Goal: Information Seeking & Learning: Learn about a topic

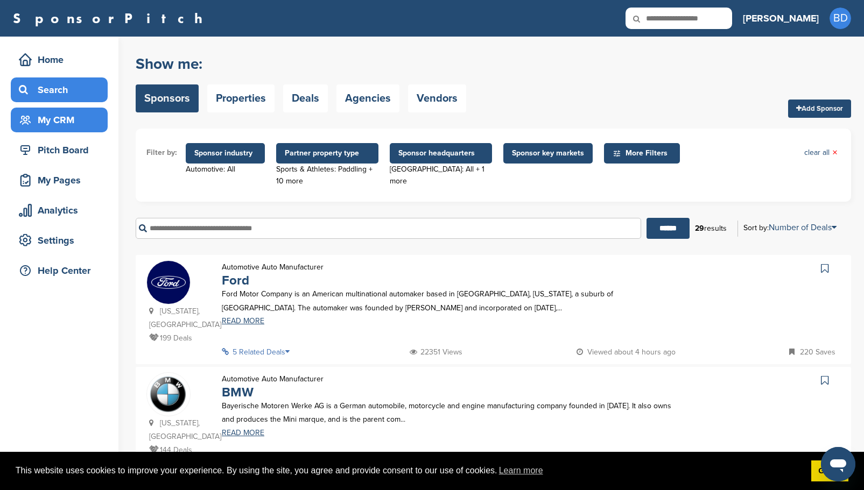
click at [75, 126] on div "My CRM" at bounding box center [61, 119] width 91 height 19
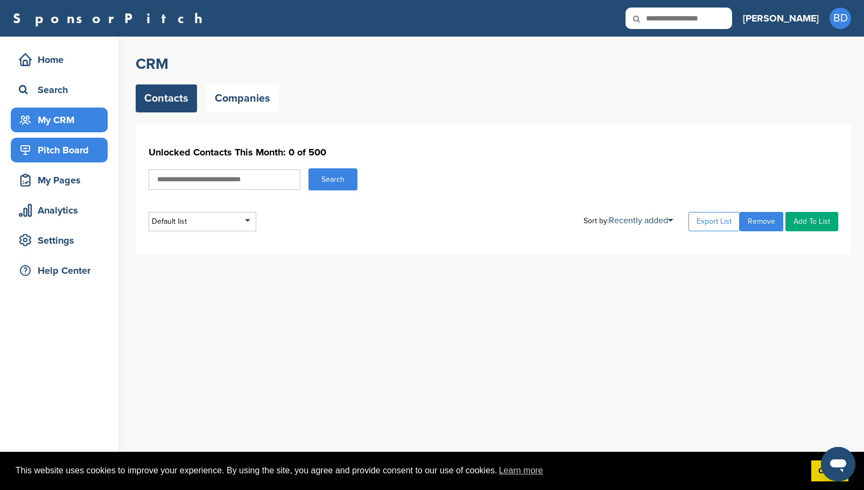
click at [53, 159] on div "Pitch Board" at bounding box center [61, 149] width 91 height 19
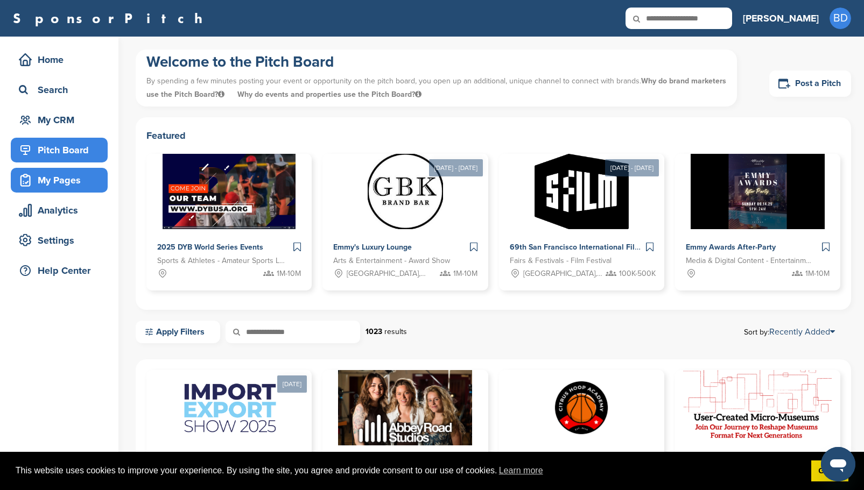
click at [73, 183] on div "My Pages" at bounding box center [61, 180] width 91 height 19
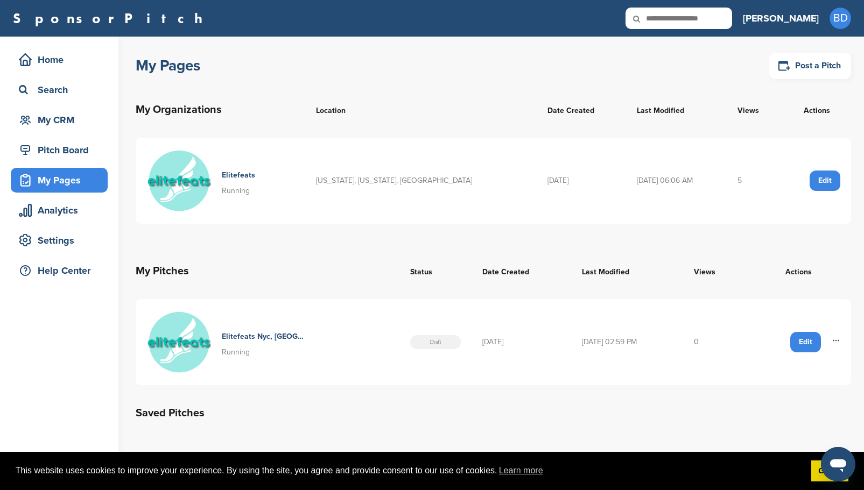
click at [178, 173] on img at bounding box center [178, 181] width 65 height 65
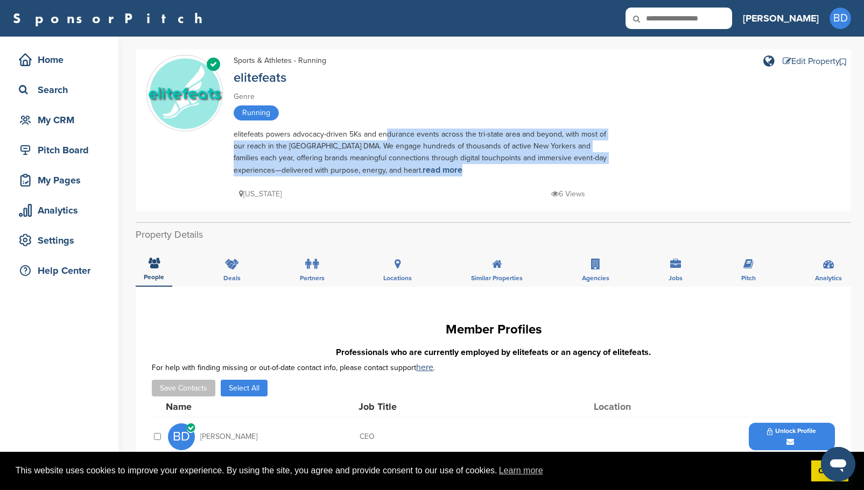
drag, startPoint x: 383, startPoint y: 135, endPoint x: 614, endPoint y: 170, distance: 233.6
click at [614, 170] on div "Verified Sports & Athletes - Running elitefeats Genre Running elitefeats powers…" at bounding box center [493, 130] width 694 height 151
click at [422, 168] on link "read more" at bounding box center [442, 170] width 40 height 11
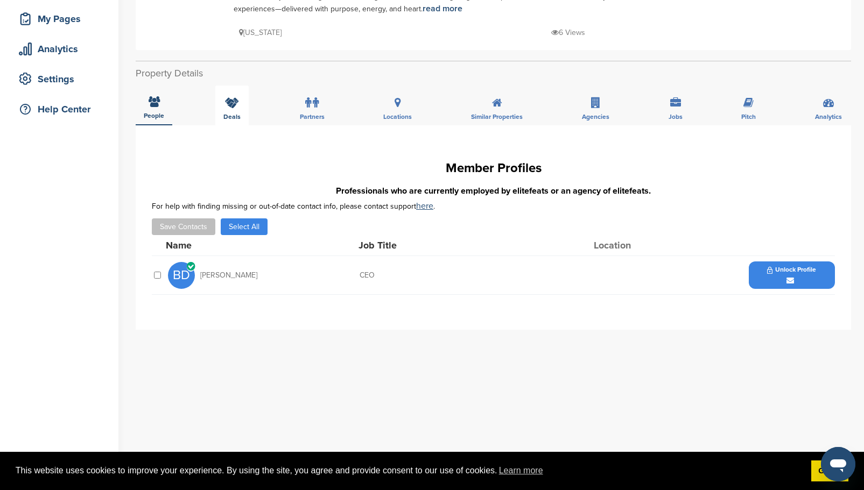
click at [233, 106] on icon at bounding box center [232, 102] width 14 height 11
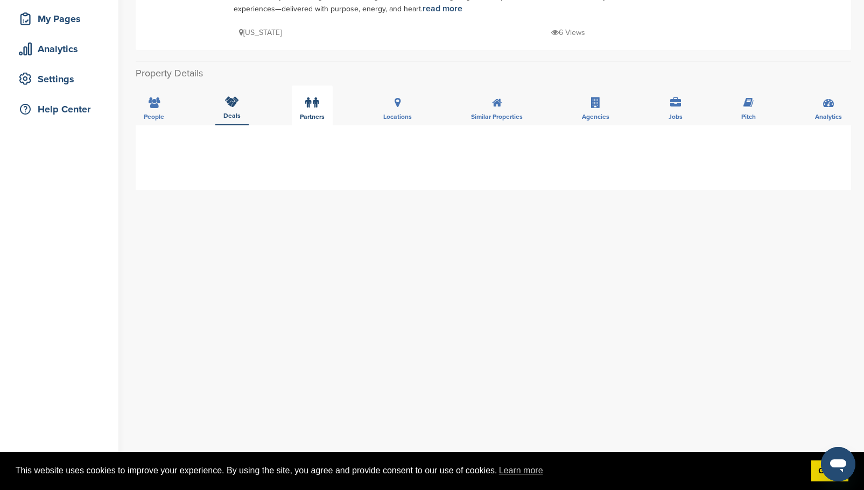
click at [312, 111] on label at bounding box center [311, 103] width 13 height 22
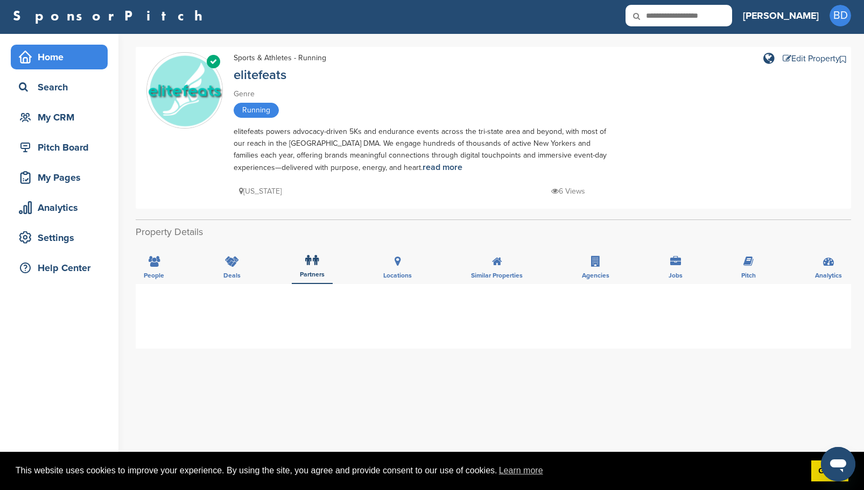
scroll to position [0, 0]
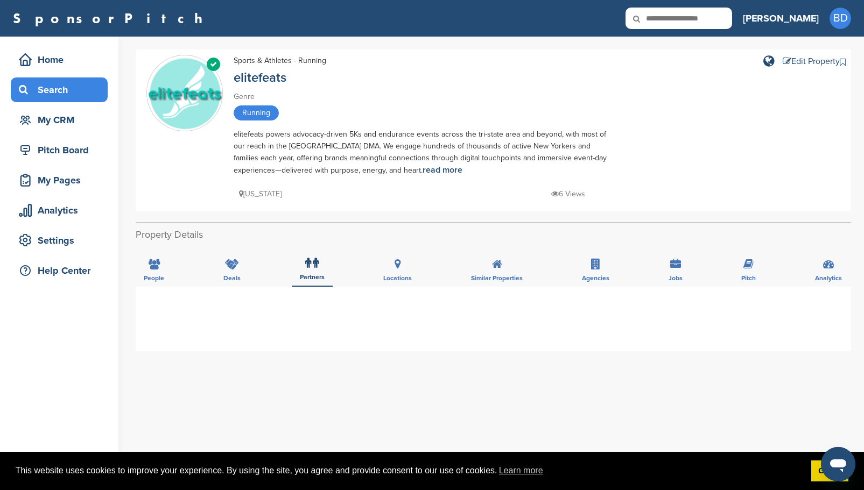
click at [60, 93] on div "Search" at bounding box center [61, 89] width 91 height 19
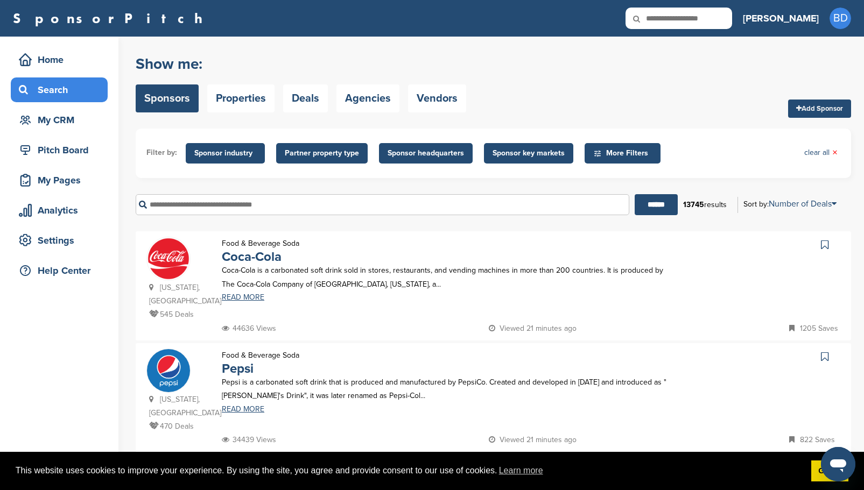
click at [238, 152] on span "Sponsor industry" at bounding box center [225, 153] width 62 height 12
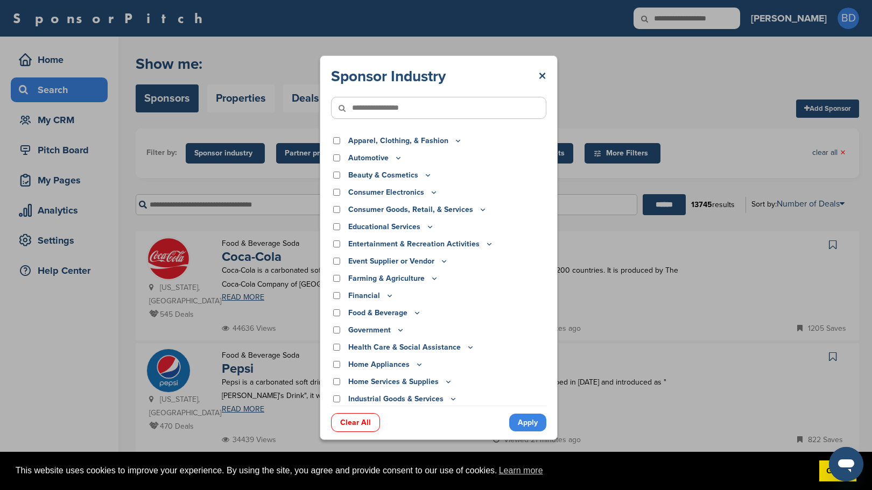
click at [339, 163] on div "Automotive" at bounding box center [438, 158] width 215 height 12
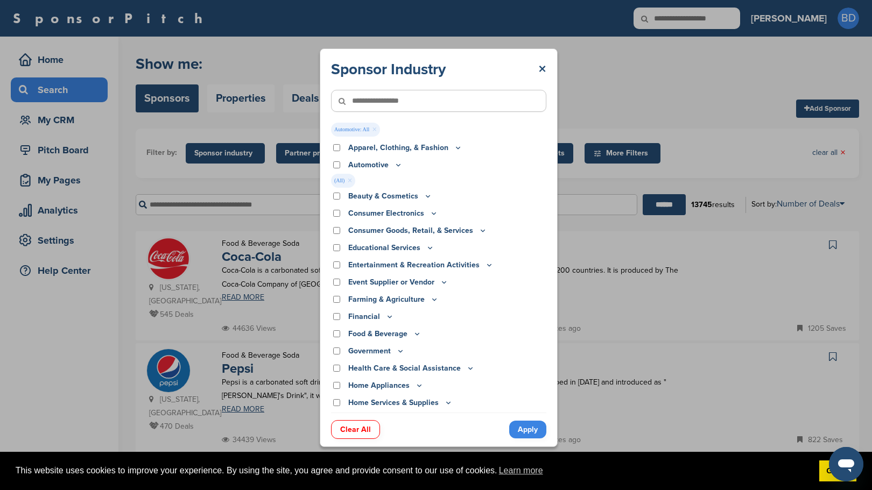
click at [392, 169] on p "Automotive" at bounding box center [375, 165] width 54 height 12
click at [395, 167] on icon at bounding box center [398, 164] width 9 height 9
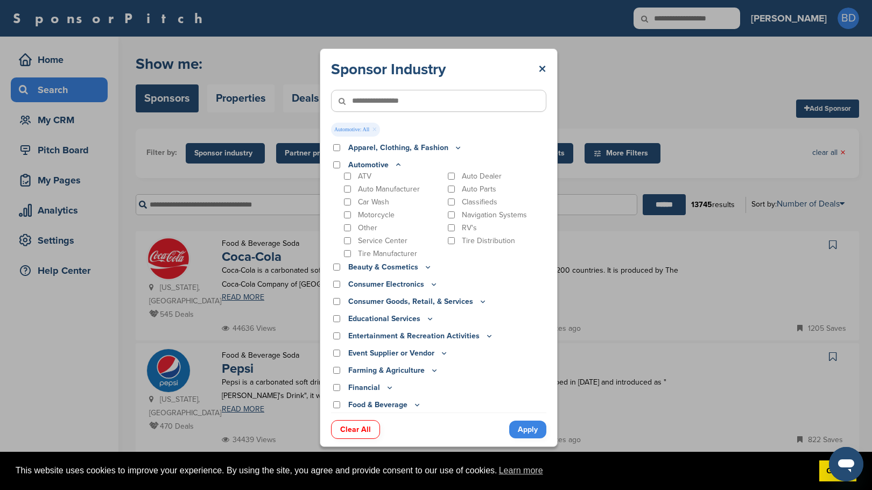
click at [395, 166] on icon at bounding box center [398, 164] width 9 height 9
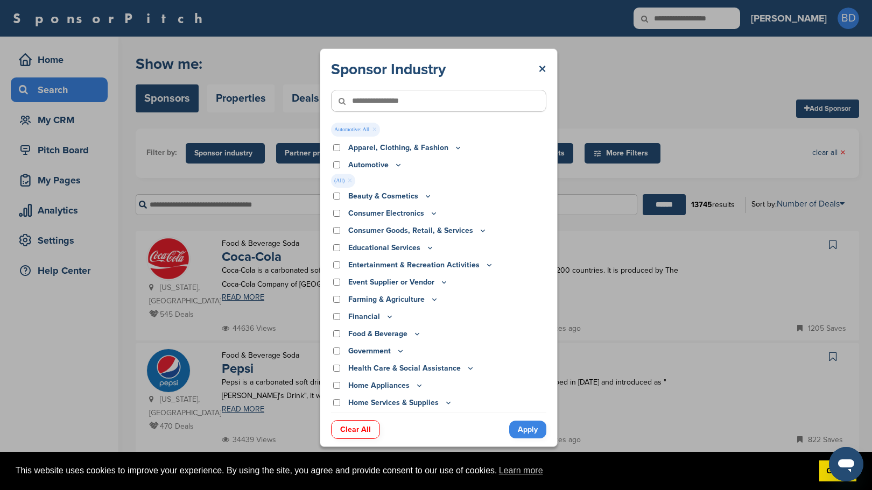
click at [537, 433] on link "Apply" at bounding box center [527, 430] width 37 height 18
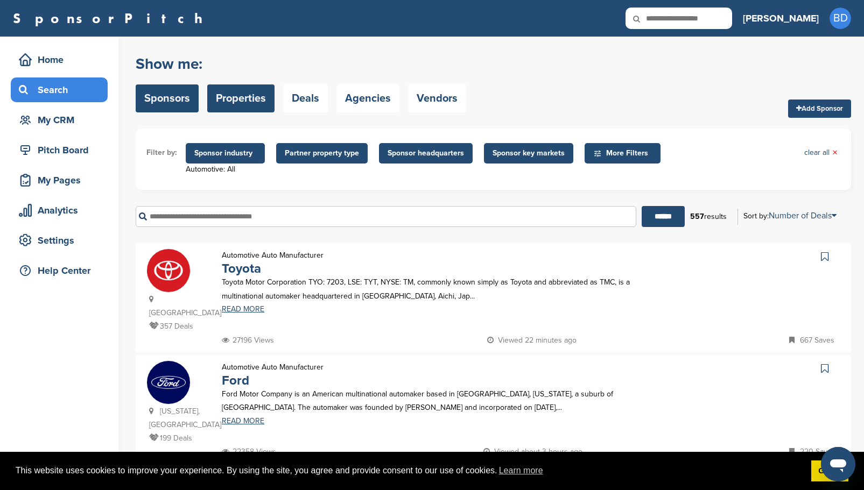
click at [244, 94] on link "Properties" at bounding box center [240, 98] width 67 height 28
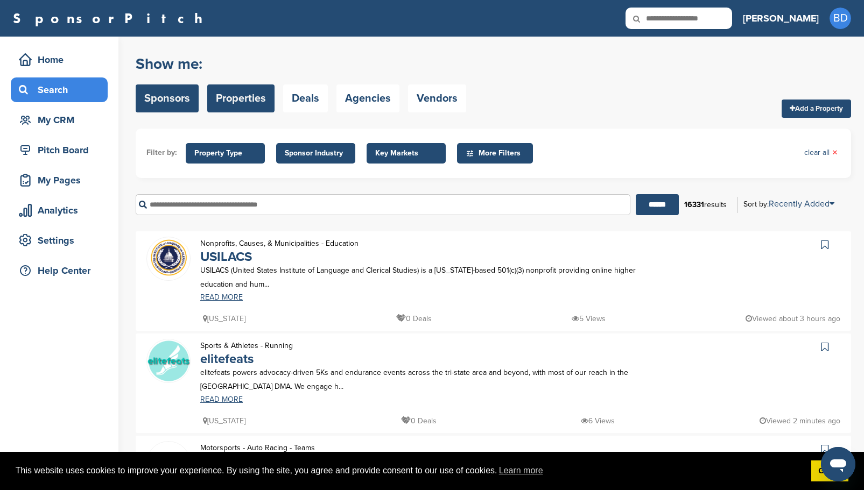
click at [168, 98] on link "Sponsors" at bounding box center [167, 98] width 63 height 28
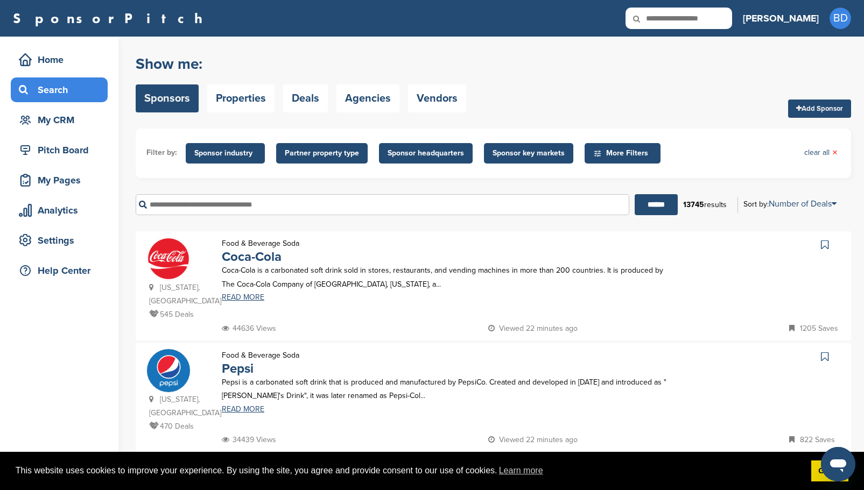
click at [239, 157] on span "Sponsor industry" at bounding box center [225, 153] width 62 height 12
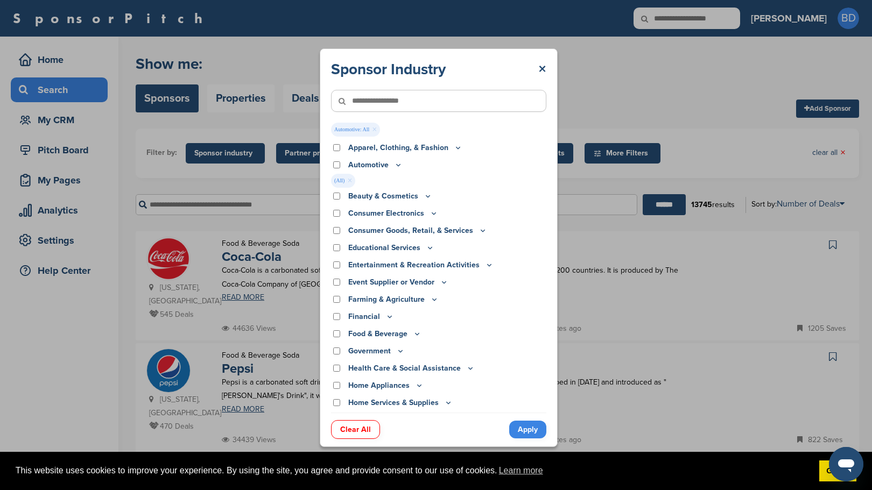
click at [532, 434] on link "Apply" at bounding box center [527, 430] width 37 height 18
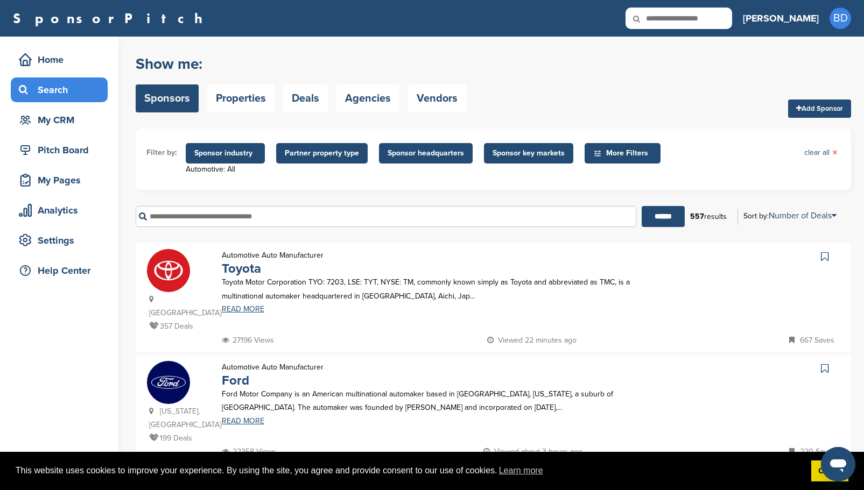
click at [446, 152] on span "Sponsor headquarters" at bounding box center [425, 153] width 76 height 12
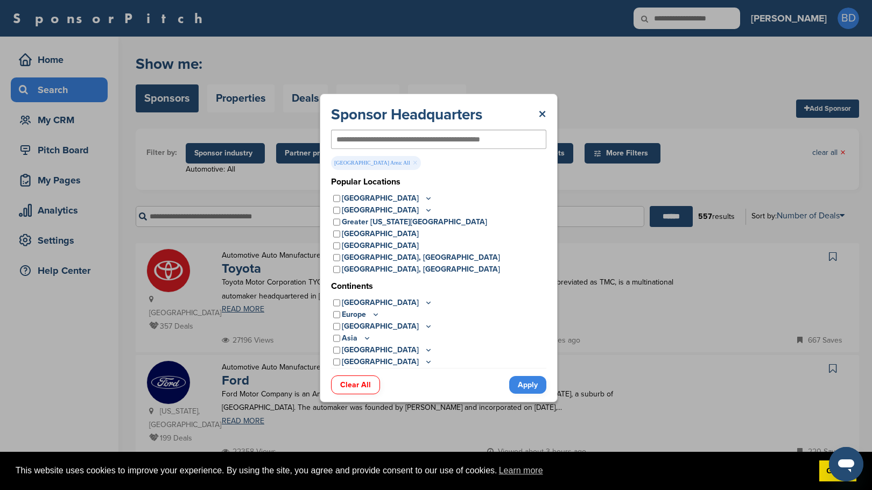
click at [533, 387] on link "Apply" at bounding box center [527, 385] width 37 height 18
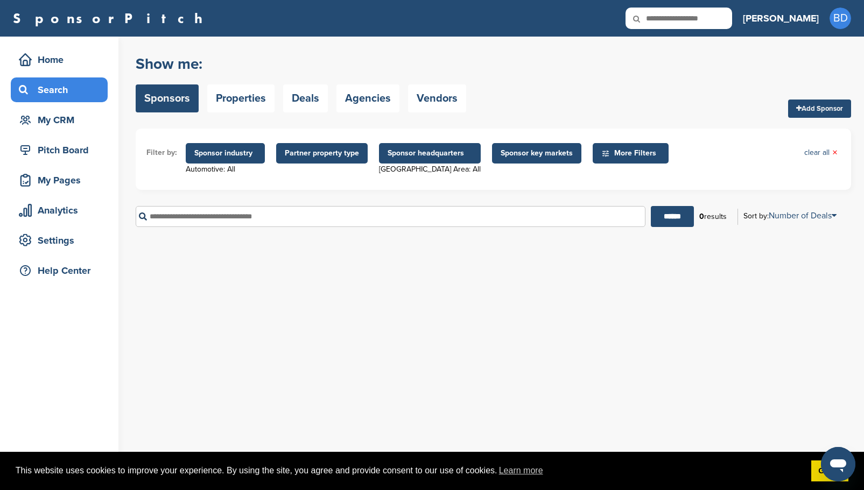
click at [434, 156] on span "Sponsor headquarters" at bounding box center [429, 153] width 84 height 12
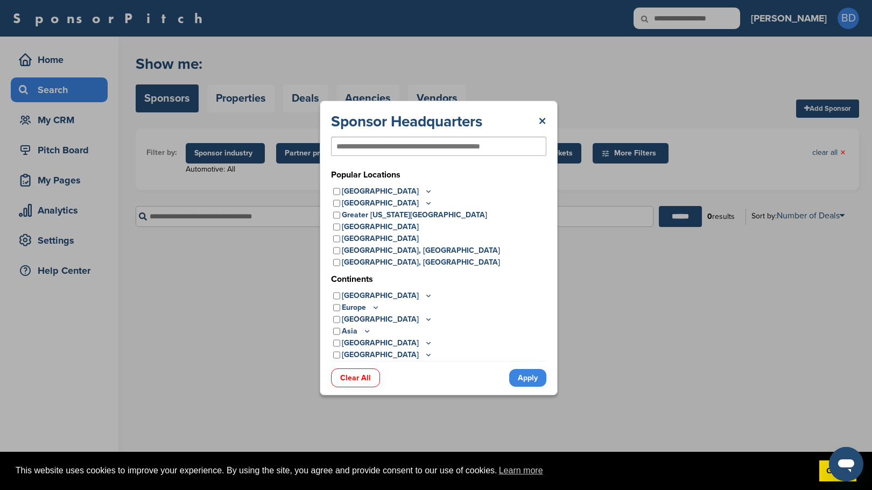
click at [531, 383] on link "Apply" at bounding box center [527, 378] width 37 height 18
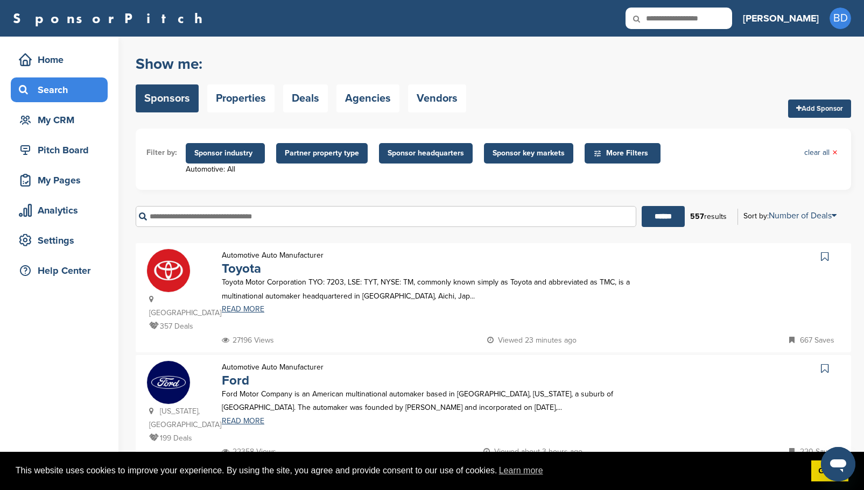
click at [443, 161] on span "Sponsor headquarters" at bounding box center [426, 153] width 94 height 20
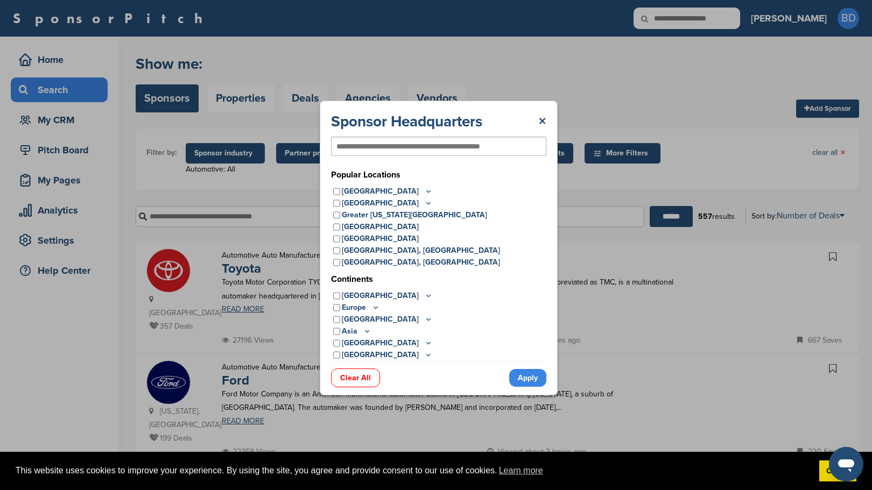
click at [569, 95] on div "Sponsor Headquarters × Popular Locations United States Midwest Illinois Indiana…" at bounding box center [438, 248] width 877 height 496
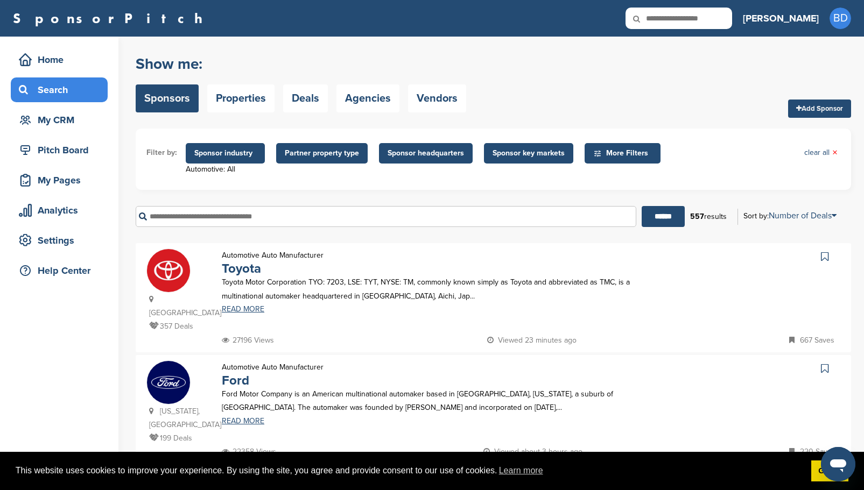
click at [404, 156] on span "Sponsor headquarters" at bounding box center [425, 153] width 76 height 12
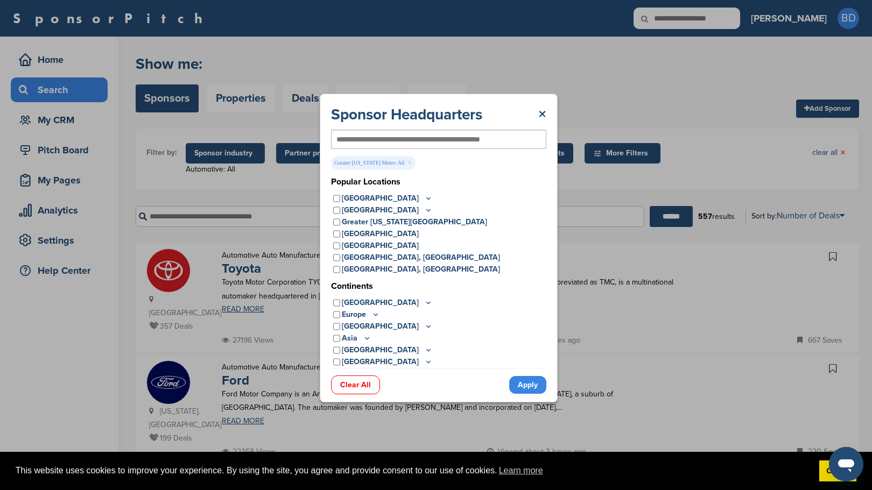
click at [537, 387] on link "Apply" at bounding box center [527, 385] width 37 height 18
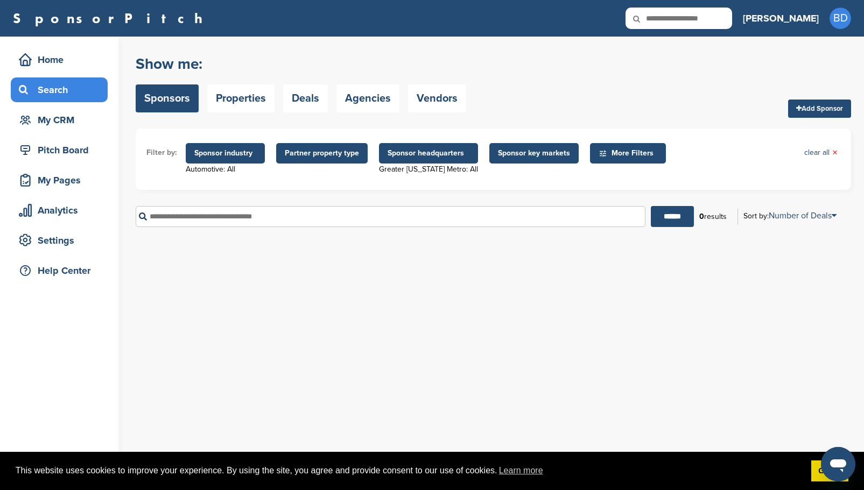
click at [432, 153] on span "Sponsor headquarters" at bounding box center [428, 153] width 82 height 12
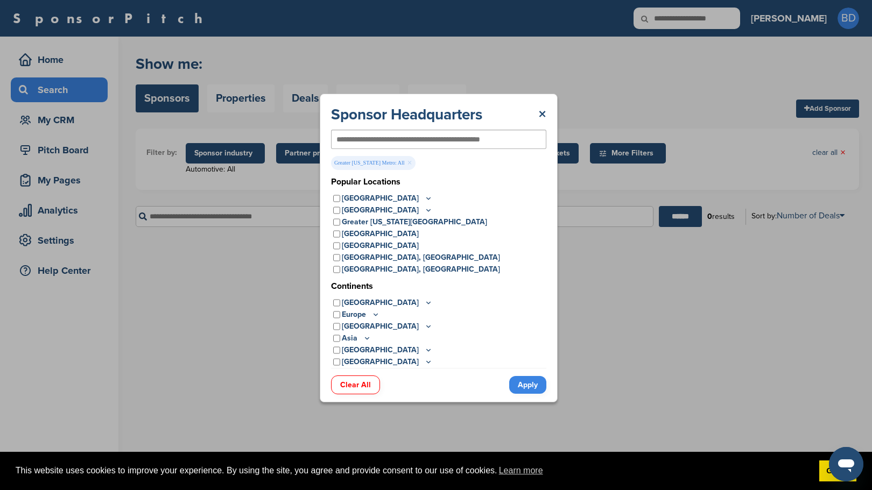
click at [359, 382] on link "Clear All" at bounding box center [355, 385] width 49 height 19
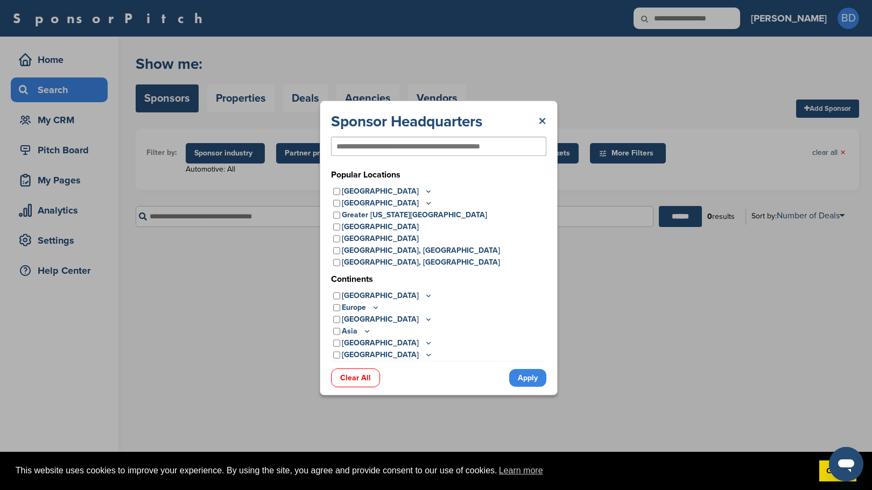
click at [541, 119] on link "×" at bounding box center [542, 121] width 8 height 19
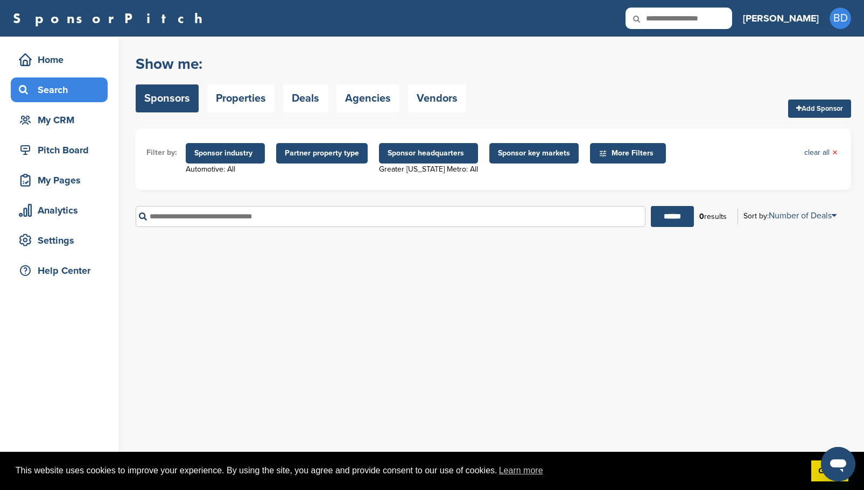
click at [509, 104] on div "Show me: Sponsors Properties Deals Agencies Vendors Add Sponsor" at bounding box center [493, 84] width 715 height 68
click at [442, 163] on span "Sponsor headquarters" at bounding box center [428, 153] width 99 height 20
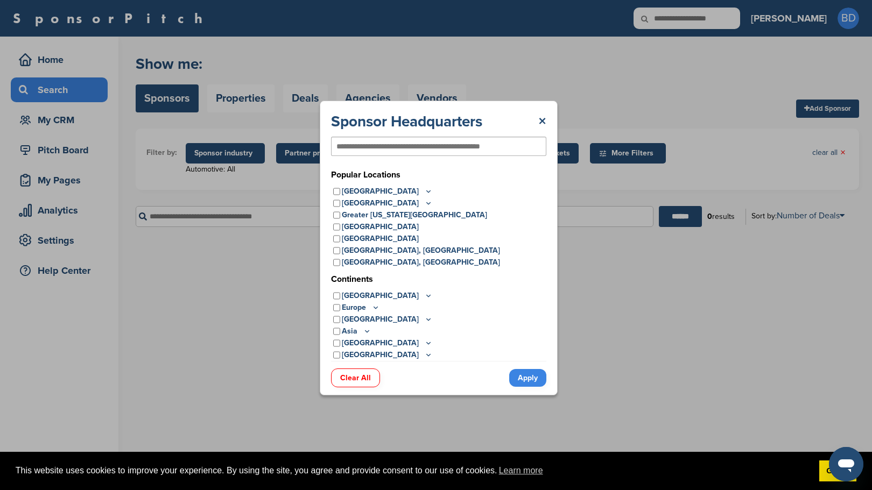
click at [337, 377] on link "Clear All" at bounding box center [355, 378] width 49 height 19
click at [350, 376] on link "Clear All" at bounding box center [355, 378] width 49 height 19
click at [530, 380] on link "Apply" at bounding box center [527, 378] width 37 height 18
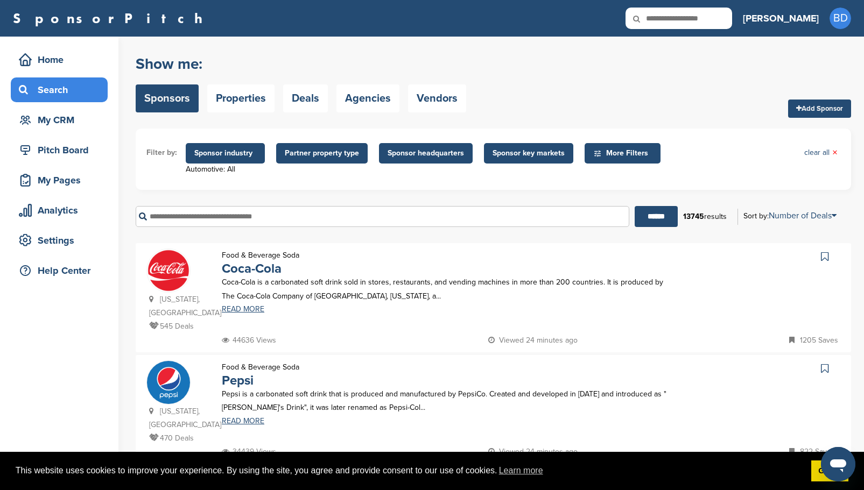
click at [611, 157] on span "More Filters" at bounding box center [624, 153] width 62 height 12
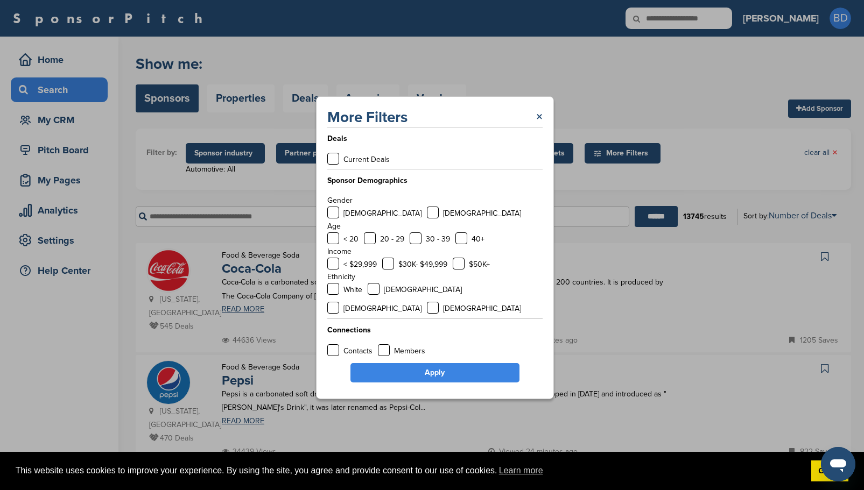
click at [623, 154] on div "More Filters × Deals Current Deals Sponsor Demographics Gender Male Female Age …" at bounding box center [434, 248] width 869 height 496
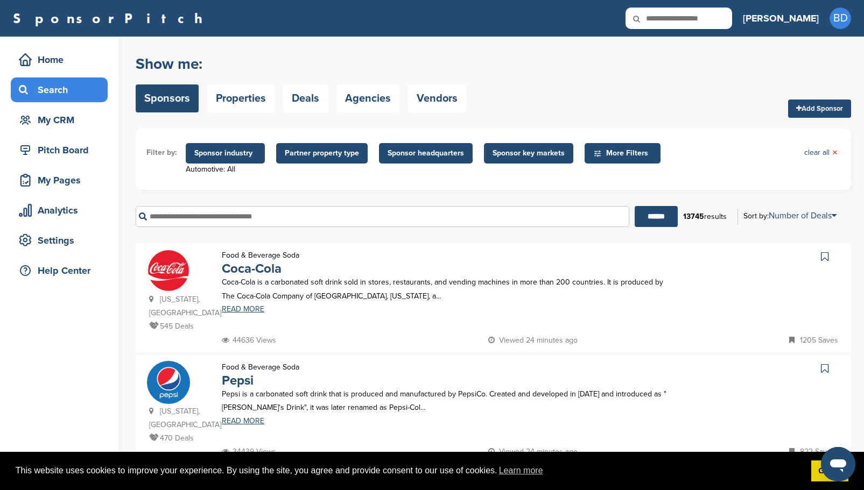
scroll to position [54, 0]
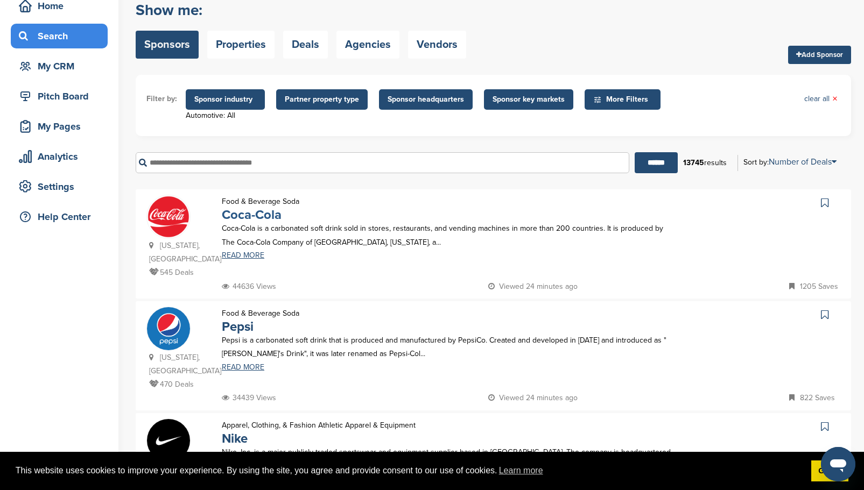
click at [259, 216] on link "Coca-Cola" at bounding box center [252, 215] width 60 height 16
click at [80, 67] on div "My CRM" at bounding box center [61, 66] width 91 height 19
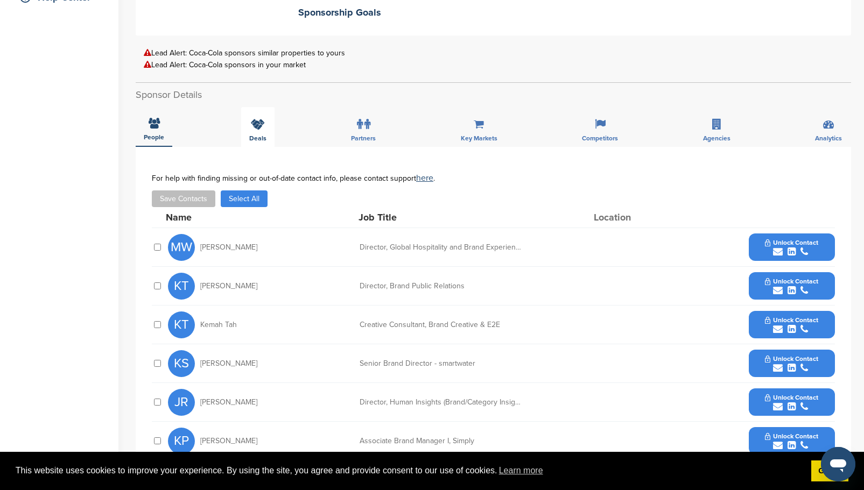
scroll to position [215, 0]
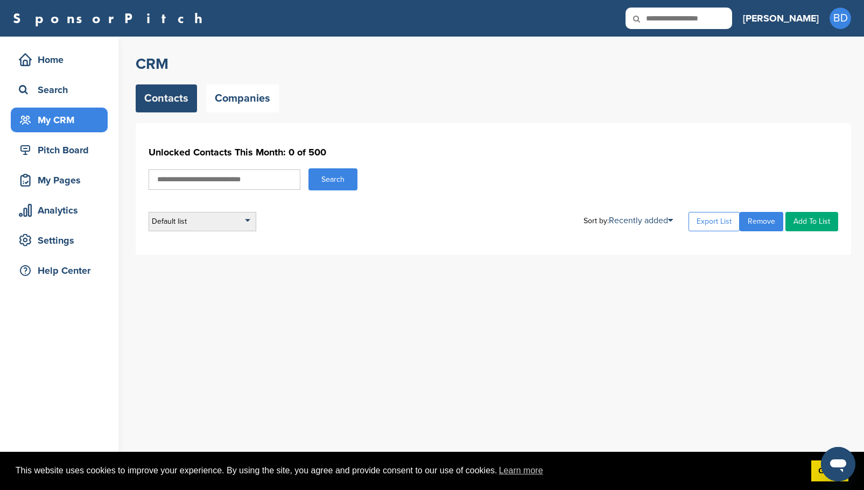
click at [244, 224] on div "Default list" at bounding box center [203, 221] width 108 height 19
click at [243, 224] on div "Default list" at bounding box center [203, 221] width 108 height 19
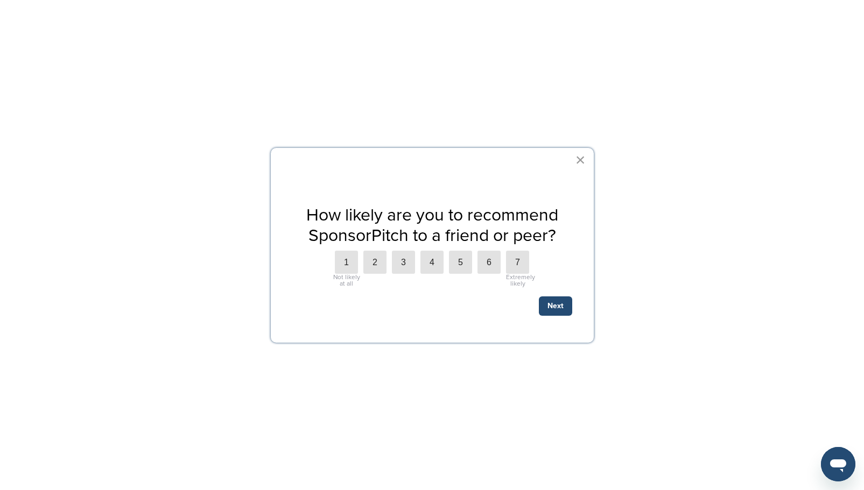
click at [579, 159] on button "×" at bounding box center [580, 159] width 10 height 17
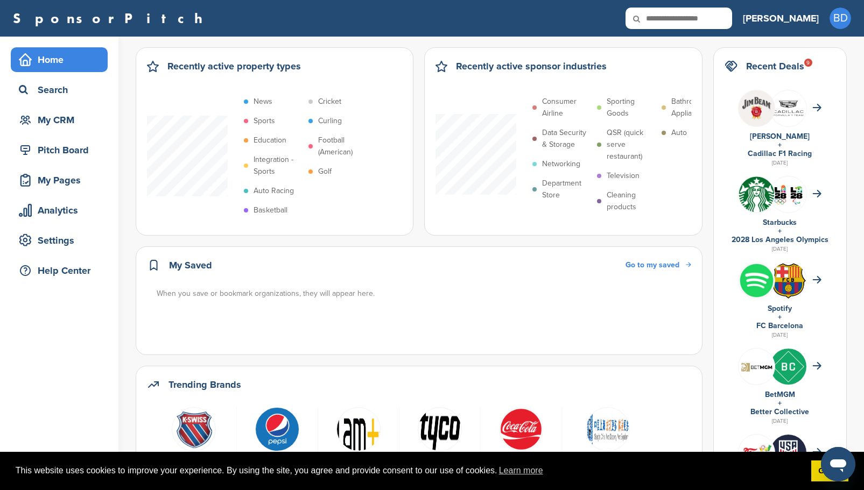
click at [710, 11] on input "text" at bounding box center [678, 19] width 107 height 22
type input "********"
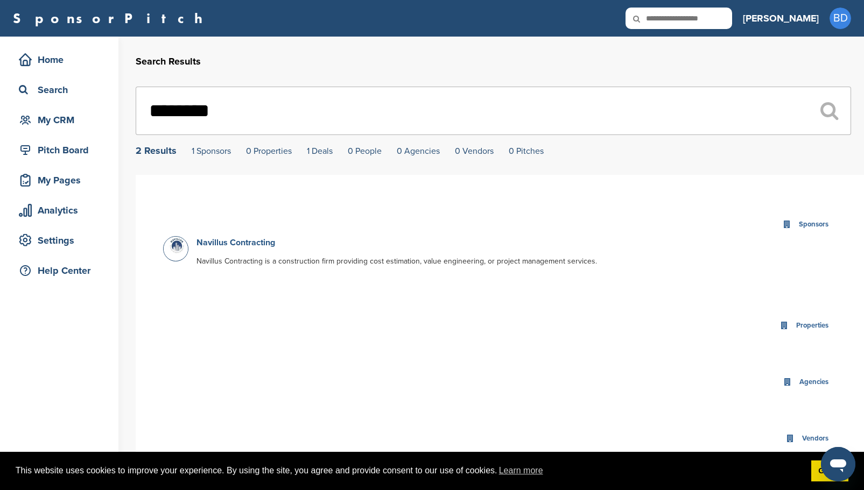
click at [226, 242] on link "Navillus Contracting" at bounding box center [235, 242] width 79 height 11
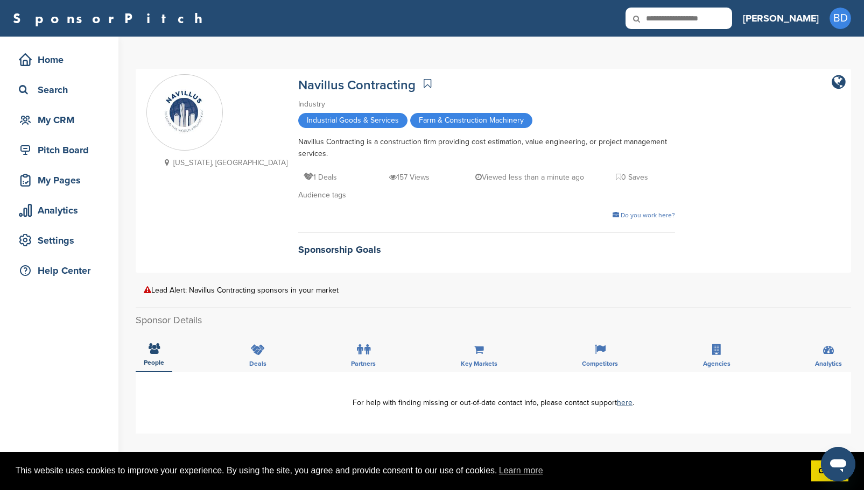
scroll to position [108, 0]
click at [265, 361] on span "Deals" at bounding box center [257, 364] width 17 height 6
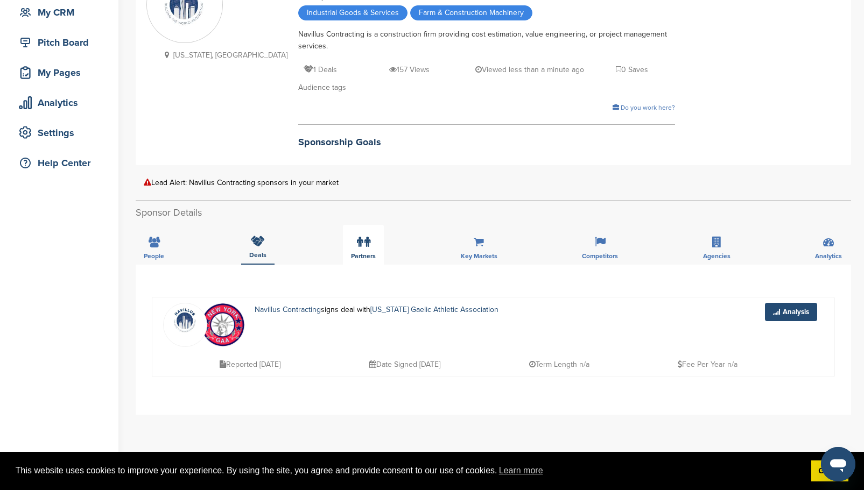
click at [363, 254] on span "Partners" at bounding box center [363, 256] width 25 height 6
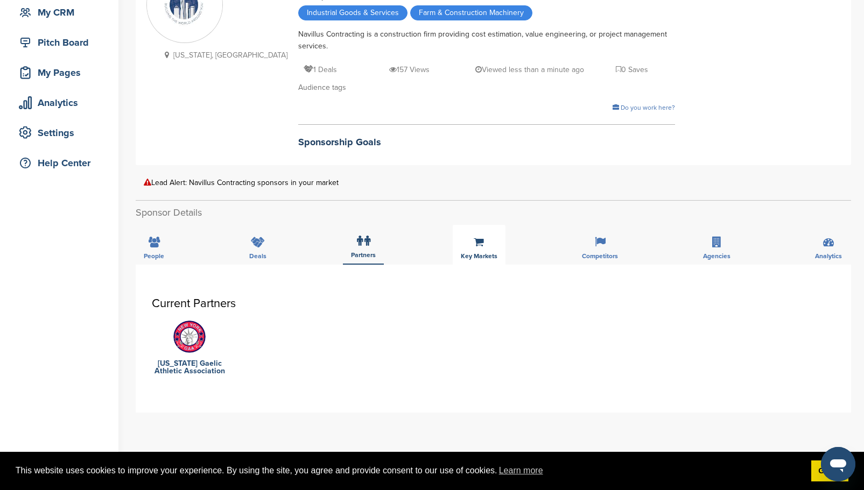
click at [473, 251] on div "Key Markets" at bounding box center [479, 245] width 53 height 40
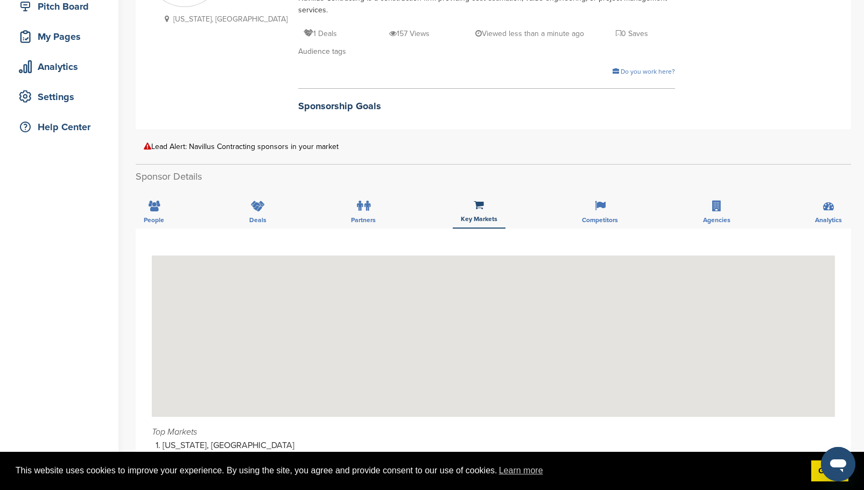
scroll to position [215, 0]
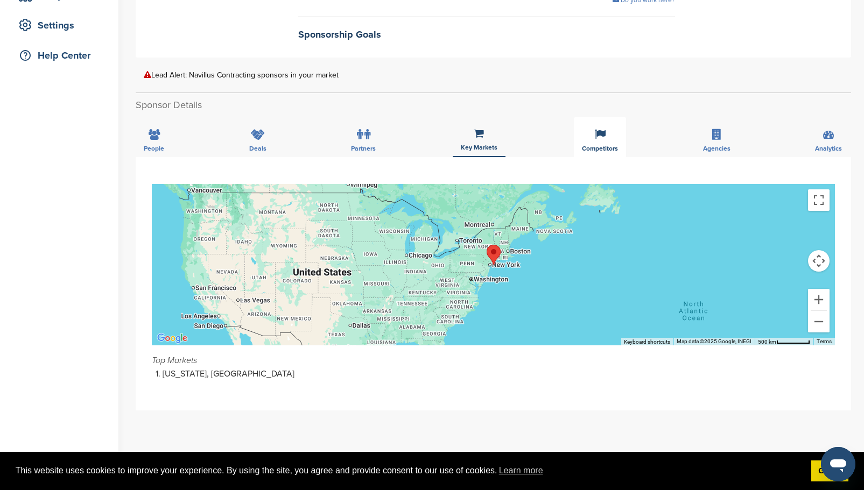
click at [604, 139] on icon at bounding box center [600, 134] width 11 height 11
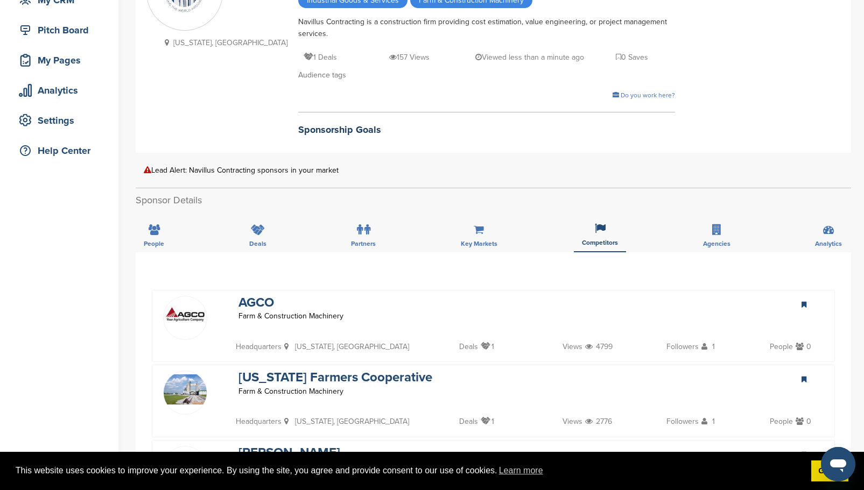
scroll to position [108, 0]
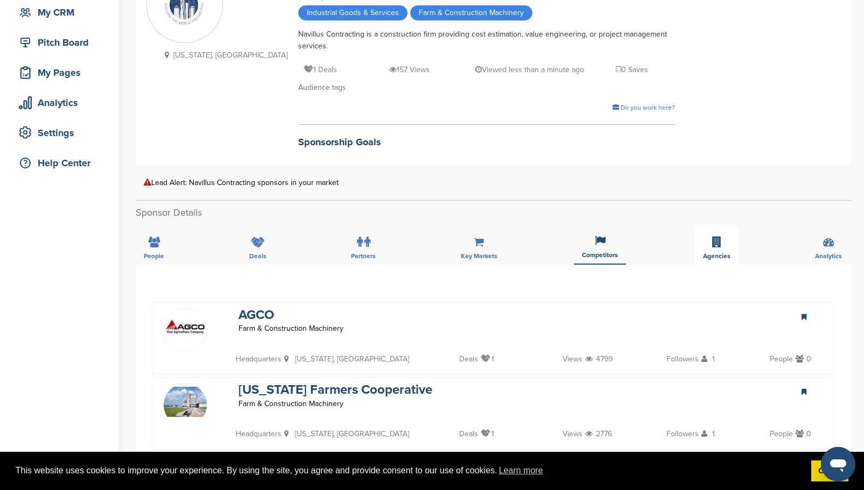
click at [718, 243] on icon at bounding box center [716, 242] width 9 height 11
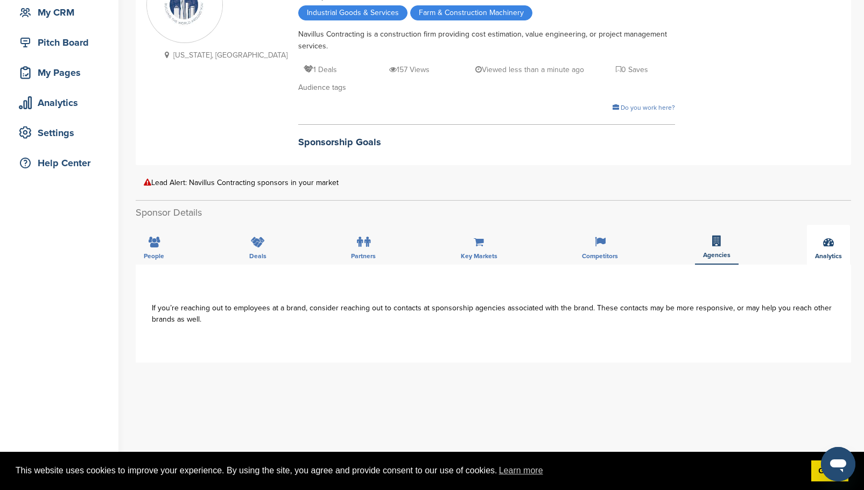
click at [826, 250] on div "Analytics" at bounding box center [828, 245] width 43 height 40
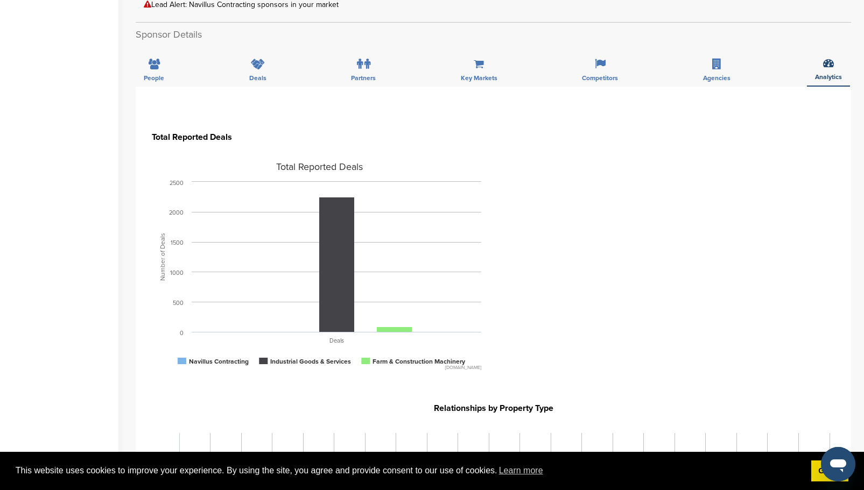
scroll to position [323, 0]
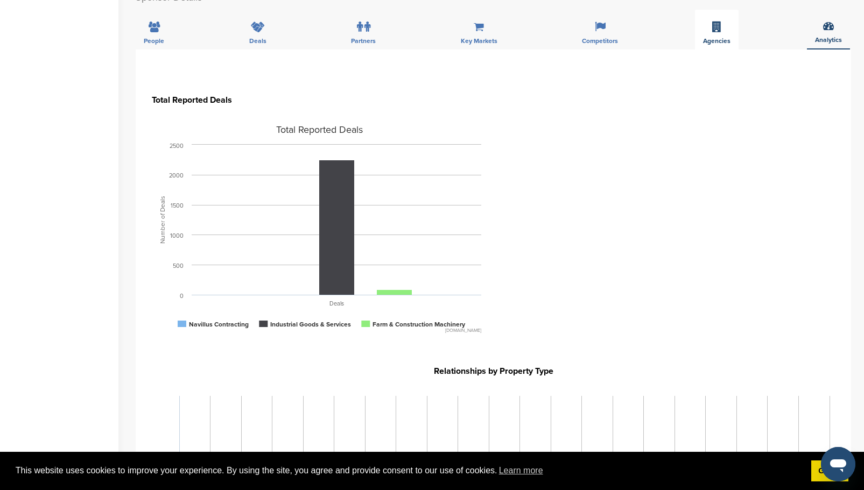
click at [723, 26] on div "Agencies" at bounding box center [717, 30] width 44 height 40
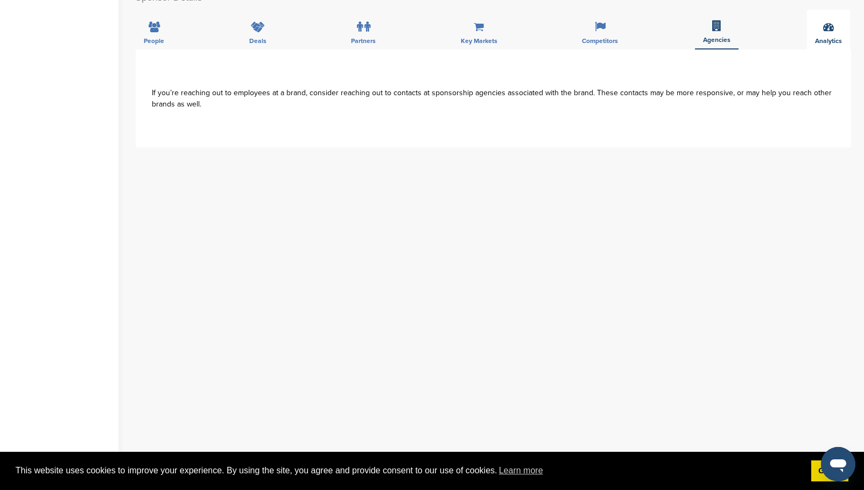
drag, startPoint x: 825, startPoint y: 27, endPoint x: 808, endPoint y: 41, distance: 22.1
click at [824, 27] on icon at bounding box center [828, 27] width 11 height 11
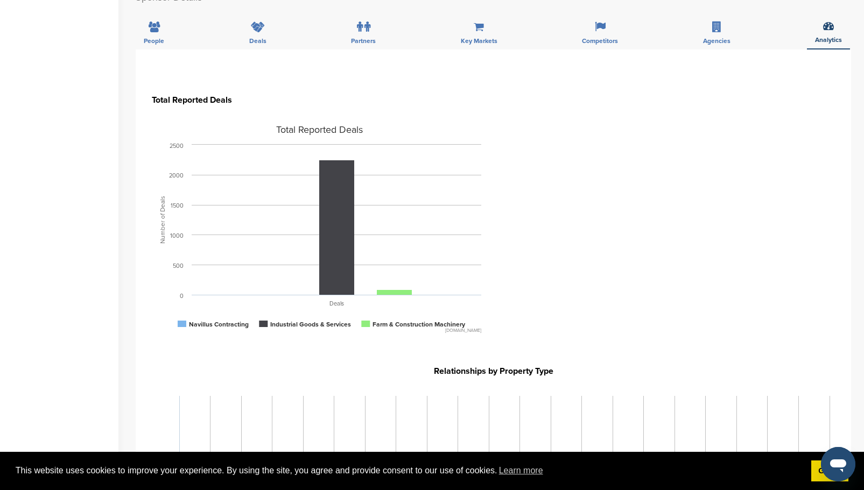
click at [602, 208] on section "Total Reported Deals Created with Highcharts 4.0.3 Number of Deals Total Report…" at bounding box center [493, 218] width 683 height 284
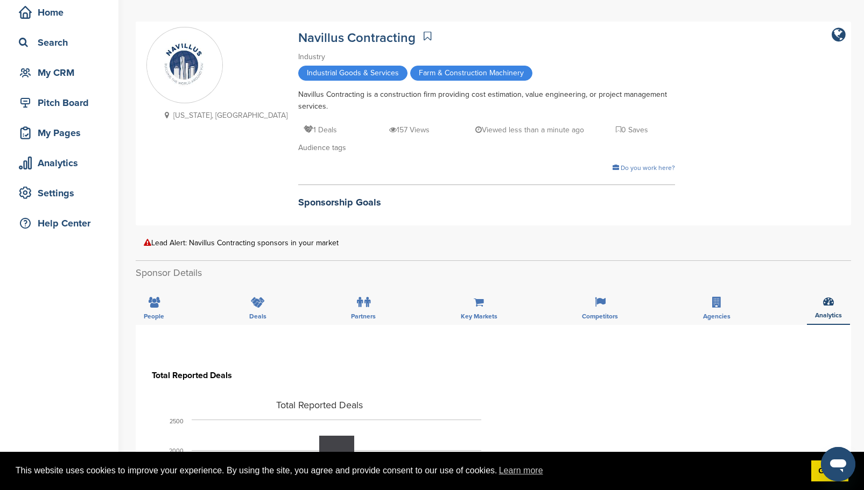
scroll to position [54, 0]
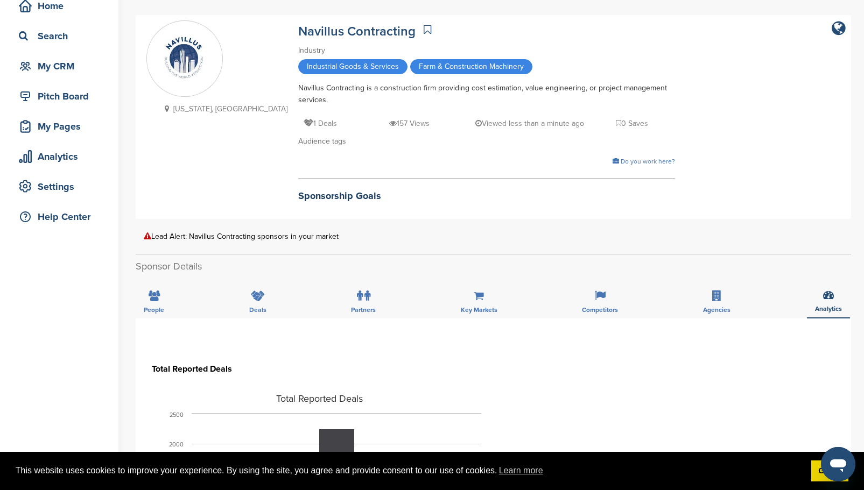
click at [326, 205] on div "Navillus Contracting Industry Industrial Goods & Services Farm & Construction M…" at bounding box center [486, 114] width 377 height 188
click at [155, 293] on icon at bounding box center [154, 296] width 11 height 11
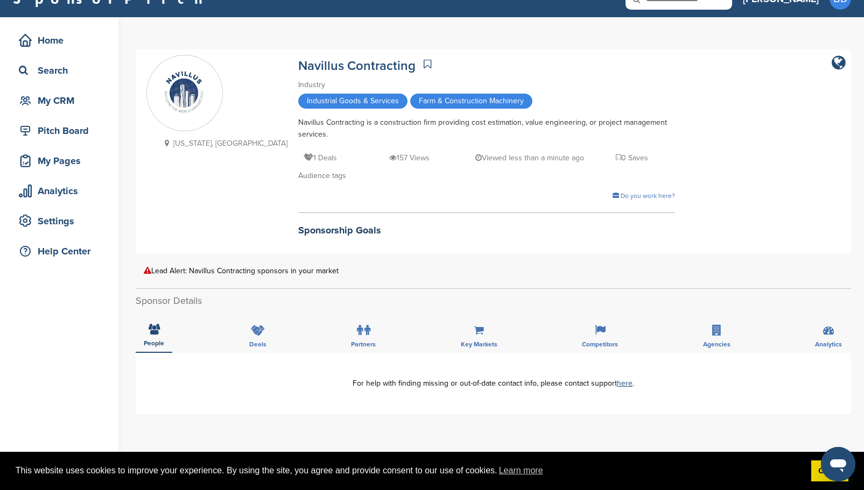
scroll to position [0, 0]
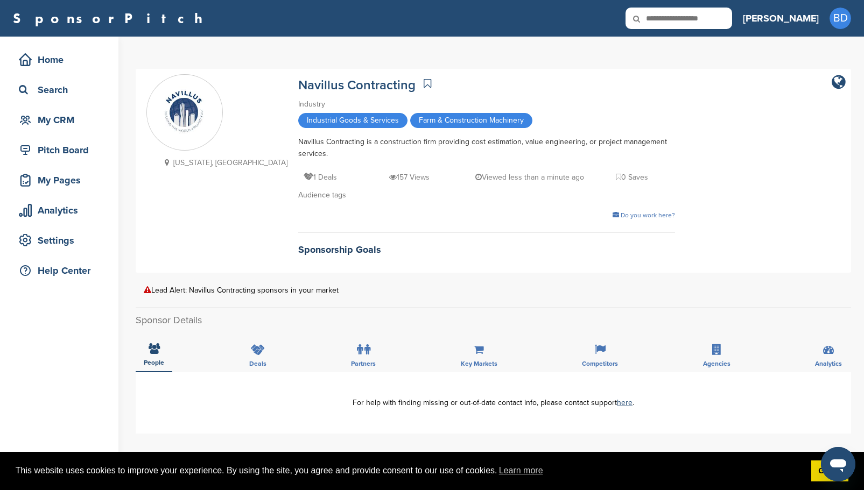
click at [702, 23] on input "text" at bounding box center [678, 19] width 107 height 22
type input "*****"
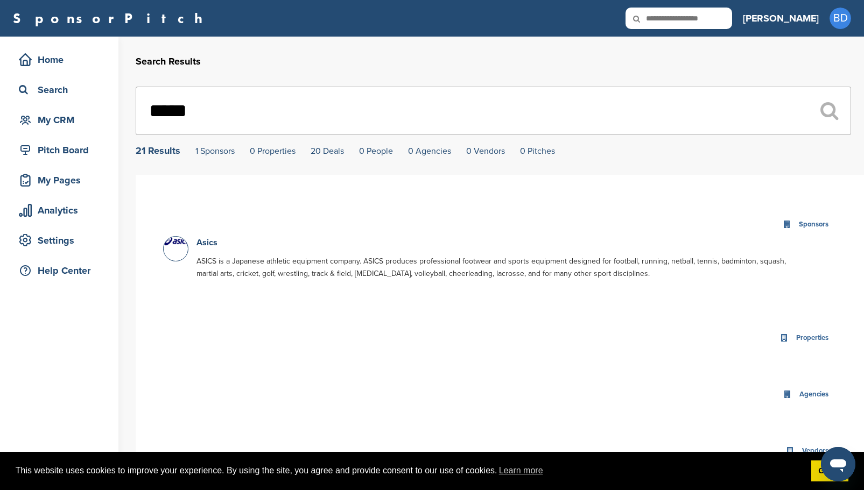
click at [266, 271] on p "ASICS is a Japanese athletic equipment company. ASICS produces professional foo…" at bounding box center [493, 267] width 595 height 25
click at [200, 241] on link "Asics" at bounding box center [206, 242] width 21 height 11
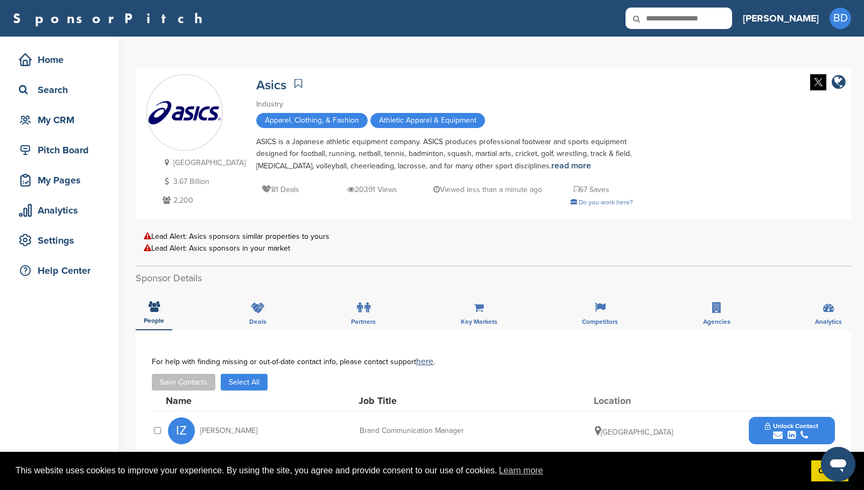
click at [294, 83] on icon at bounding box center [298, 83] width 8 height 11
click at [93, 155] on div "Pitch Board" at bounding box center [61, 149] width 91 height 19
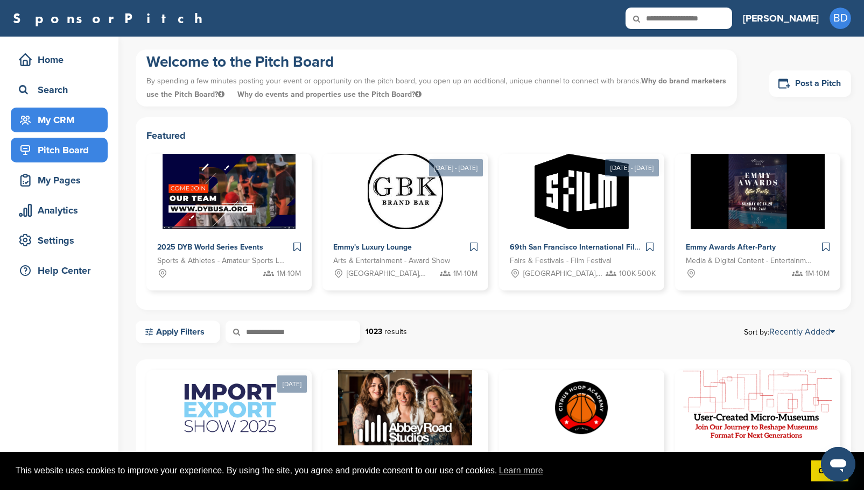
click at [93, 121] on div "My CRM" at bounding box center [61, 119] width 91 height 19
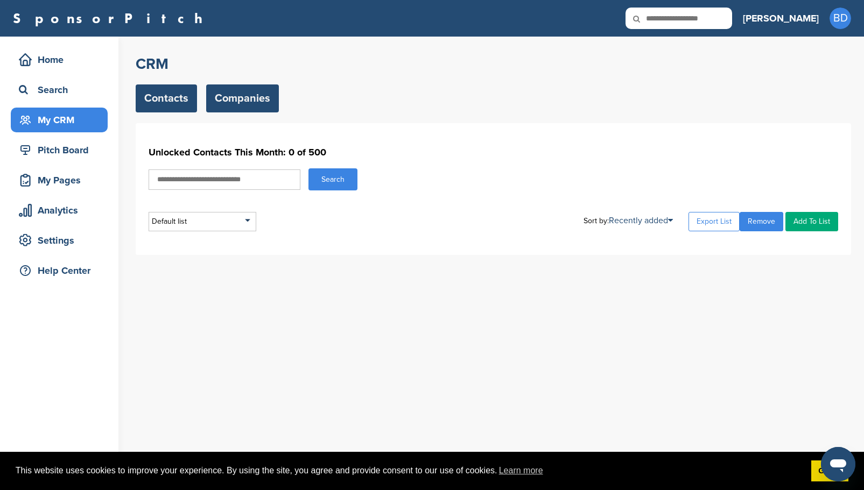
click at [249, 103] on link "Companies" at bounding box center [242, 98] width 73 height 28
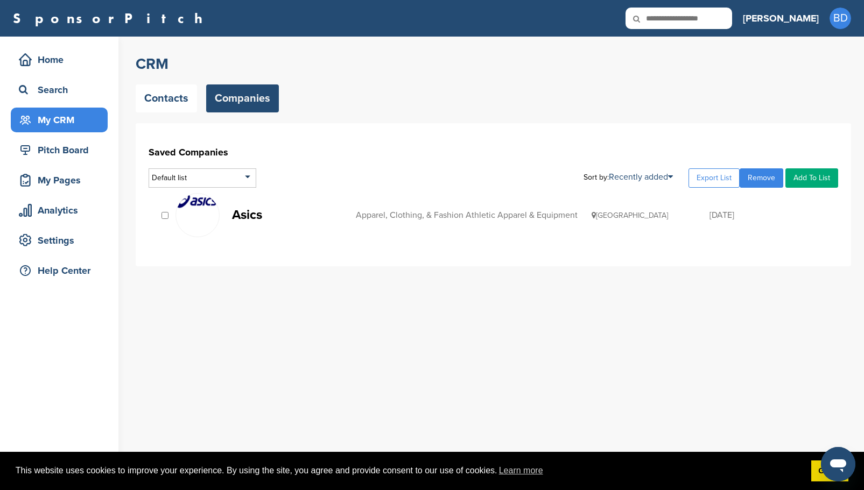
click at [662, 20] on icon at bounding box center [643, 19] width 37 height 23
click at [662, 21] on icon at bounding box center [643, 19] width 37 height 23
click at [723, 23] on input "text" at bounding box center [678, 19] width 107 height 22
type input "*********"
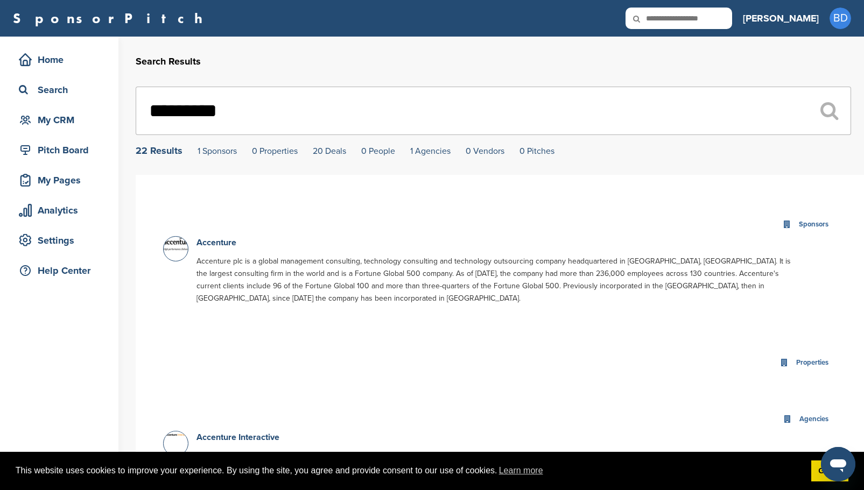
click at [662, 15] on icon at bounding box center [643, 19] width 37 height 23
click at [703, 21] on input "text" at bounding box center [678, 19] width 107 height 22
type input "****"
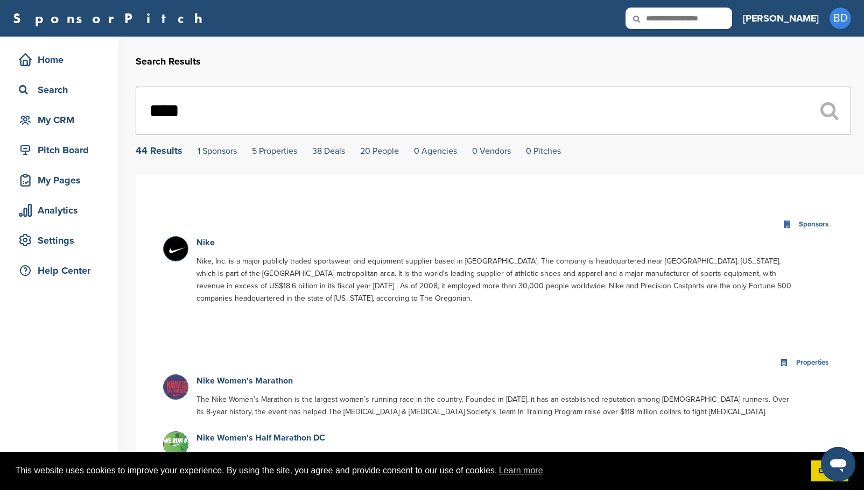
click at [785, 224] on icon at bounding box center [787, 225] width 8 height 8
click at [814, 230] on div "Sponsors" at bounding box center [813, 224] width 35 height 12
click at [203, 245] on link "Nike" at bounding box center [205, 242] width 18 height 11
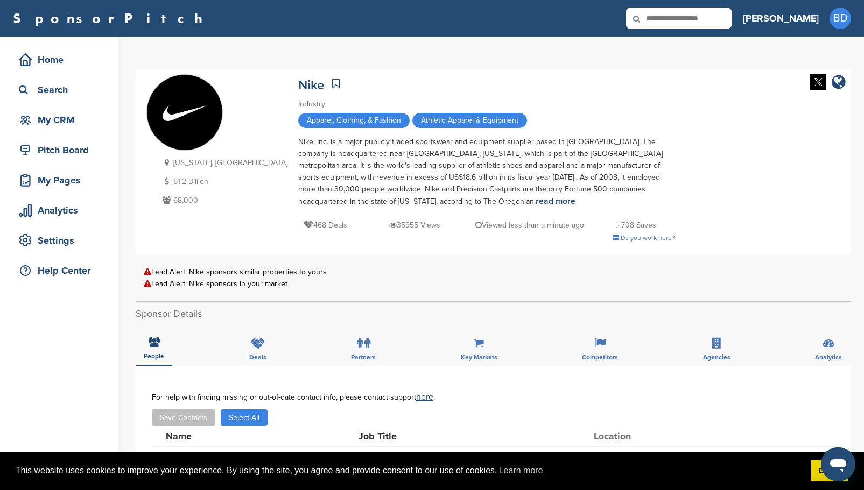
click at [541, 123] on div "Apparel, Clothing, & Fashion Athletic Apparel & Equipment" at bounding box center [486, 122] width 377 height 18
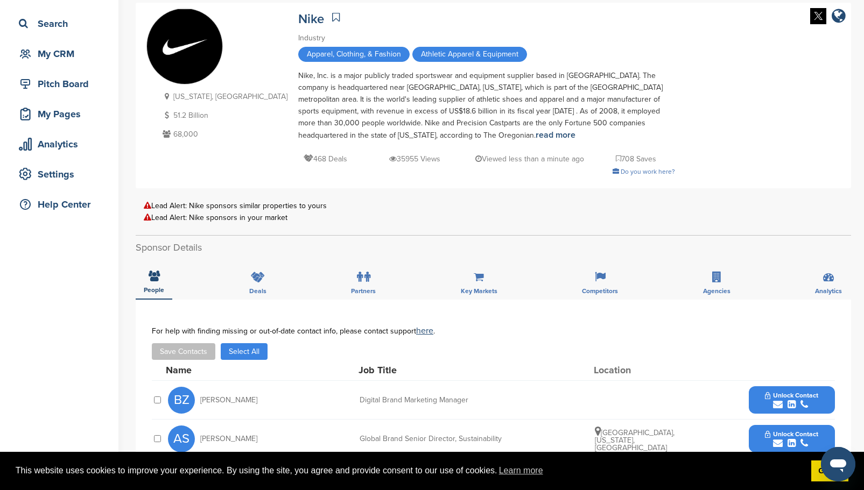
scroll to position [54, 0]
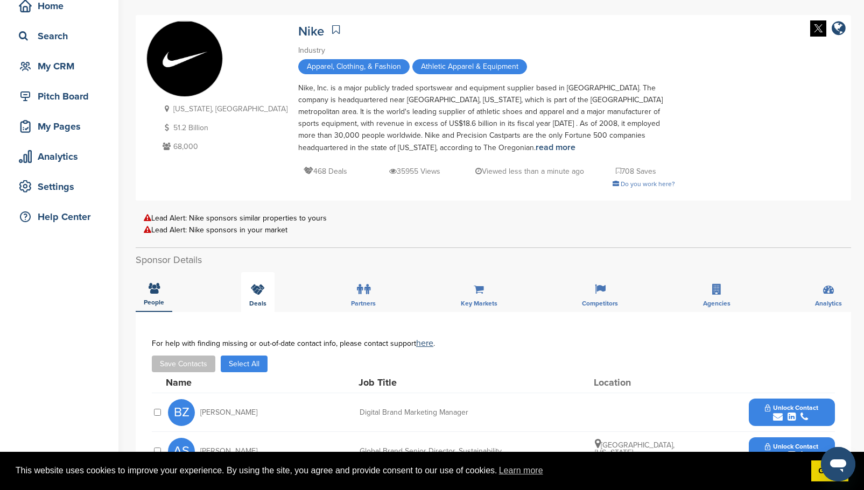
click at [259, 294] on icon at bounding box center [258, 289] width 14 height 11
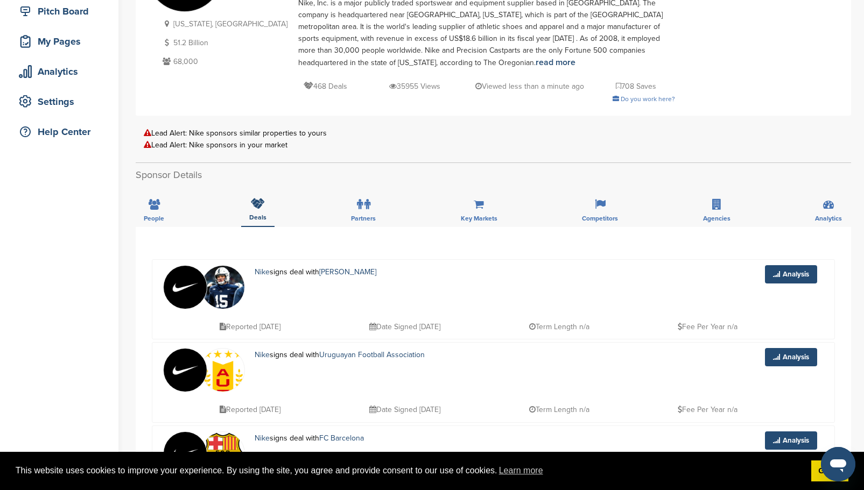
scroll to position [0, 0]
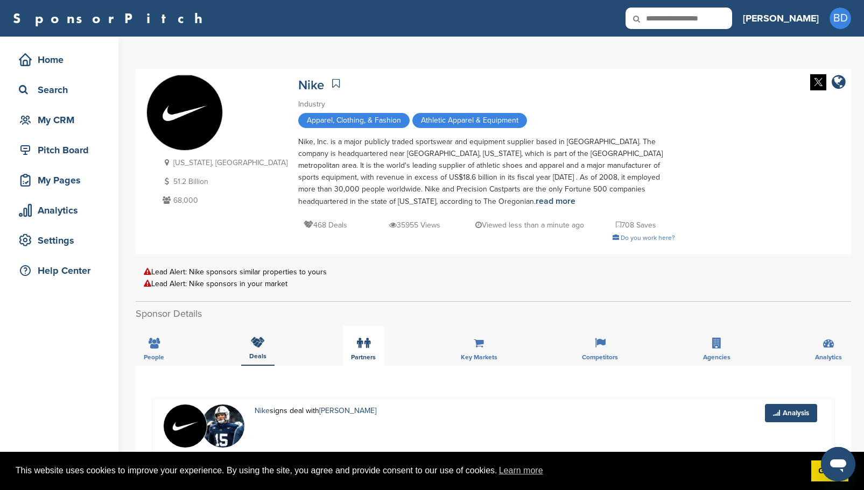
click at [366, 343] on icon at bounding box center [367, 343] width 6 height 11
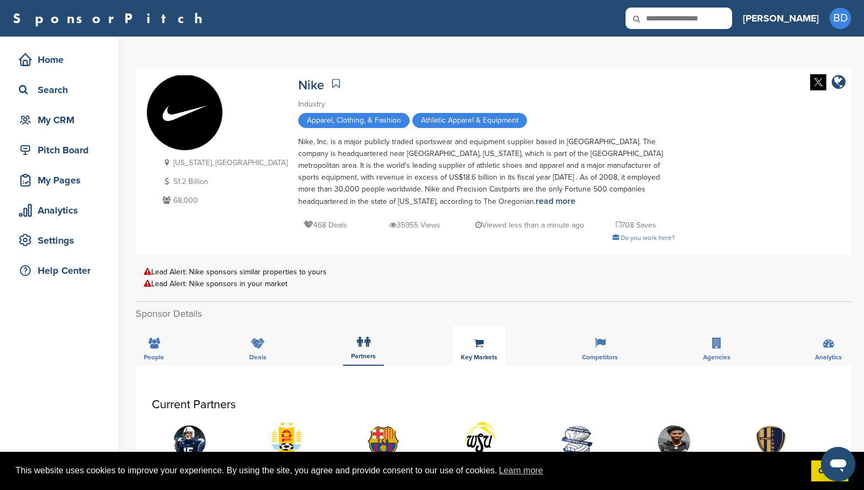
click at [481, 348] on icon at bounding box center [479, 343] width 10 height 11
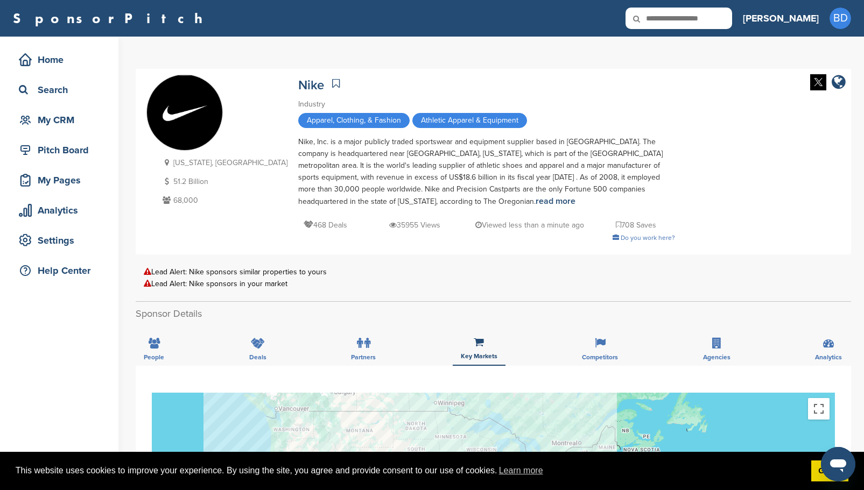
click at [332, 79] on icon at bounding box center [336, 83] width 8 height 11
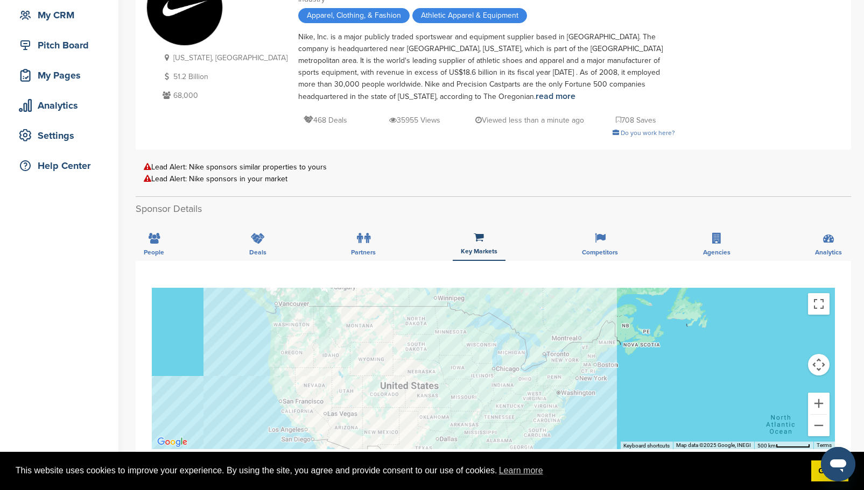
scroll to position [108, 0]
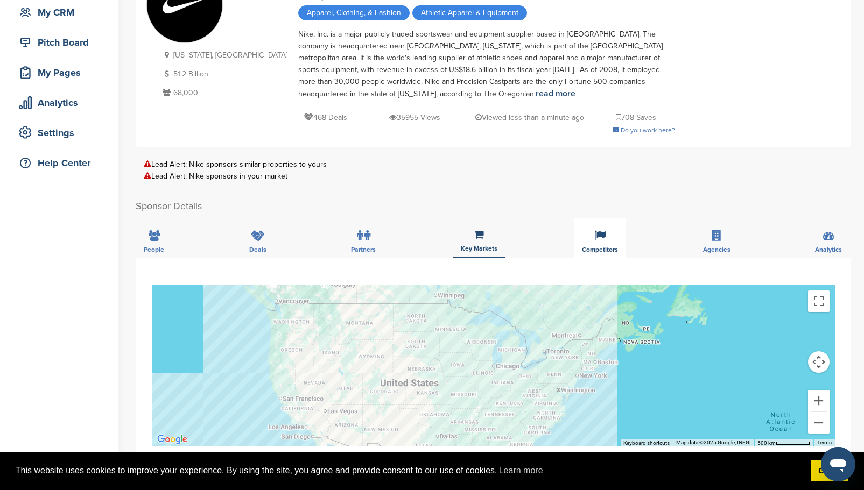
click at [607, 243] on div "Competitors" at bounding box center [600, 238] width 52 height 40
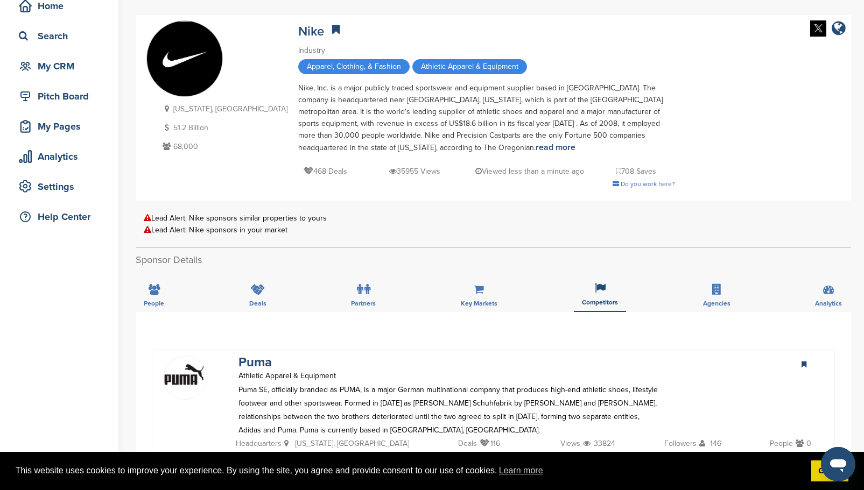
scroll to position [0, 0]
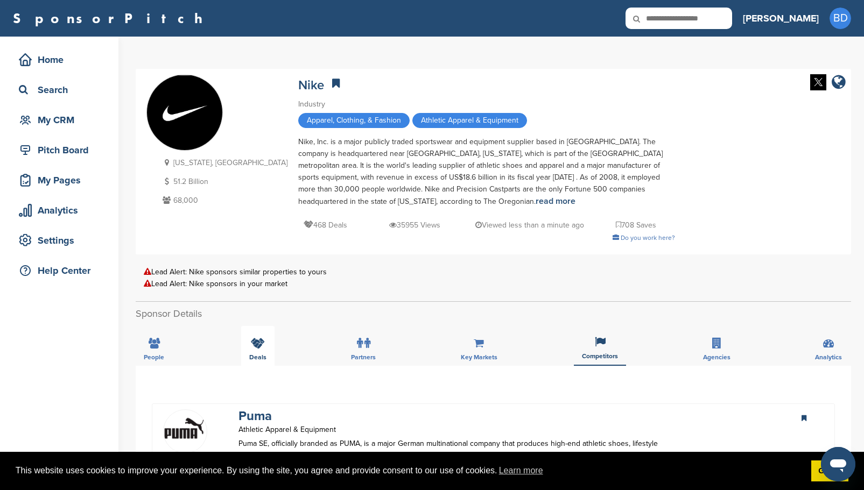
click at [255, 354] on span "Deals" at bounding box center [257, 357] width 17 height 6
click at [156, 347] on icon at bounding box center [154, 343] width 11 height 11
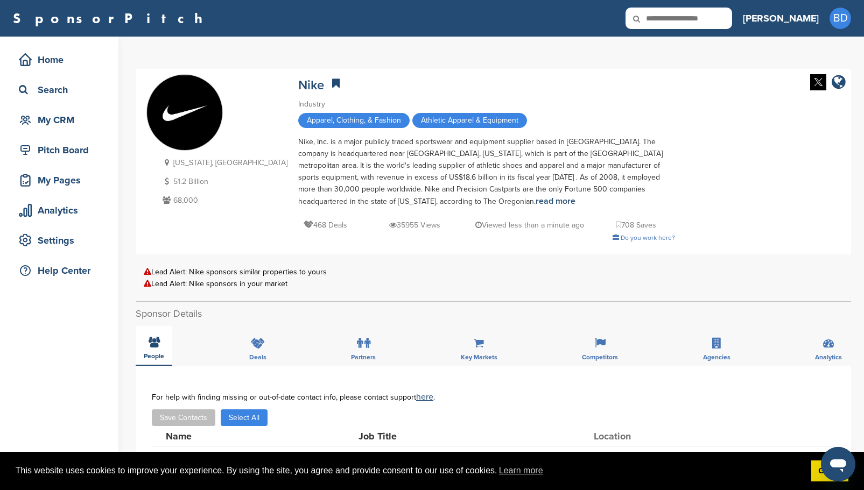
click at [152, 344] on icon at bounding box center [154, 342] width 11 height 11
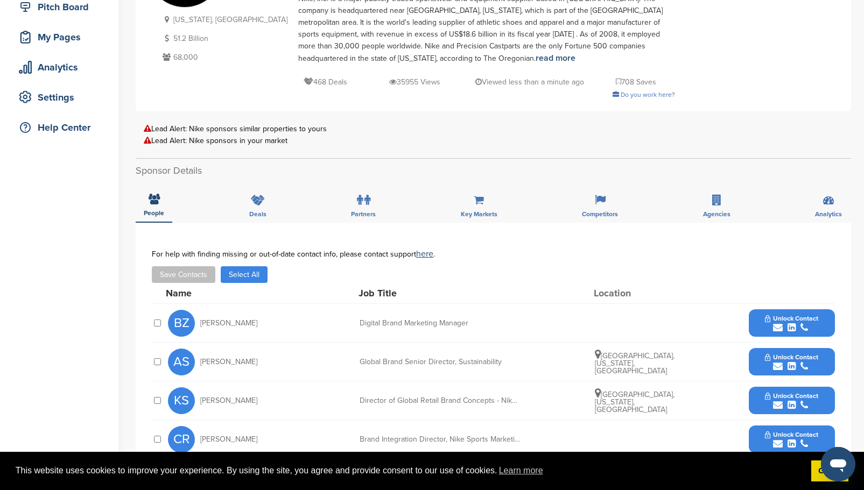
scroll to position [215, 0]
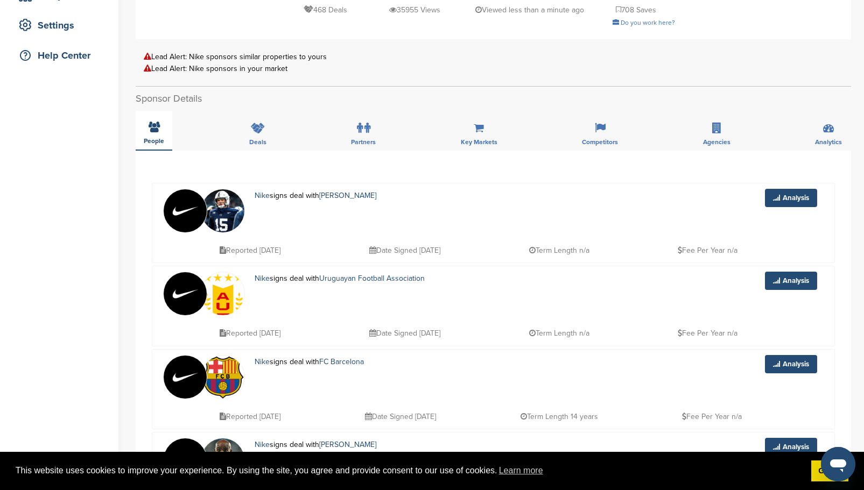
click at [158, 130] on icon at bounding box center [154, 127] width 11 height 11
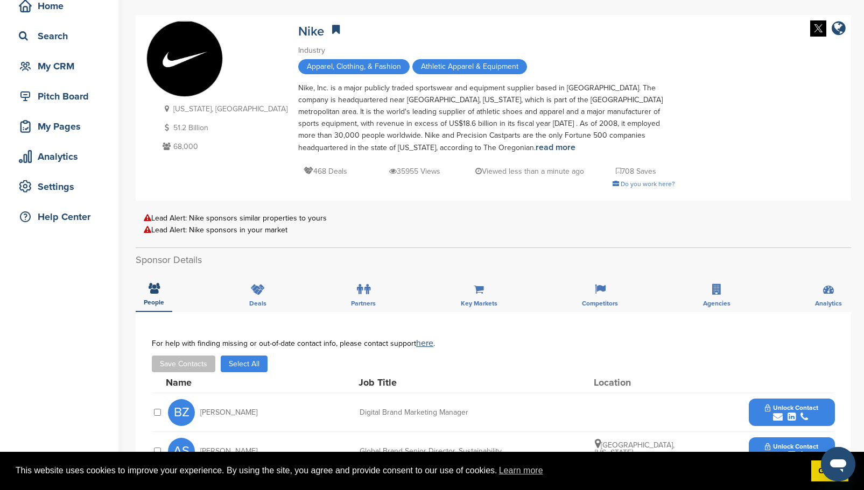
scroll to position [0, 0]
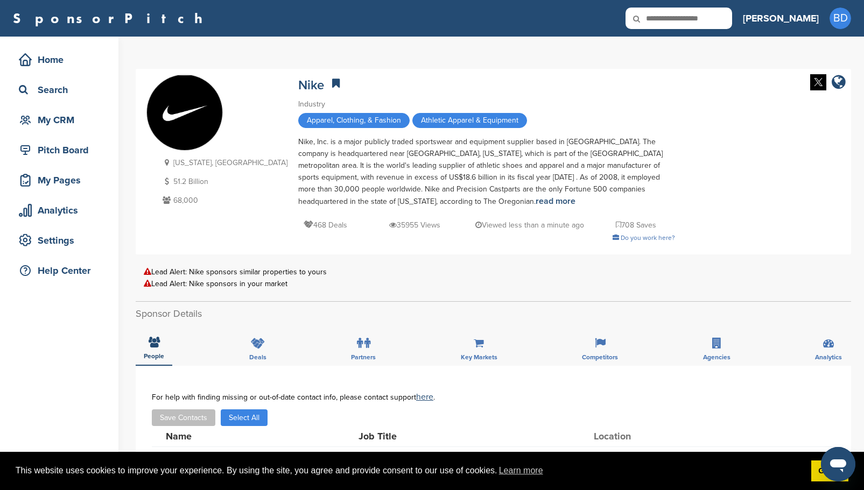
click at [709, 23] on input "text" at bounding box center [678, 19] width 107 height 22
type input "**********"
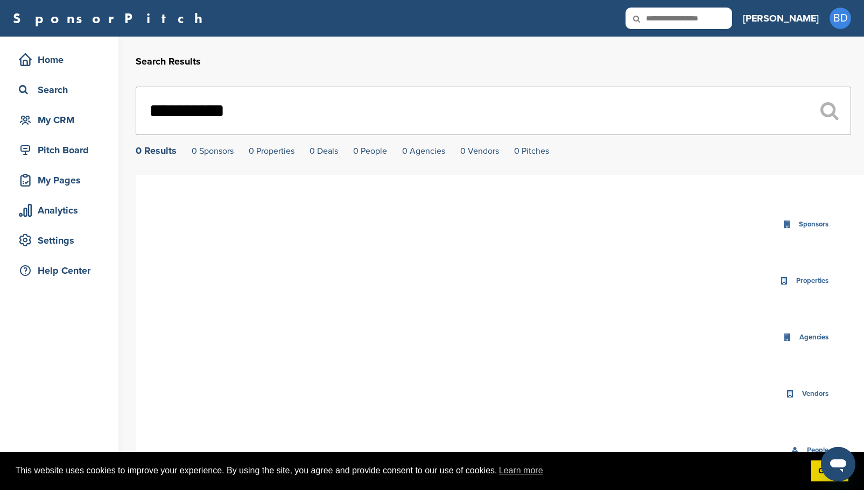
click at [721, 22] on input "text" at bounding box center [678, 19] width 107 height 22
type input "**********"
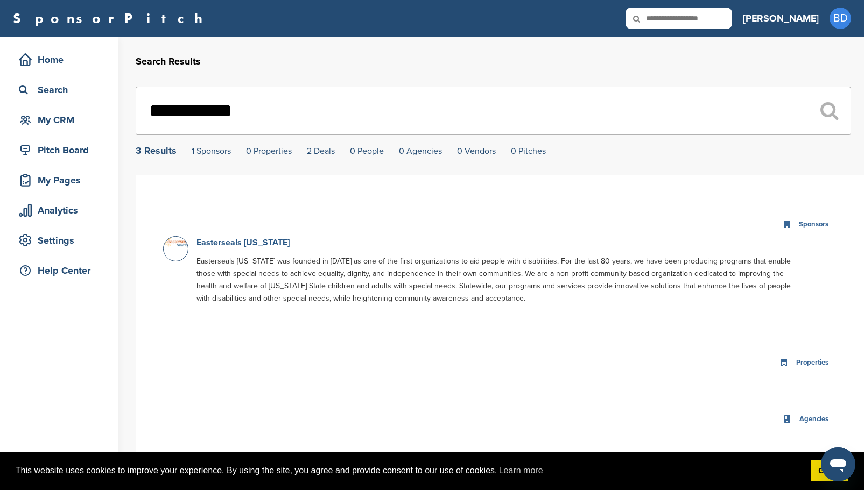
click at [236, 243] on link "Easterseals [US_STATE]" at bounding box center [242, 242] width 93 height 11
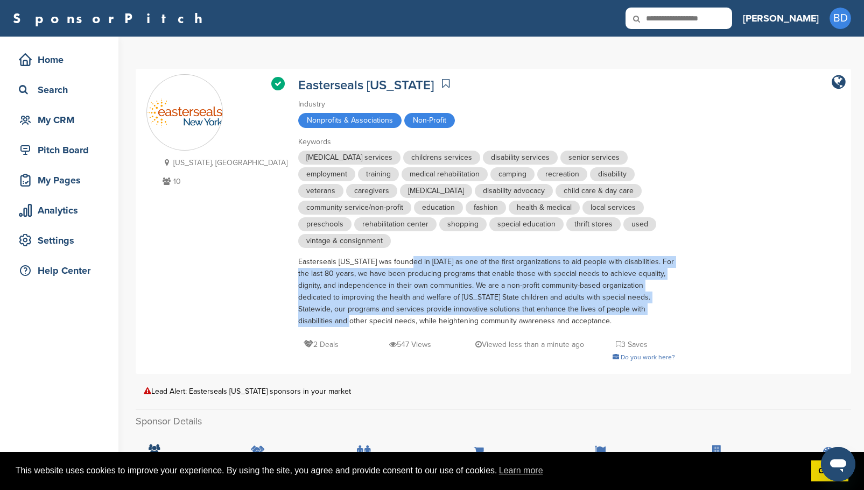
drag, startPoint x: 348, startPoint y: 262, endPoint x: 624, endPoint y: 305, distance: 279.5
click at [624, 305] on div "Managed Page [US_STATE], [GEOGRAPHIC_DATA] 10 Easterseals [US_STATE] Industry N…" at bounding box center [493, 221] width 694 height 294
click at [662, 262] on div "Managed Page [US_STATE], [GEOGRAPHIC_DATA] 10 Easterseals [US_STATE] Industry N…" at bounding box center [493, 221] width 694 height 294
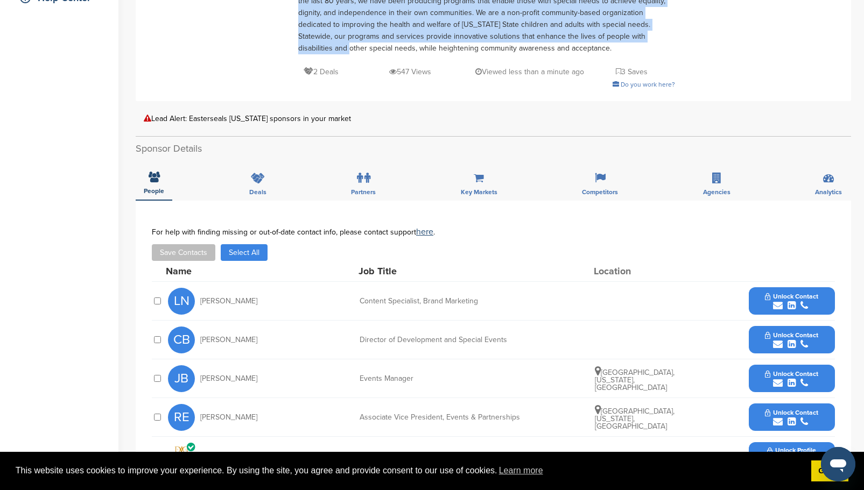
scroll to position [215, 0]
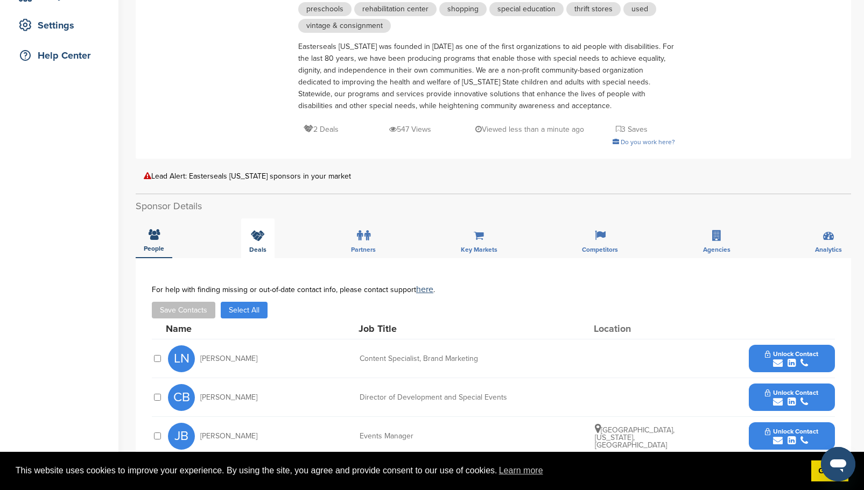
click at [261, 244] on div "Deals" at bounding box center [257, 238] width 33 height 40
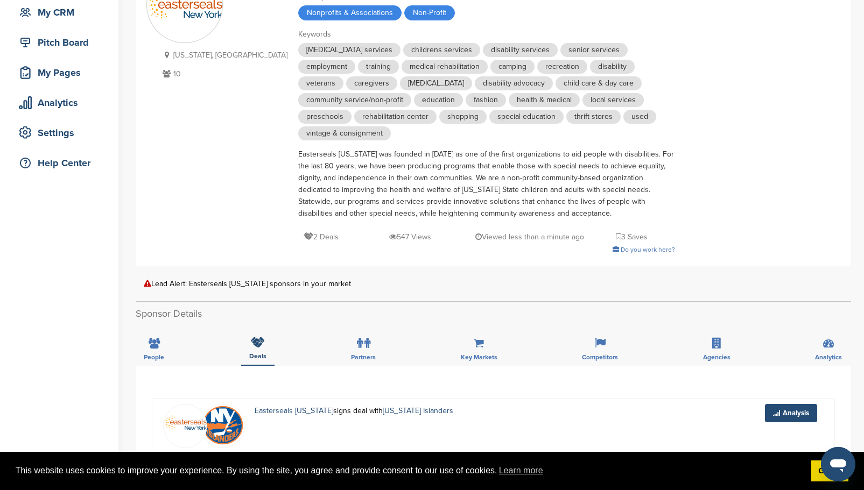
scroll to position [0, 0]
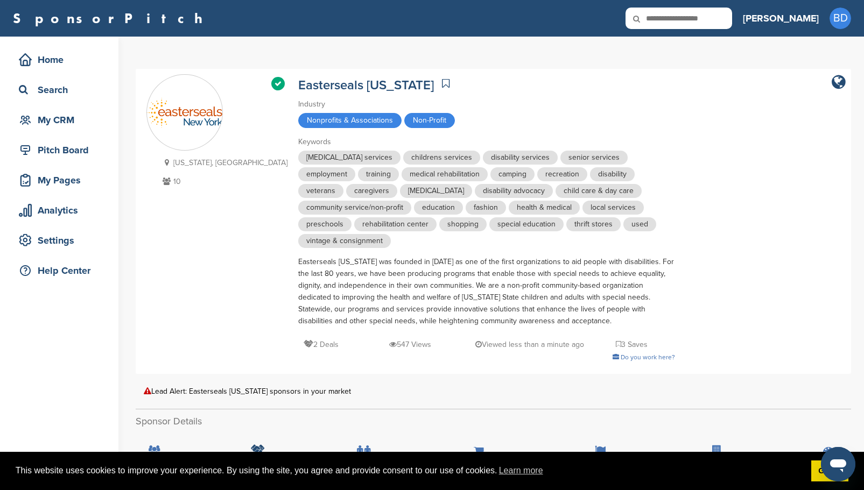
click at [732, 19] on input "text" at bounding box center [678, 19] width 107 height 22
type input "**********"
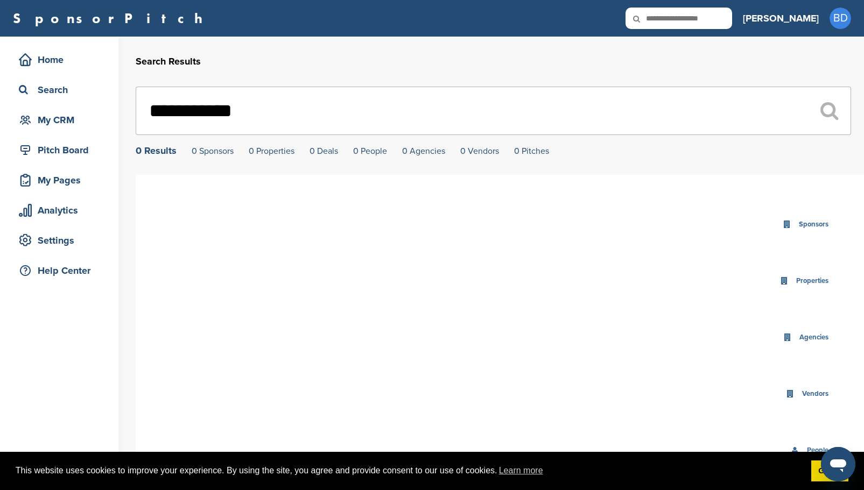
click at [195, 108] on input "**********" at bounding box center [493, 111] width 715 height 48
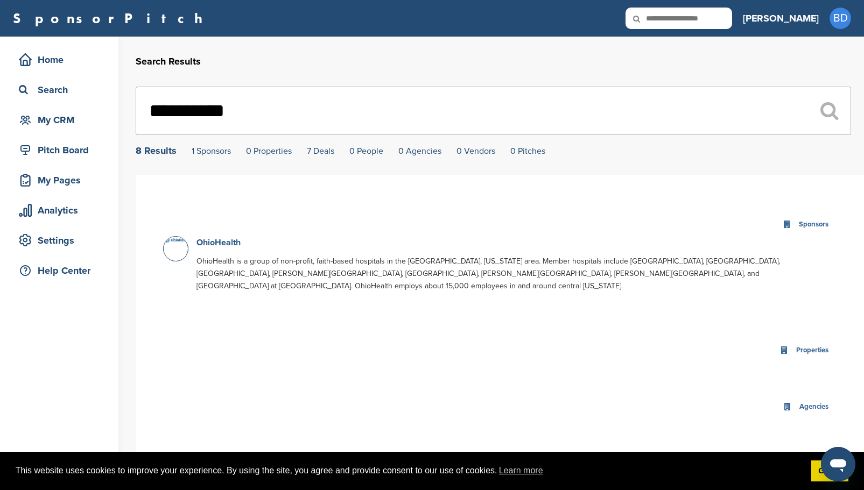
type input "**********"
click at [732, 24] on input "text" at bounding box center [678, 19] width 107 height 22
type input "*****"
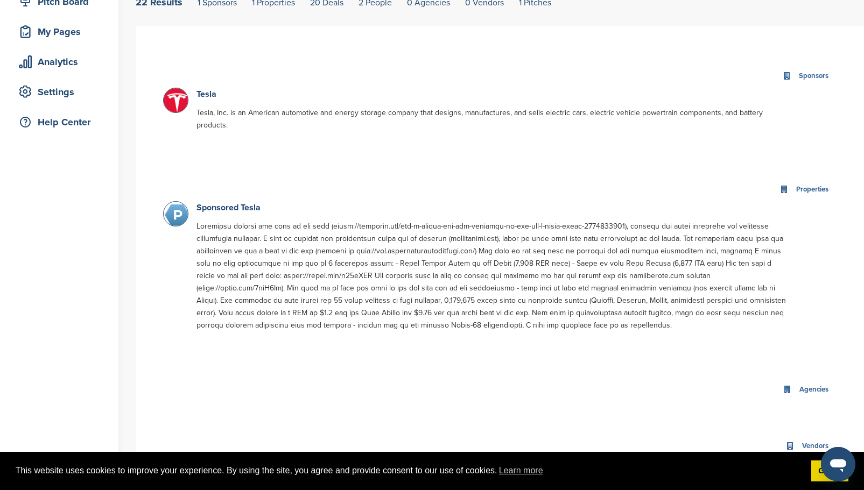
scroll to position [161, 0]
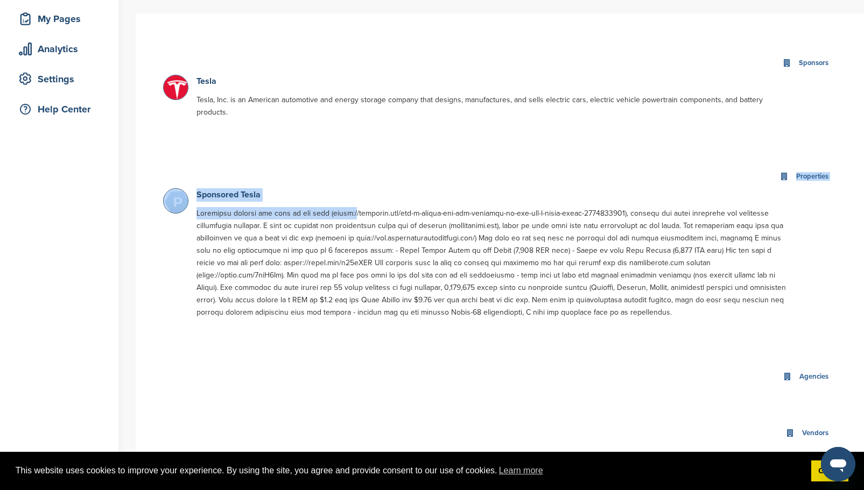
drag, startPoint x: 348, startPoint y: 202, endPoint x: 530, endPoint y: 174, distance: 184.7
click at [530, 174] on div "Properties 1 Results Sponsored Tesla" at bounding box center [500, 248] width 696 height 189
click at [525, 176] on div "Properties" at bounding box center [499, 176] width 673 height 23
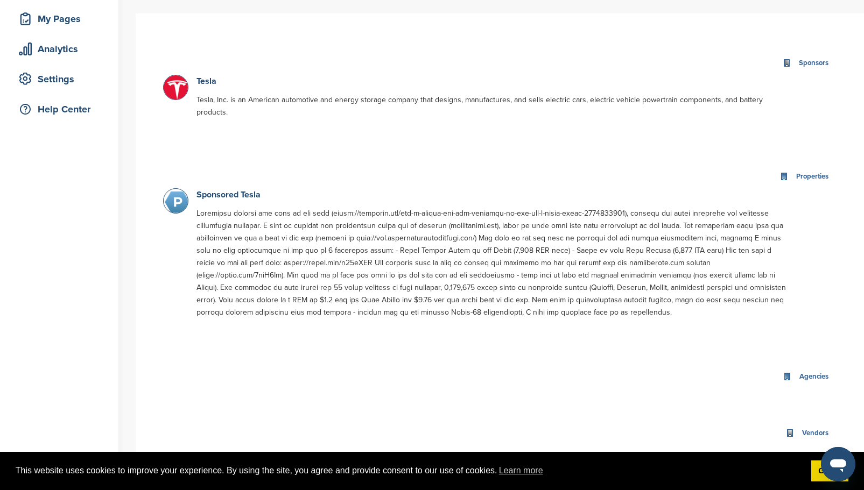
click at [174, 89] on img at bounding box center [177, 94] width 27 height 39
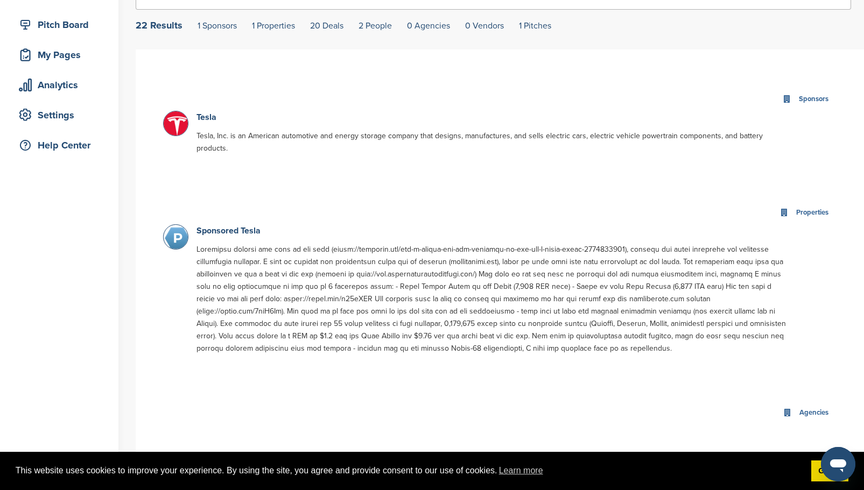
scroll to position [54, 0]
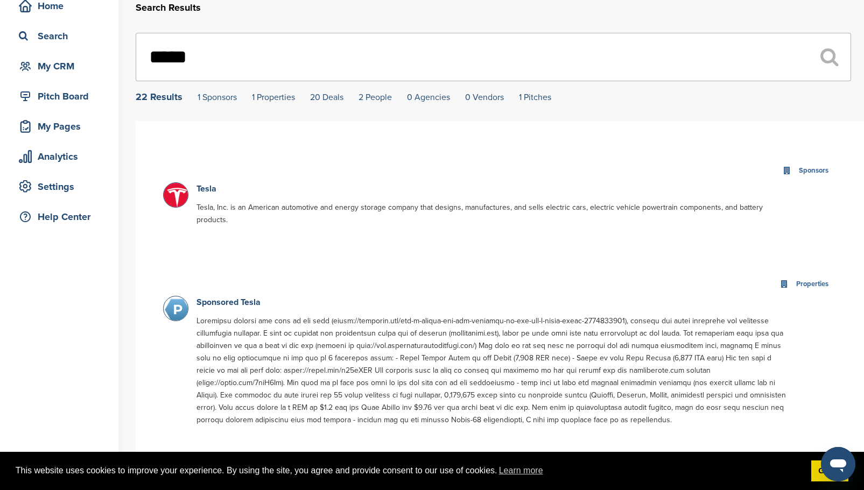
click at [180, 199] on img at bounding box center [177, 202] width 27 height 39
click at [205, 192] on link "Tesla" at bounding box center [206, 189] width 20 height 11
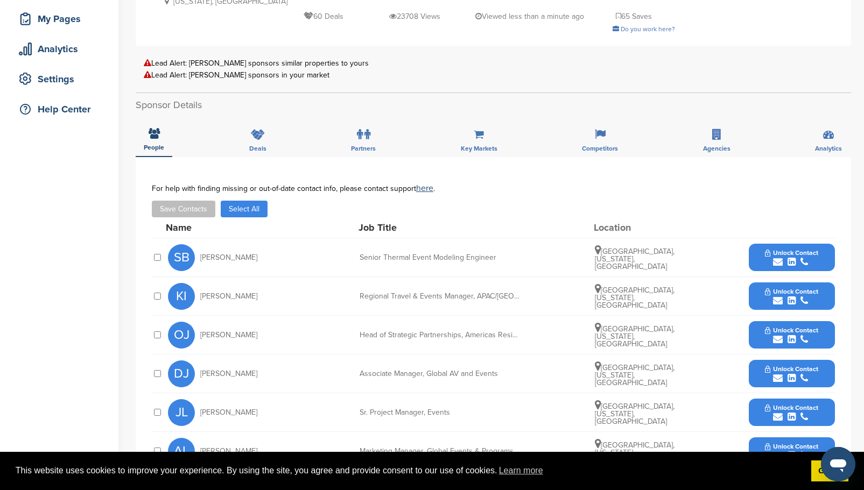
scroll to position [54, 0]
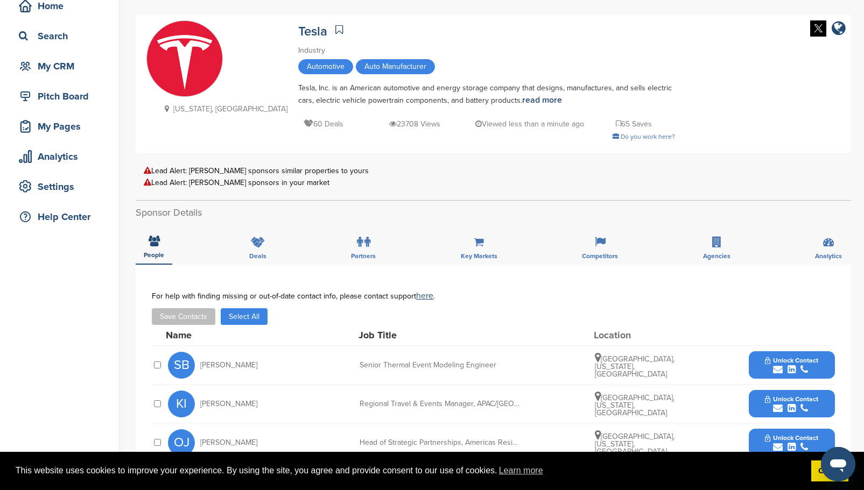
click at [335, 29] on icon at bounding box center [339, 29] width 8 height 11
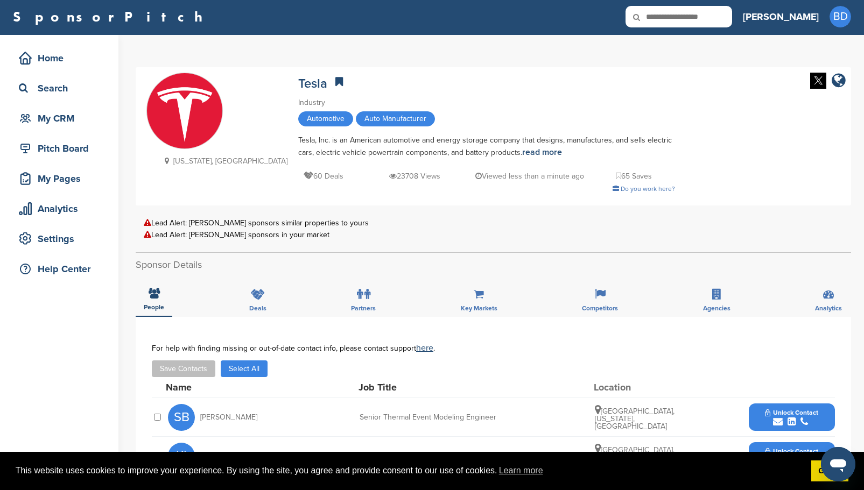
scroll to position [0, 0]
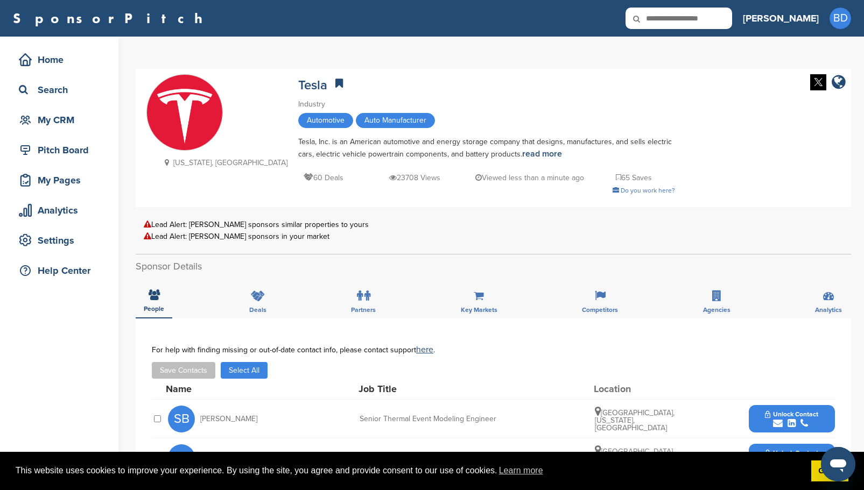
click at [721, 17] on input "text" at bounding box center [678, 19] width 107 height 22
type input "*******"
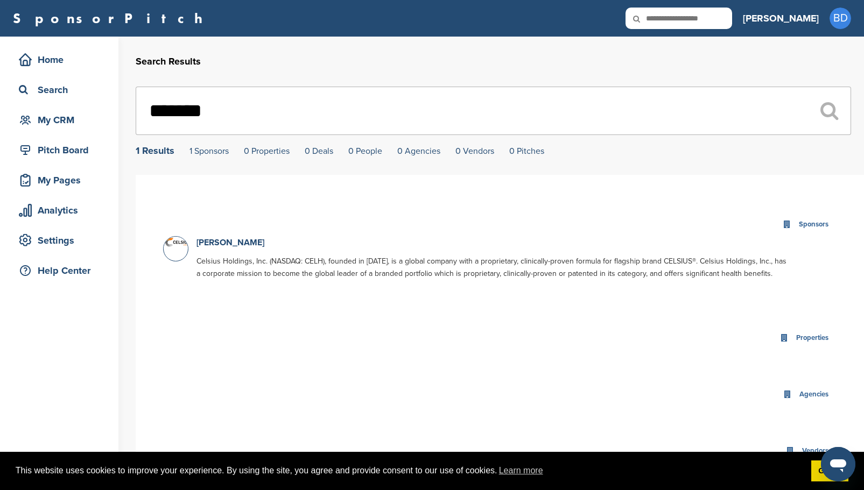
click at [185, 112] on input "*******" at bounding box center [493, 111] width 715 height 48
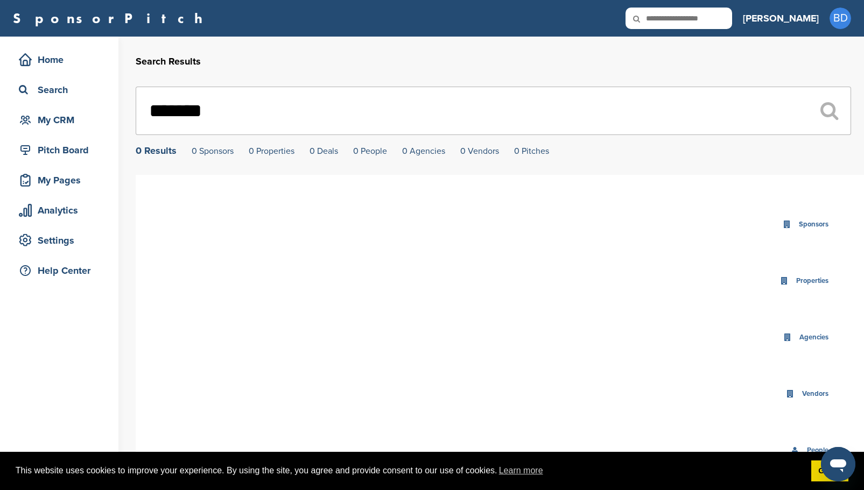
click at [662, 19] on icon at bounding box center [643, 19] width 37 height 23
click at [662, 17] on icon at bounding box center [643, 19] width 37 height 23
drag, startPoint x: 689, startPoint y: 19, endPoint x: 499, endPoint y: 110, distance: 210.9
click at [662, 22] on icon at bounding box center [643, 19] width 37 height 23
drag, startPoint x: 485, startPoint y: 108, endPoint x: 476, endPoint y: 110, distance: 9.5
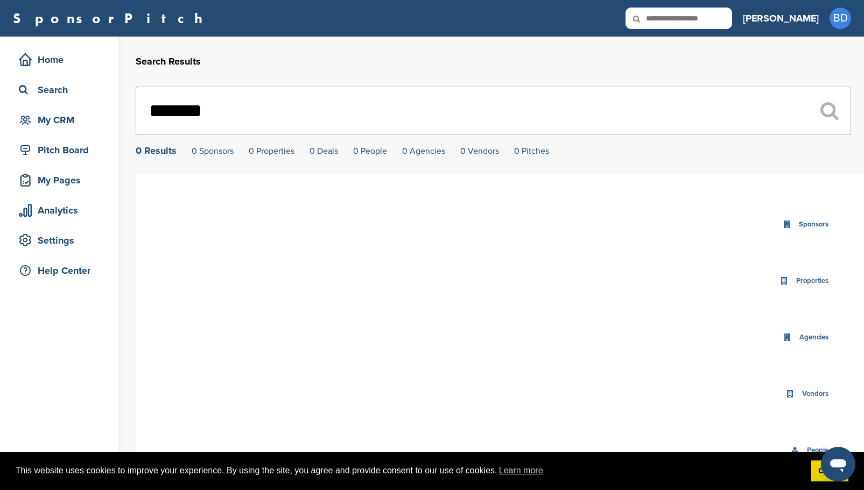
click at [478, 110] on input "*******" at bounding box center [493, 111] width 715 height 48
drag, startPoint x: 473, startPoint y: 112, endPoint x: 68, endPoint y: 110, distance: 404.2
click at [69, 110] on div "Home Search My CRM Pitch Board My Pages Analytics Settings Help Center Search R…" at bounding box center [432, 338] width 864 height 603
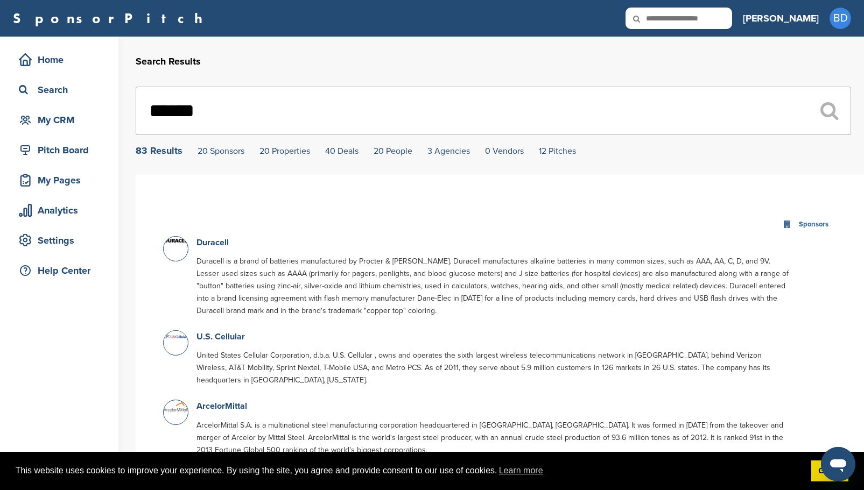
type input "*******"
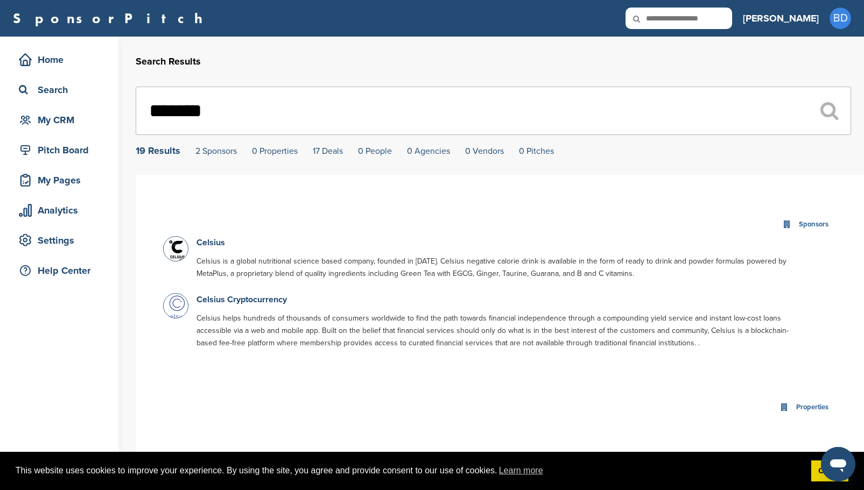
click at [728, 12] on input "text" at bounding box center [678, 19] width 107 height 22
type input "*****"
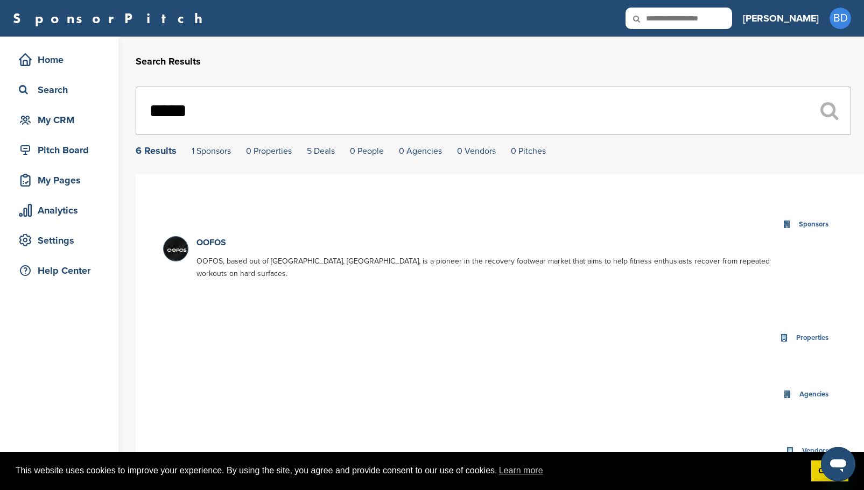
click at [174, 249] on img at bounding box center [177, 250] width 27 height 27
click at [216, 244] on link "OOFOS" at bounding box center [211, 242] width 30 height 11
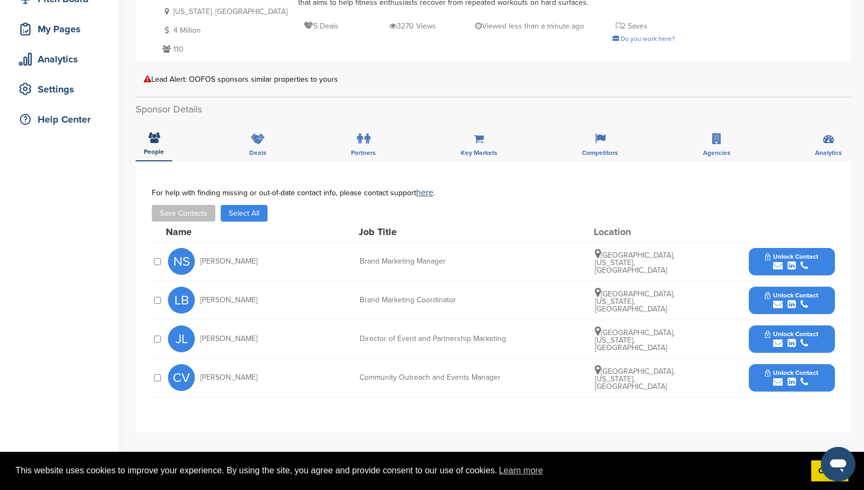
scroll to position [161, 0]
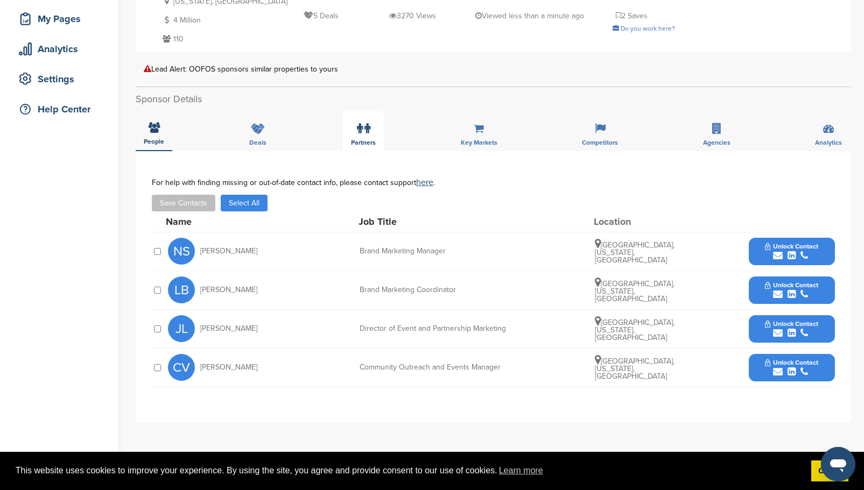
click at [357, 122] on label at bounding box center [363, 129] width 13 height 22
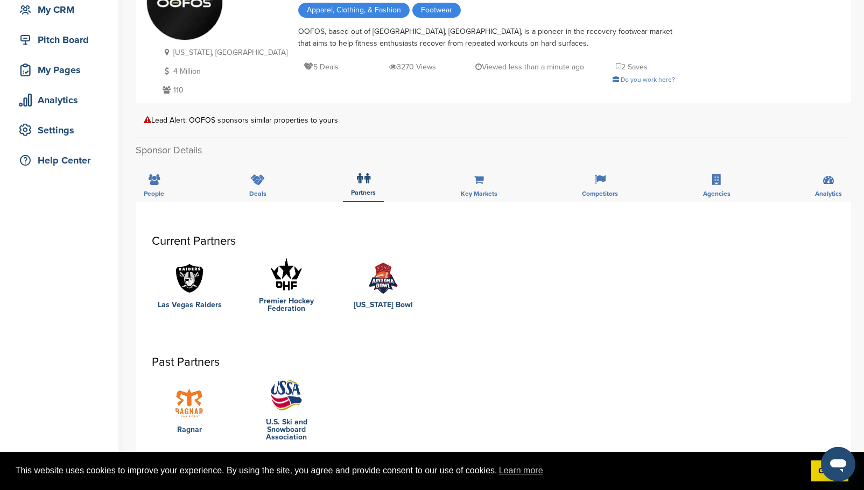
scroll to position [0, 0]
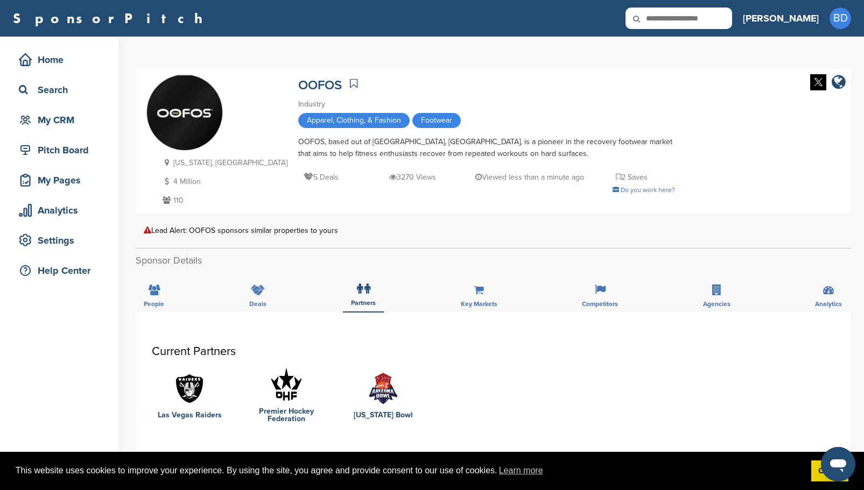
click at [350, 82] on icon at bounding box center [354, 83] width 8 height 11
click at [60, 116] on div "My CRM" at bounding box center [61, 119] width 91 height 19
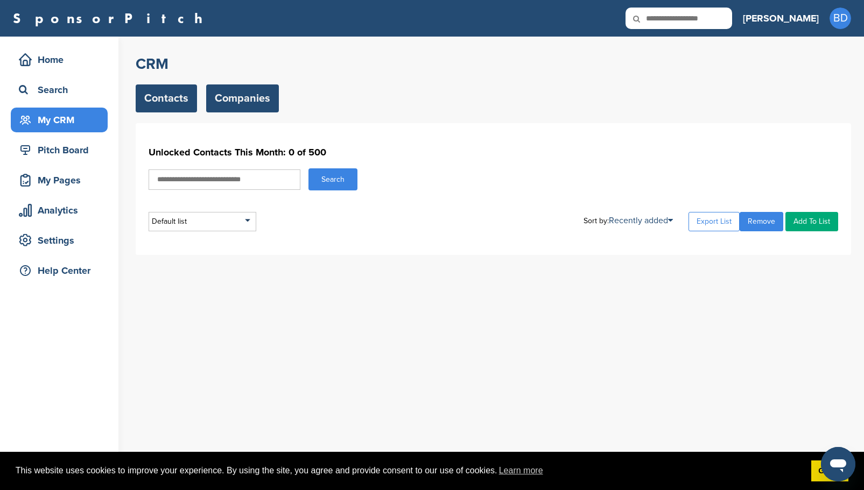
click at [246, 103] on link "Companies" at bounding box center [242, 98] width 73 height 28
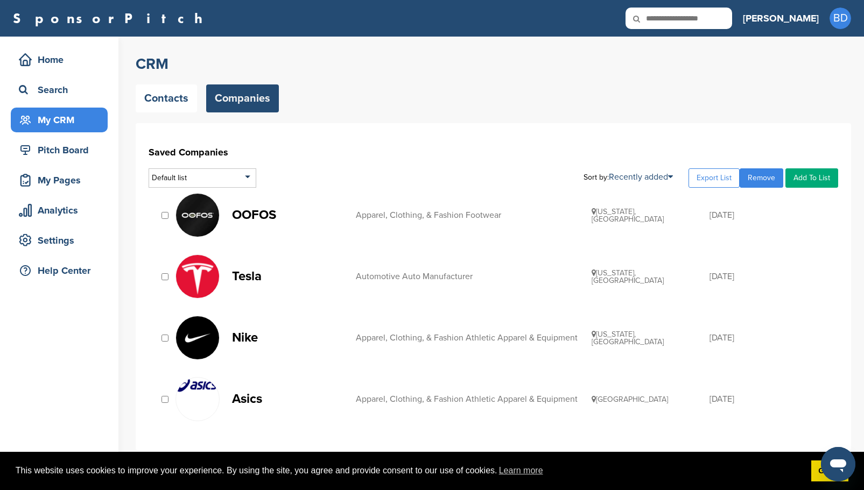
click at [711, 22] on input "text" at bounding box center [678, 19] width 107 height 22
click at [41, 89] on div "Search" at bounding box center [61, 89] width 91 height 19
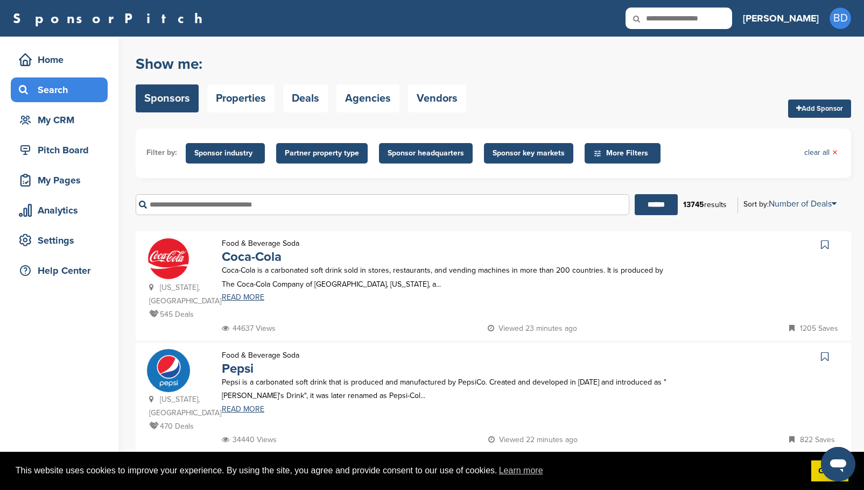
click at [223, 153] on span "Sponsor industry" at bounding box center [225, 153] width 62 height 12
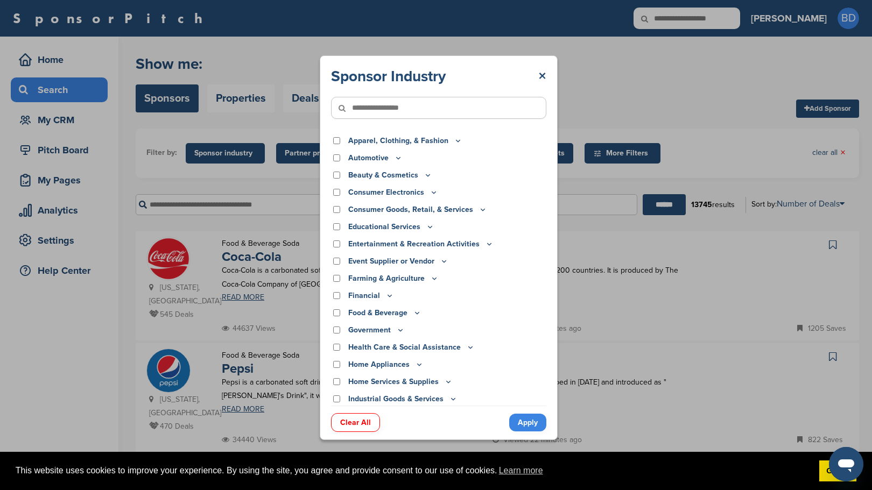
click at [334, 162] on div "Automotive" at bounding box center [438, 158] width 215 height 12
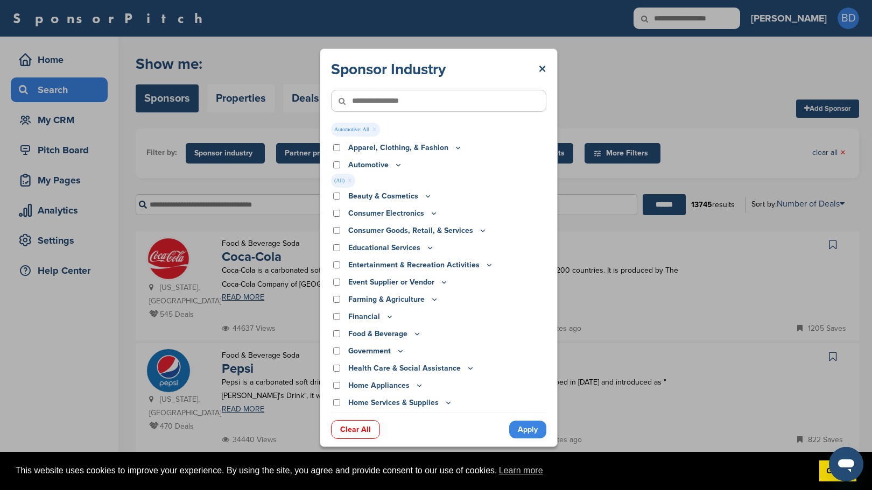
click at [522, 433] on link "Apply" at bounding box center [527, 430] width 37 height 18
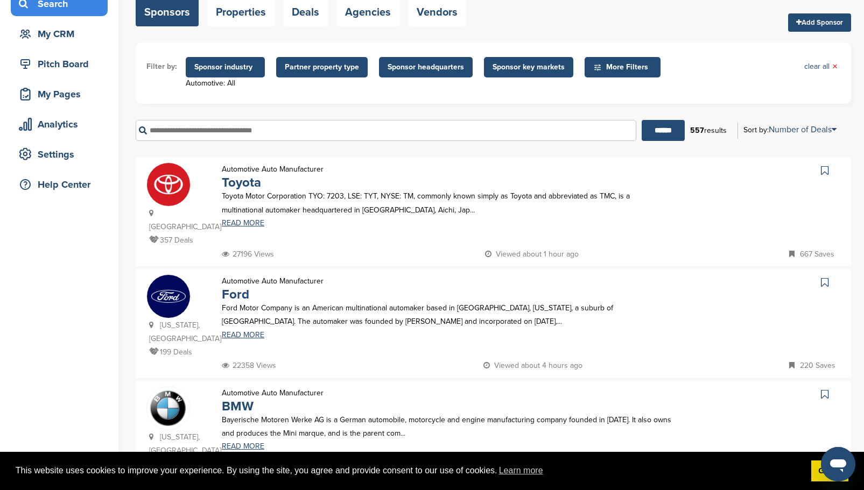
scroll to position [161, 0]
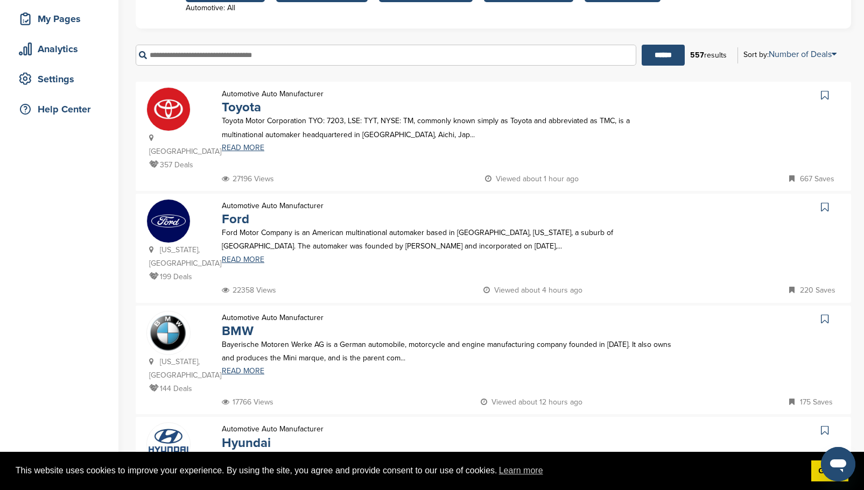
click at [826, 92] on icon at bounding box center [825, 95] width 8 height 11
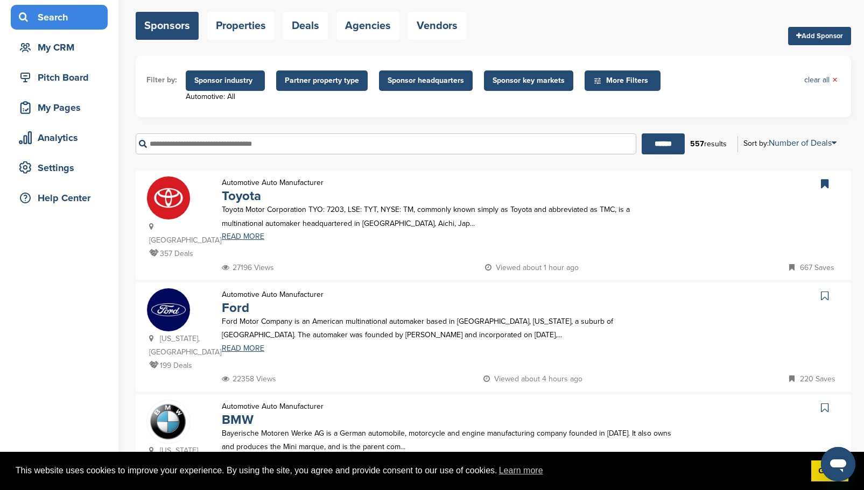
scroll to position [54, 0]
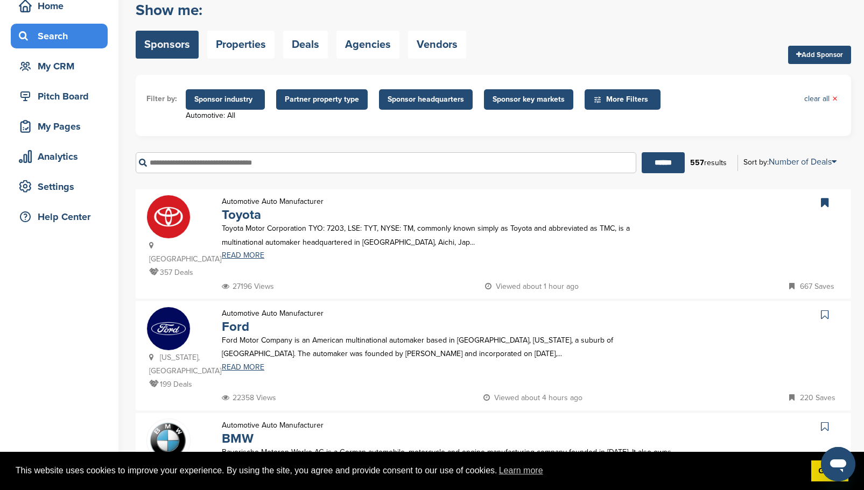
click at [314, 101] on span "Partner property type" at bounding box center [322, 100] width 74 height 12
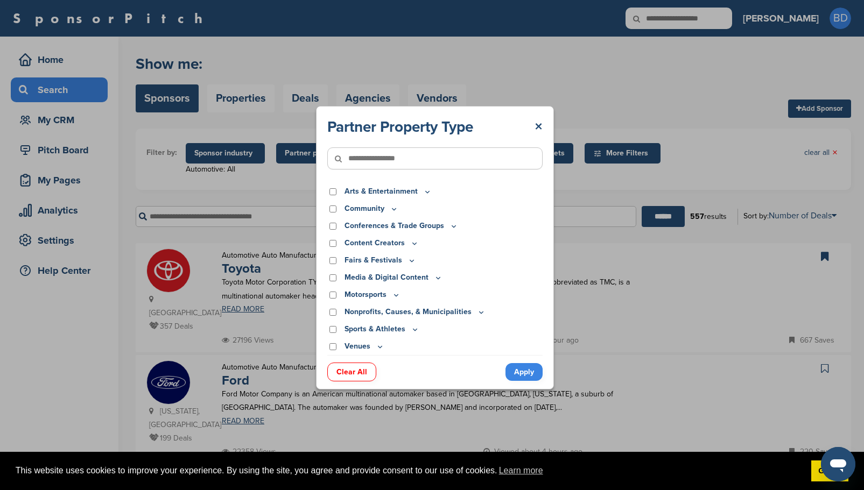
scroll to position [0, 0]
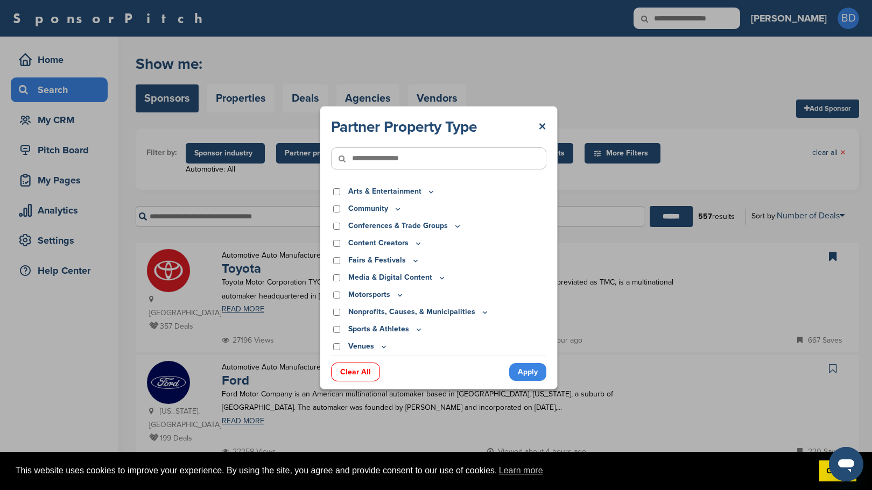
drag, startPoint x: 704, startPoint y: 165, endPoint x: 699, endPoint y: 167, distance: 5.6
click at [703, 167] on div "Partner Property Type × Arts & Entertainment Actor/Actress Amusement Park Aquar…" at bounding box center [438, 248] width 877 height 496
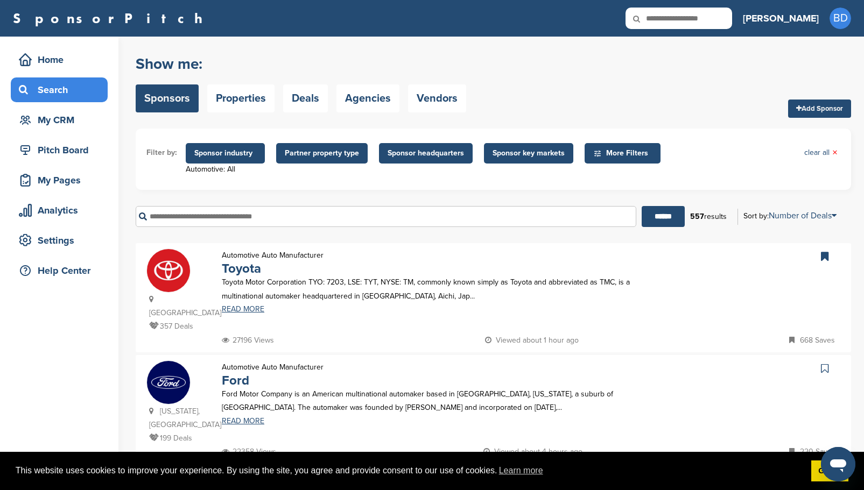
click at [425, 156] on span "Sponsor headquarters" at bounding box center [425, 153] width 76 height 12
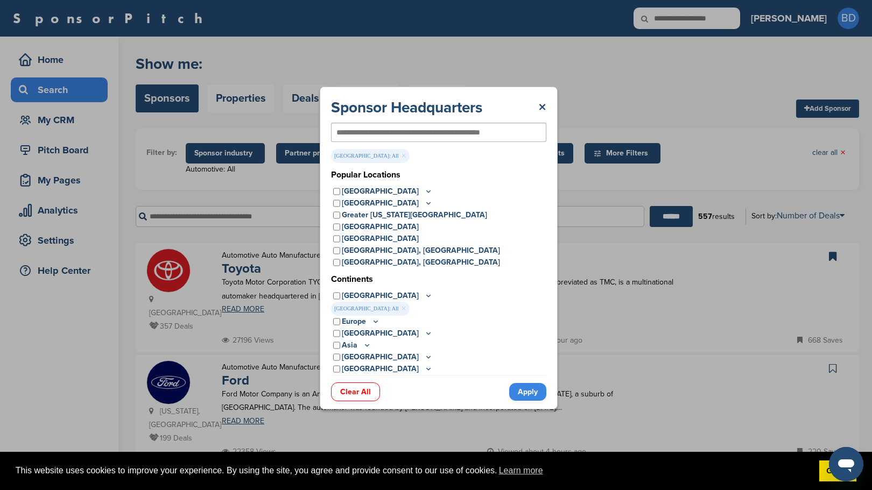
click at [525, 394] on link "Apply" at bounding box center [527, 392] width 37 height 18
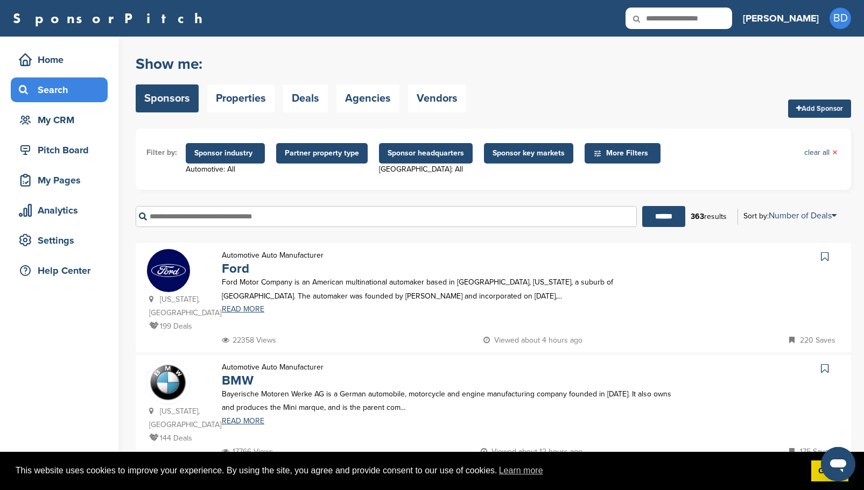
click at [424, 152] on span "Sponsor headquarters" at bounding box center [425, 153] width 76 height 12
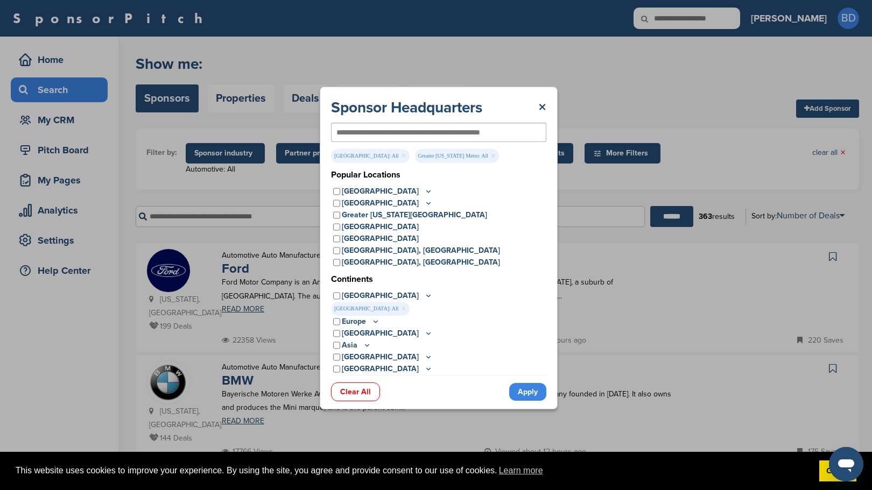
click at [524, 392] on link "Apply" at bounding box center [527, 392] width 37 height 18
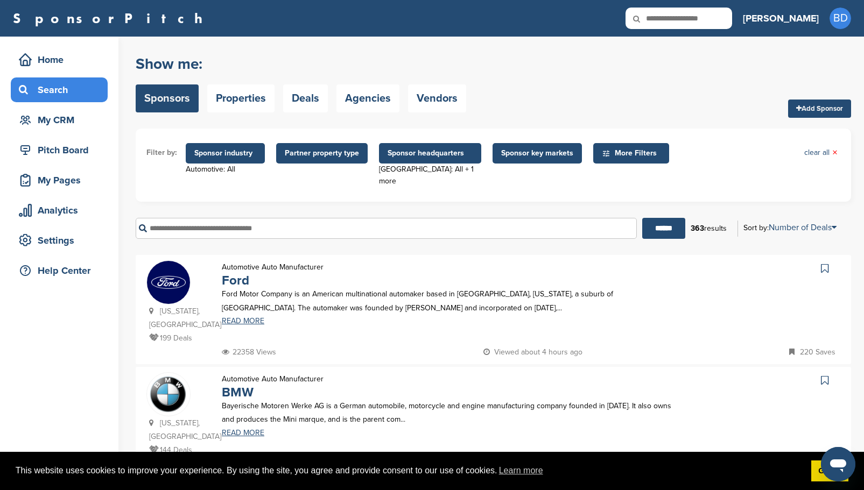
click at [420, 154] on span "Sponsor headquarters" at bounding box center [429, 153] width 85 height 12
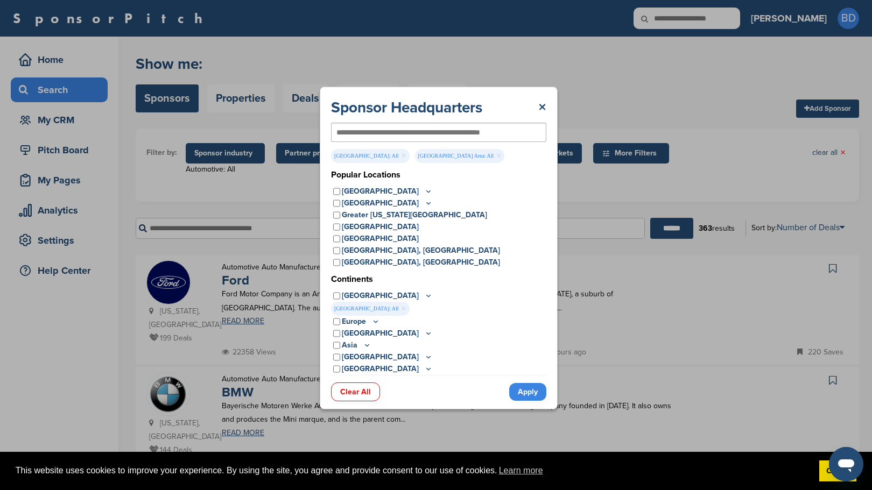
click at [535, 394] on link "Apply" at bounding box center [527, 392] width 37 height 18
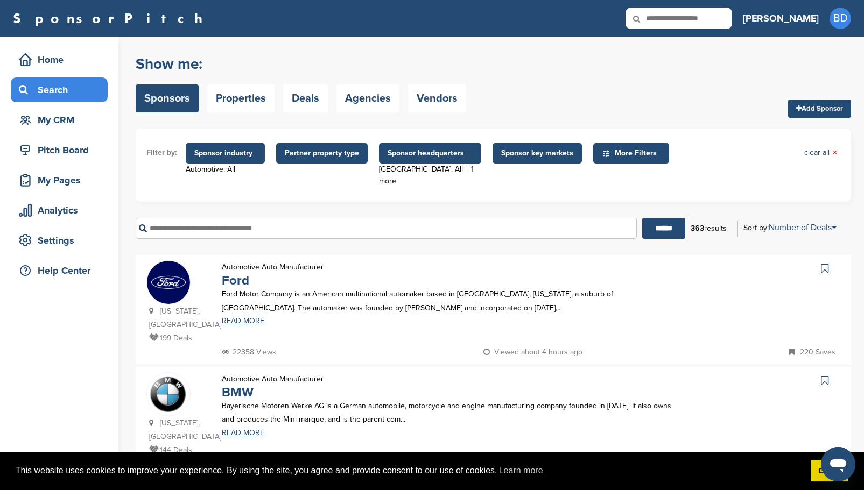
click at [416, 157] on span "Sponsor headquarters" at bounding box center [429, 153] width 85 height 12
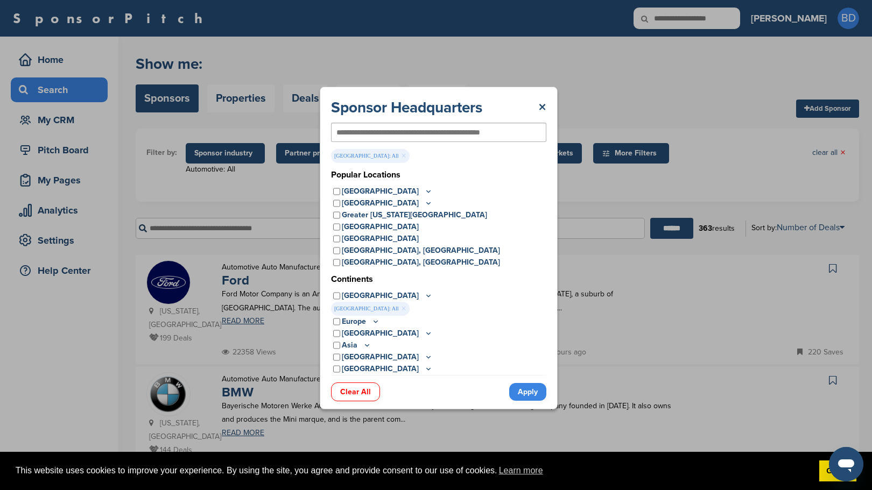
click at [532, 394] on link "Apply" at bounding box center [527, 392] width 37 height 18
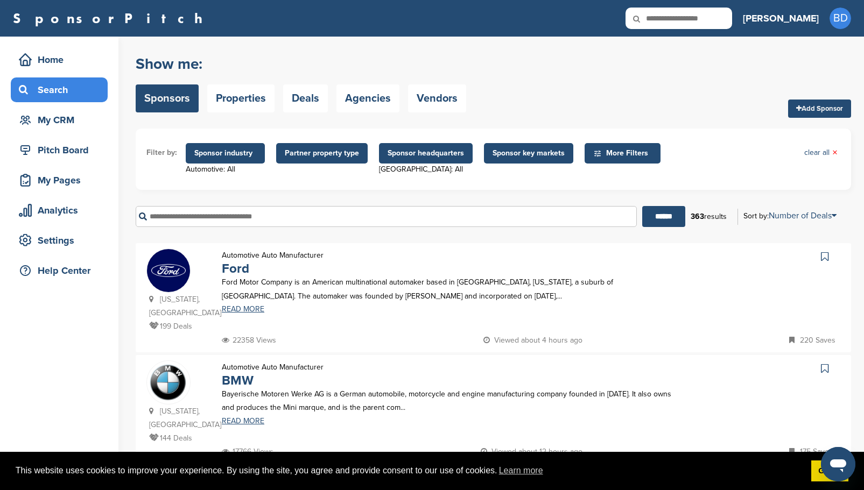
click at [433, 155] on span "Sponsor headquarters" at bounding box center [425, 153] width 76 height 12
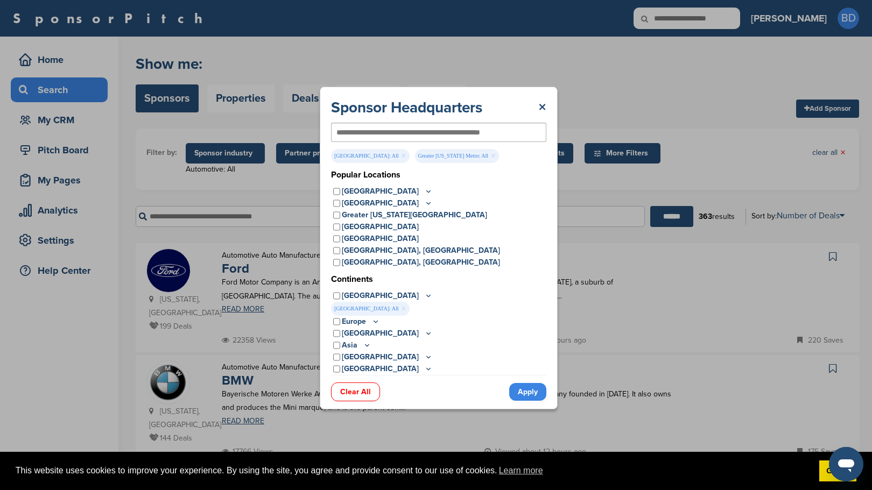
click at [527, 391] on link "Apply" at bounding box center [527, 392] width 37 height 18
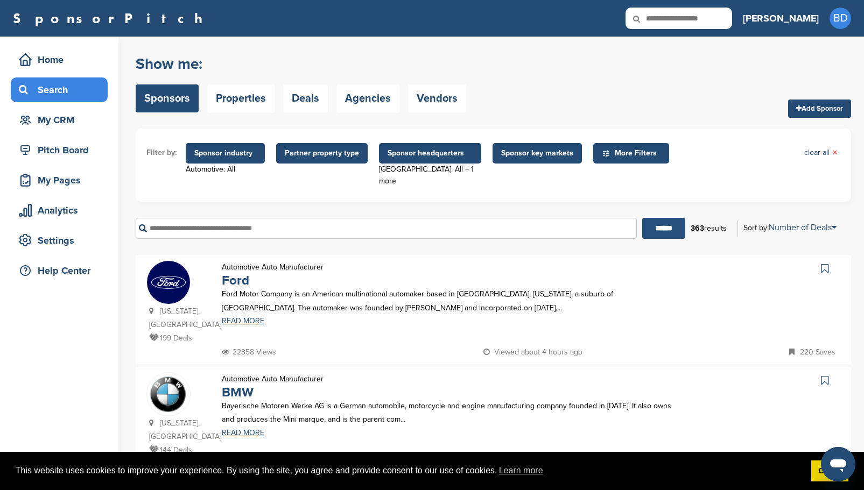
click at [663, 218] on input "******" at bounding box center [663, 228] width 43 height 21
click at [427, 156] on span "Sponsor headquarters" at bounding box center [429, 153] width 85 height 12
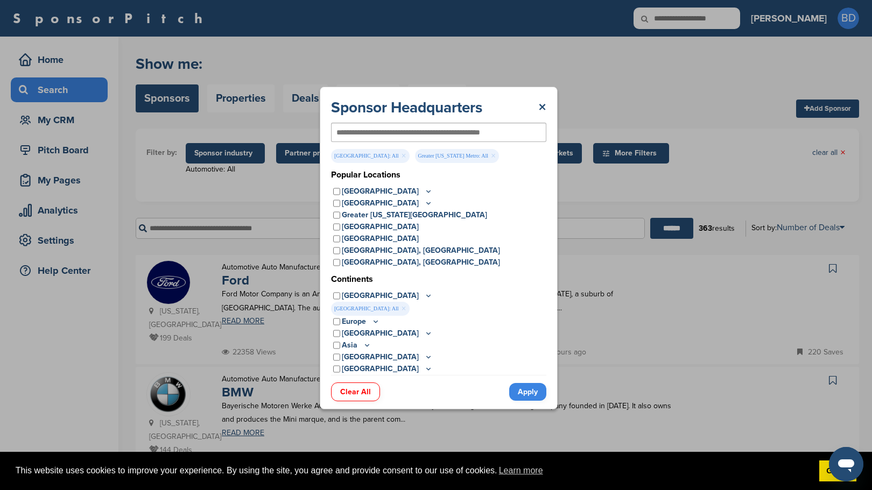
click at [542, 394] on link "Apply" at bounding box center [527, 392] width 37 height 18
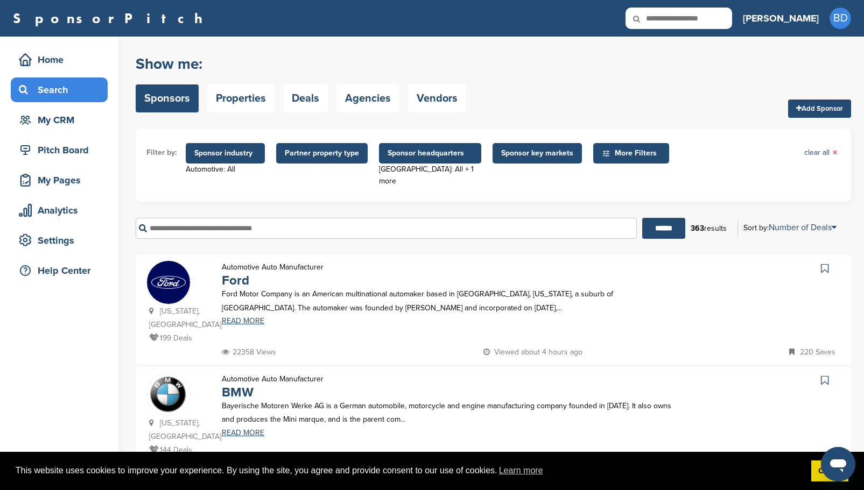
click at [351, 156] on span "Partner property type" at bounding box center [322, 153] width 74 height 12
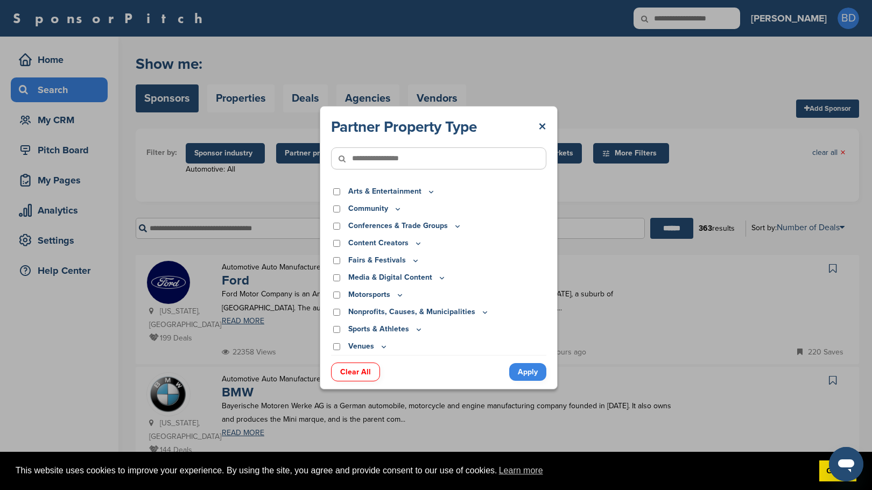
drag, startPoint x: 590, startPoint y: 185, endPoint x: 570, endPoint y: 179, distance: 20.9
click at [587, 185] on div "Partner Property Type × Arts & Entertainment Actor/Actress Amusement Park Aquar…" at bounding box center [438, 248] width 877 height 496
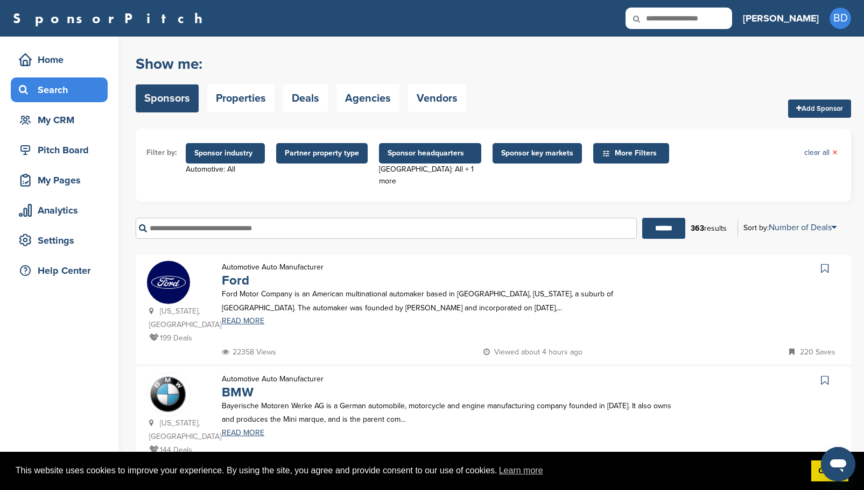
click at [434, 151] on span "Sponsor headquarters" at bounding box center [429, 153] width 85 height 12
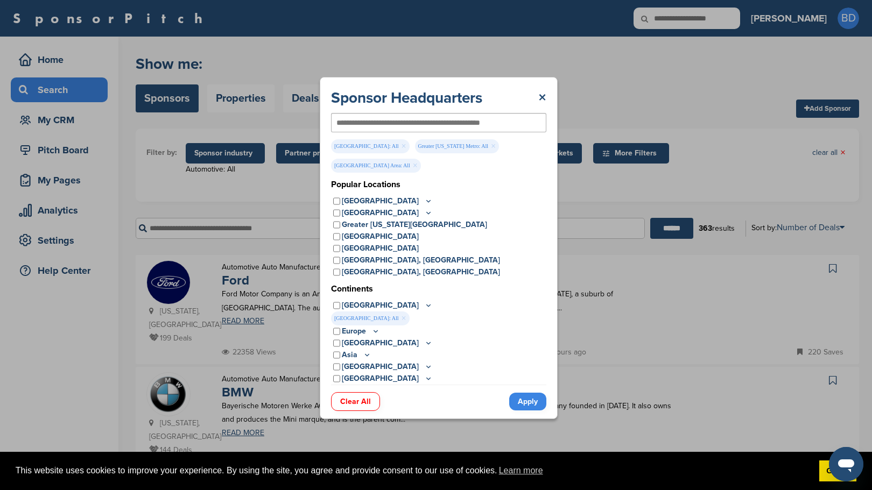
click at [528, 394] on link "Apply" at bounding box center [527, 402] width 37 height 18
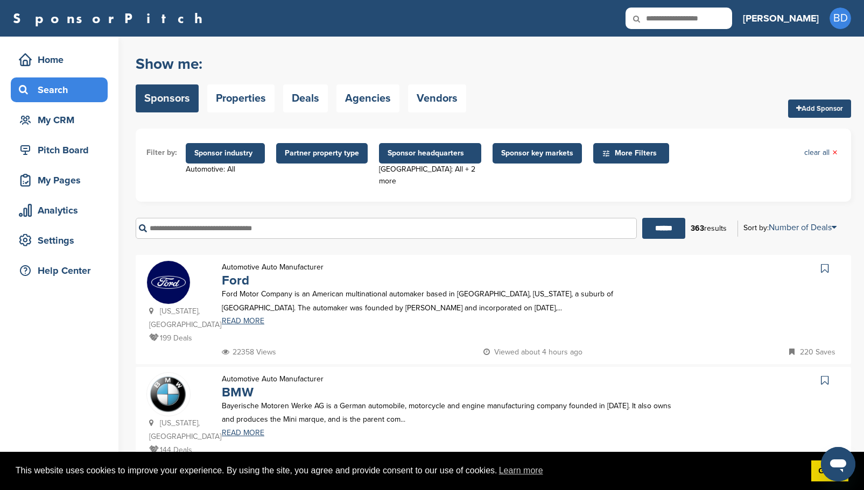
click at [414, 158] on span "Sponsor headquarters" at bounding box center [429, 153] width 85 height 12
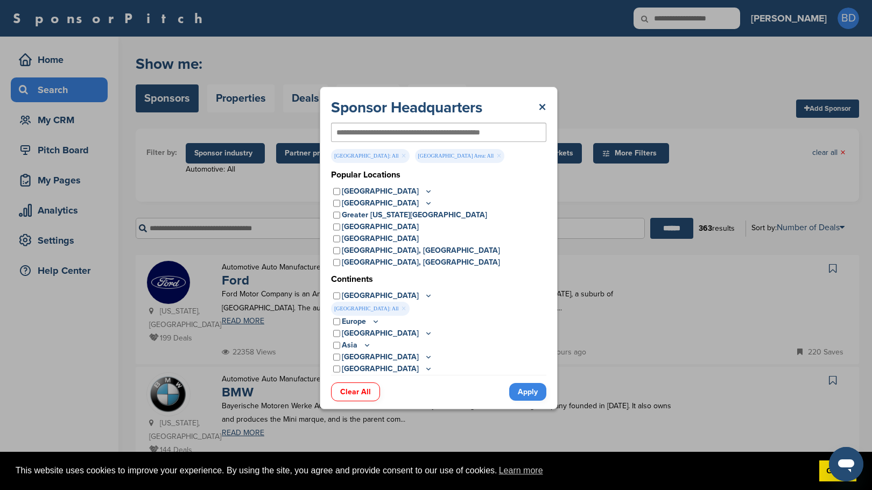
click at [527, 395] on link "Apply" at bounding box center [527, 392] width 37 height 18
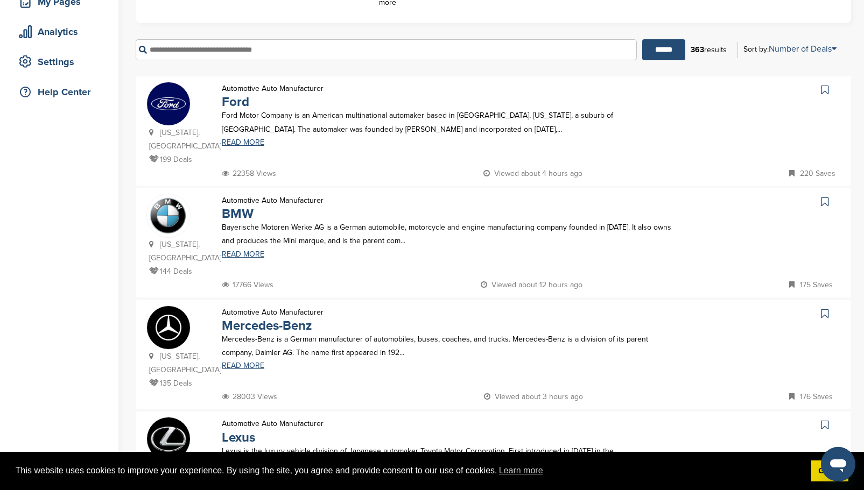
scroll to position [161, 0]
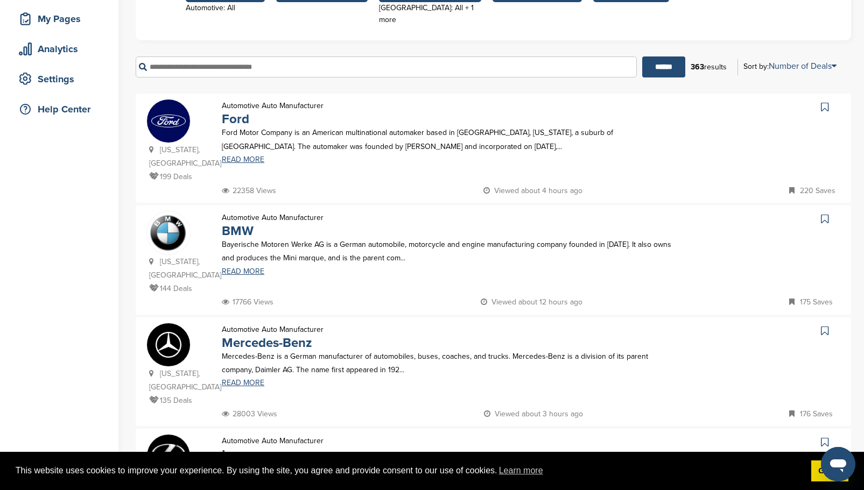
click at [823, 214] on icon at bounding box center [825, 219] width 8 height 11
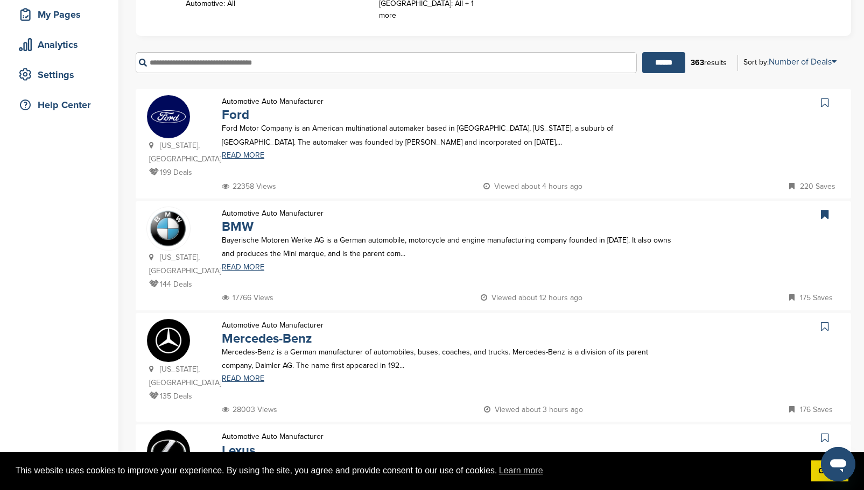
scroll to position [269, 0]
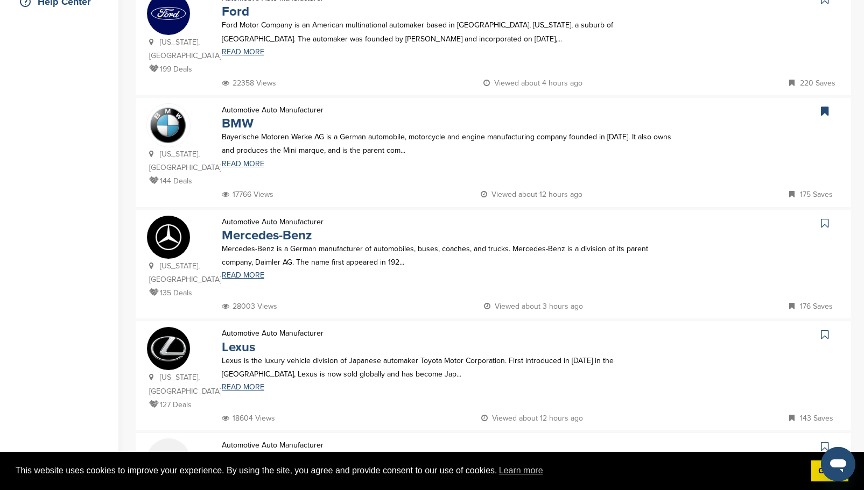
click at [826, 218] on icon at bounding box center [825, 223] width 8 height 11
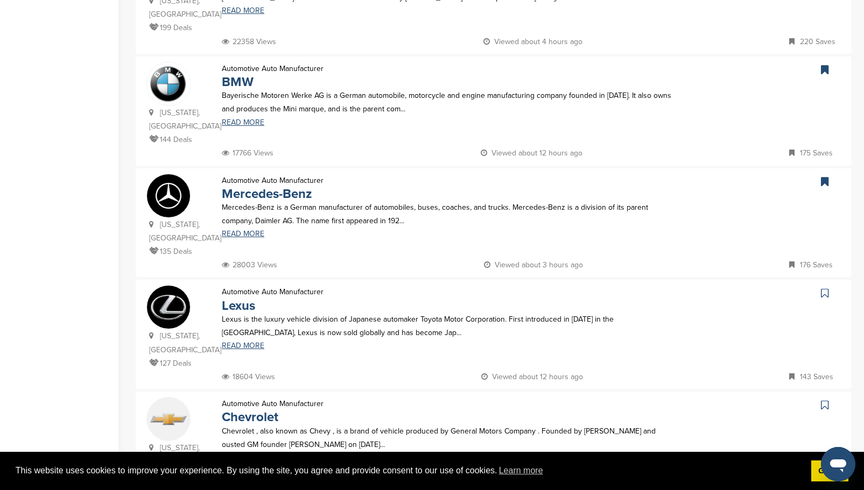
scroll to position [323, 0]
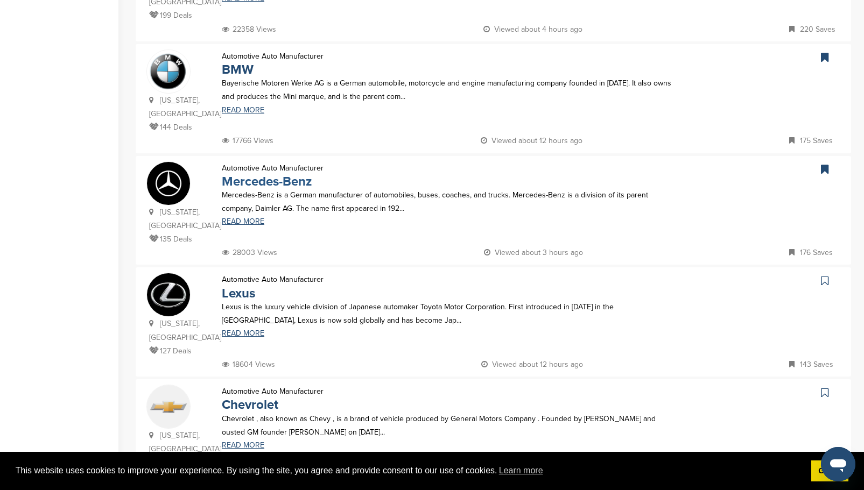
click at [301, 174] on link "Mercedes-Benz" at bounding box center [267, 182] width 90 height 16
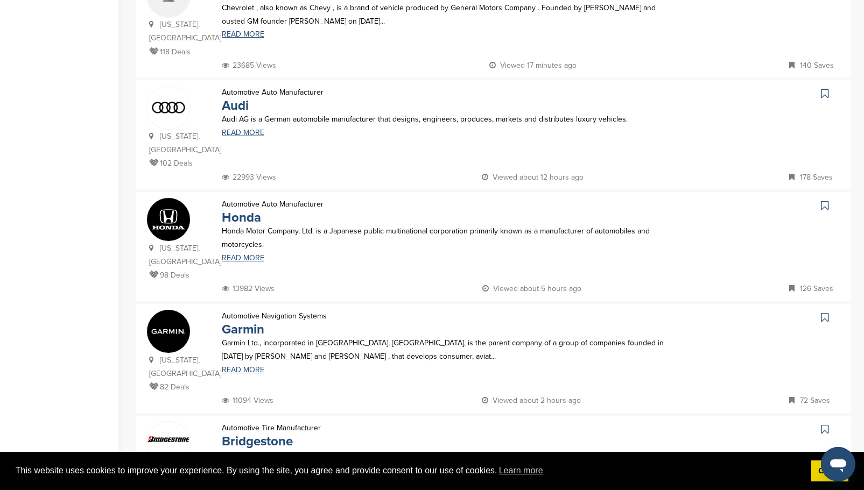
scroll to position [753, 0]
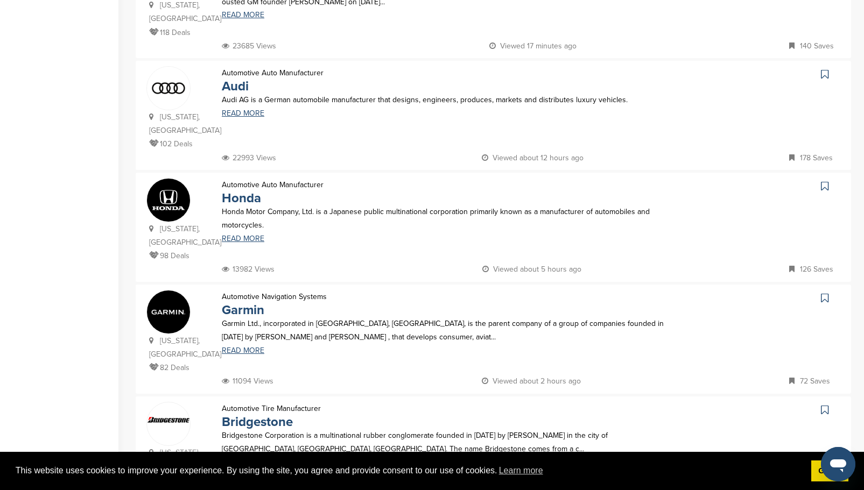
click at [824, 181] on icon at bounding box center [825, 186] width 8 height 11
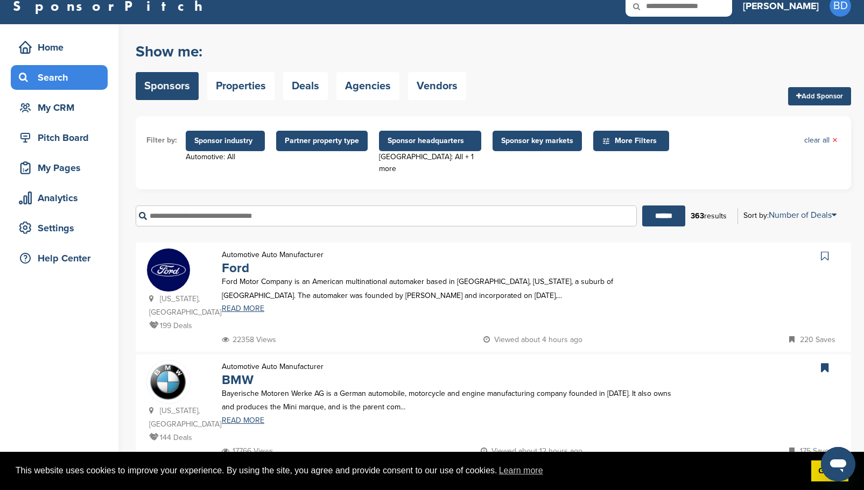
scroll to position [0, 0]
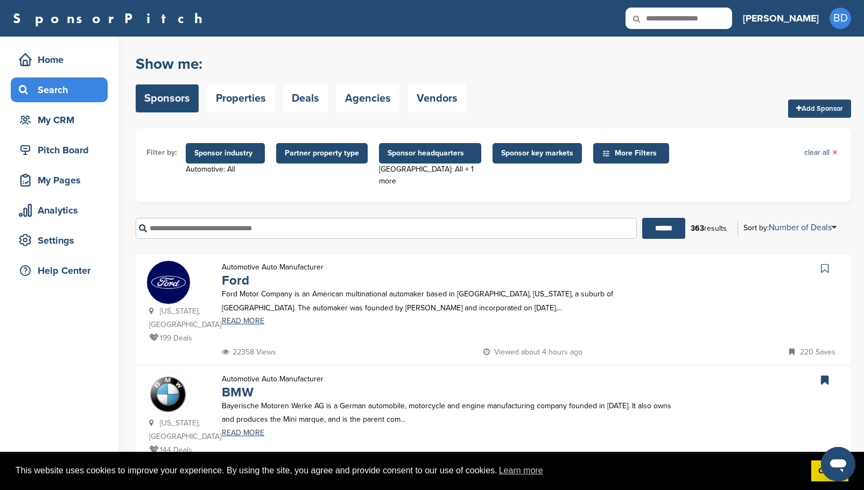
click at [242, 154] on span "Sponsor industry" at bounding box center [225, 153] width 62 height 12
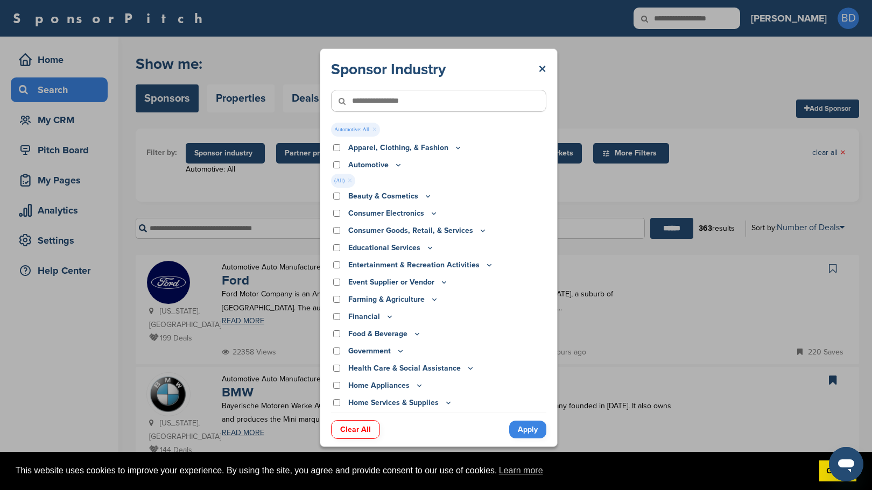
click at [397, 164] on icon at bounding box center [398, 164] width 9 height 9
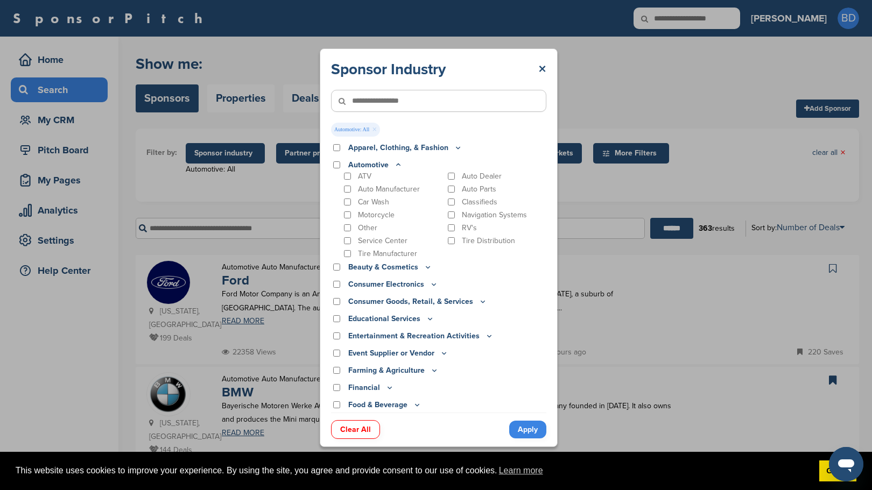
click at [590, 97] on div "Sponsor Industry × Automotive: All × Apparel, Clothing, & Fashion Accessories A…" at bounding box center [438, 248] width 877 height 496
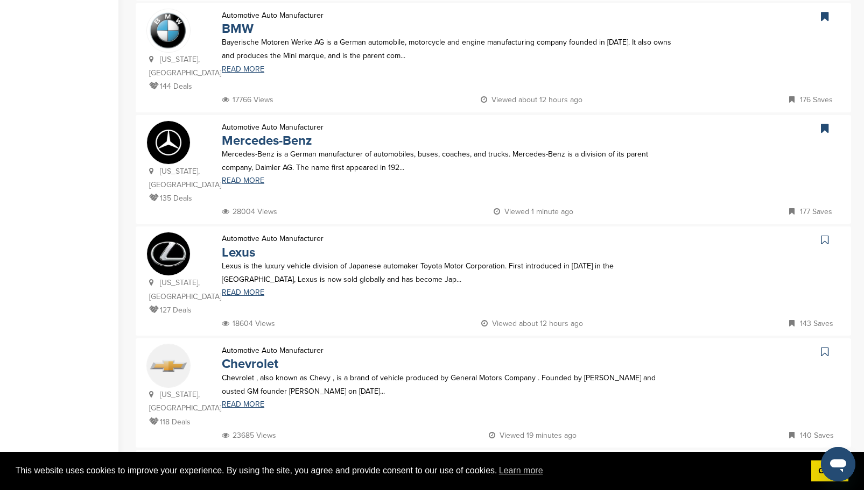
scroll to position [323, 0]
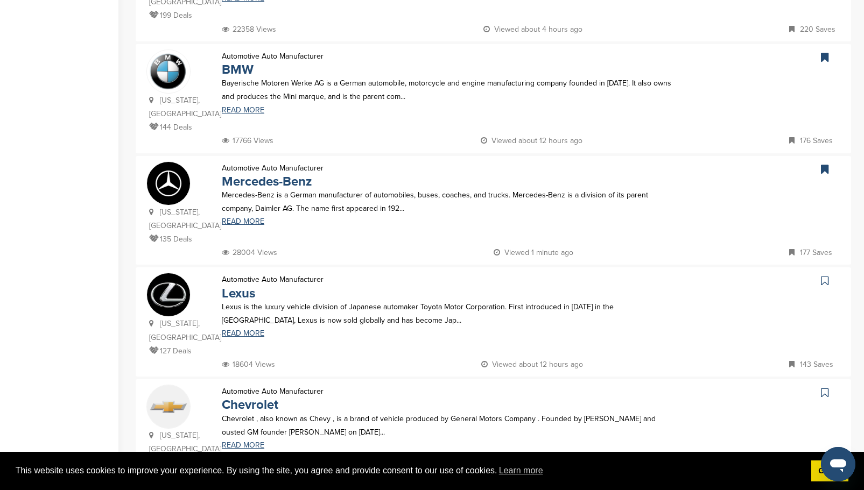
click at [826, 52] on icon at bounding box center [825, 57] width 8 height 11
click at [827, 164] on icon at bounding box center [825, 169] width 8 height 11
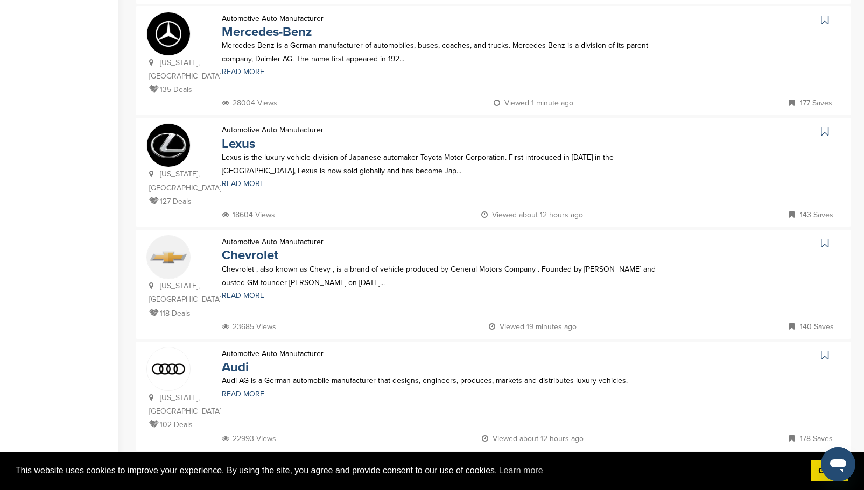
scroll to position [484, 0]
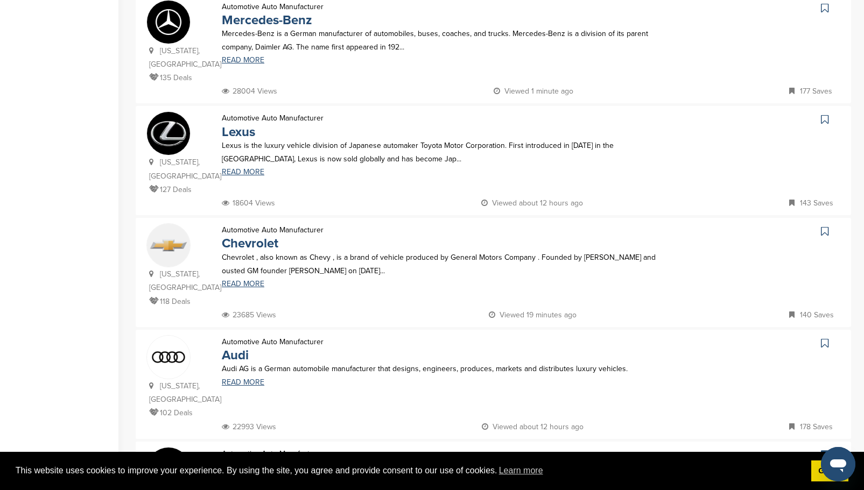
drag, startPoint x: 827, startPoint y: 93, endPoint x: 821, endPoint y: 95, distance: 6.7
click at [827, 114] on icon at bounding box center [825, 119] width 8 height 11
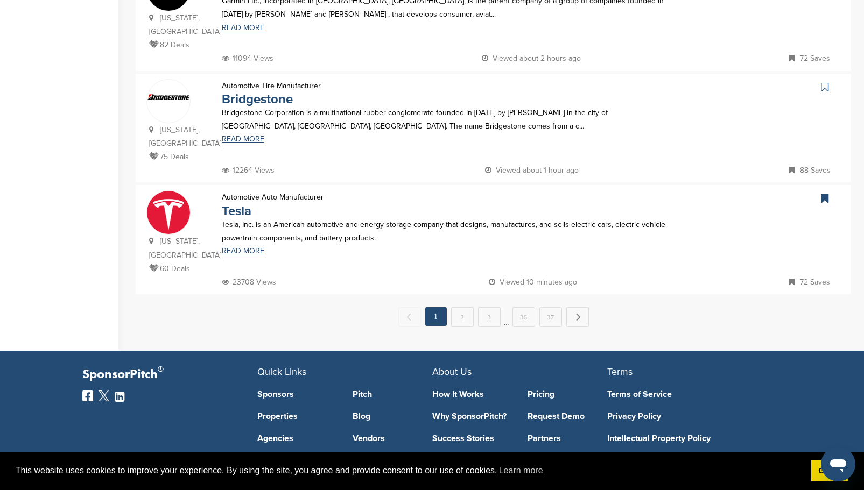
scroll to position [1130, 0]
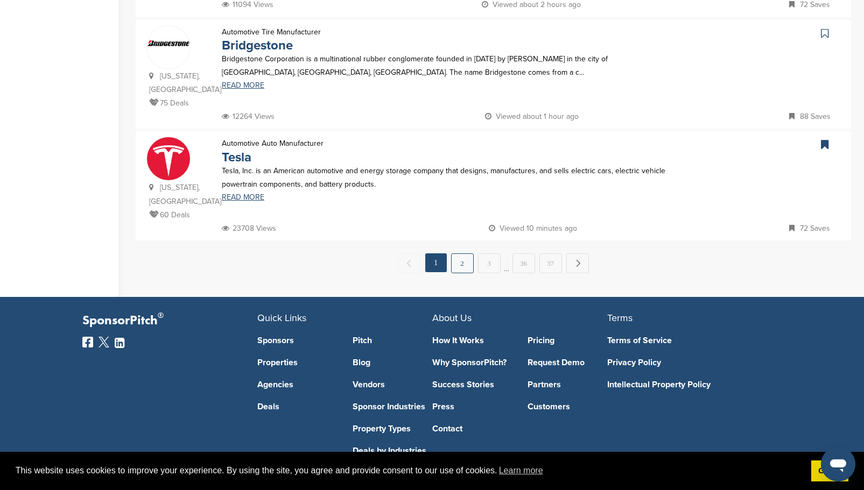
click at [469, 253] on link "2" at bounding box center [462, 263] width 23 height 20
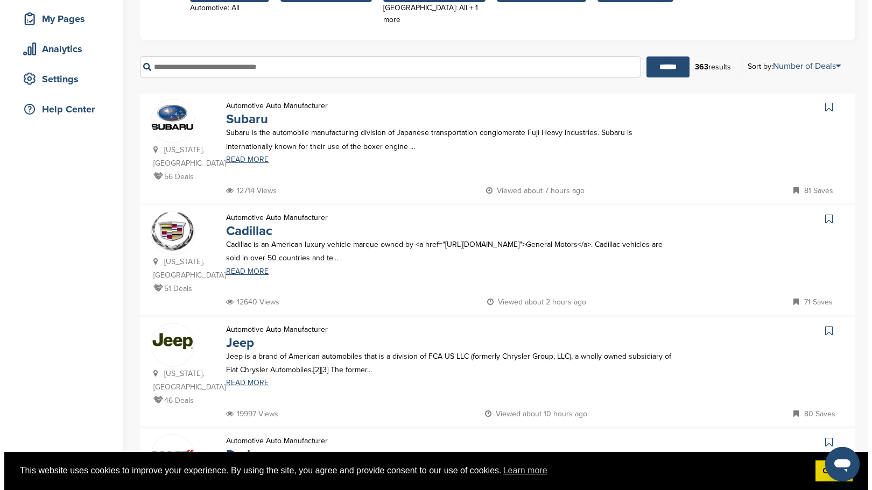
scroll to position [0, 0]
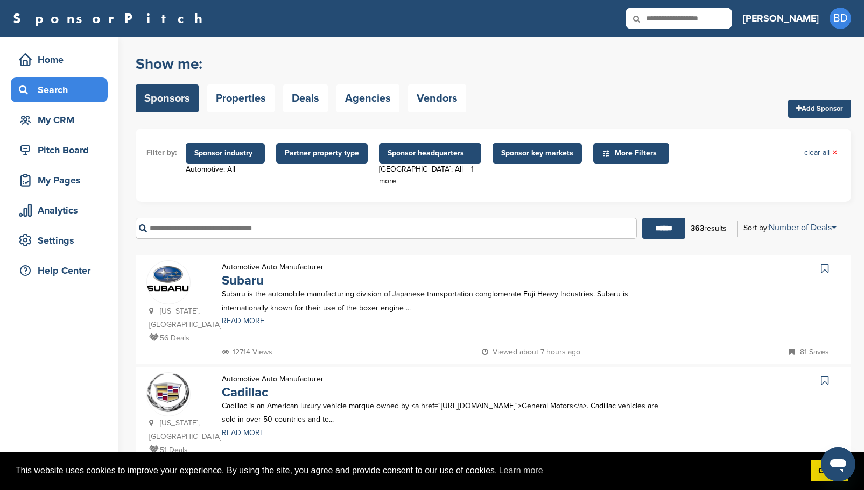
click at [445, 155] on span "Sponsor headquarters" at bounding box center [429, 153] width 85 height 12
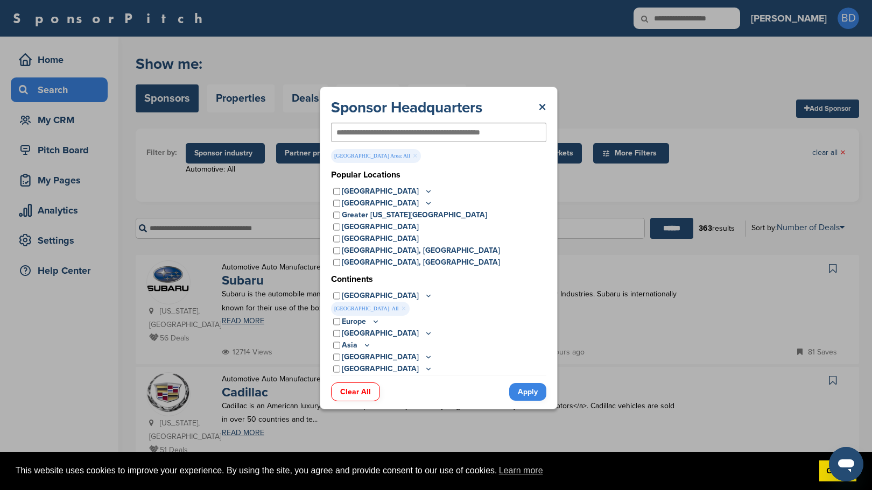
click at [528, 392] on link "Apply" at bounding box center [527, 392] width 37 height 18
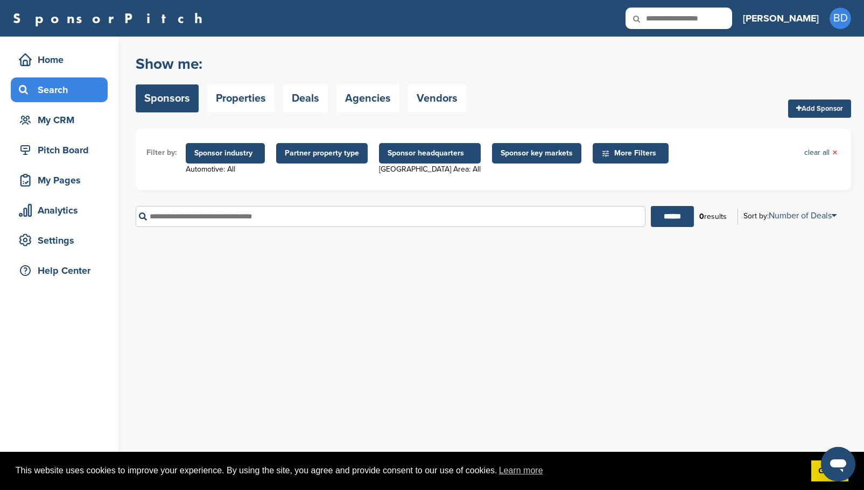
click at [437, 157] on span "Sponsor headquarters" at bounding box center [429, 153] width 84 height 12
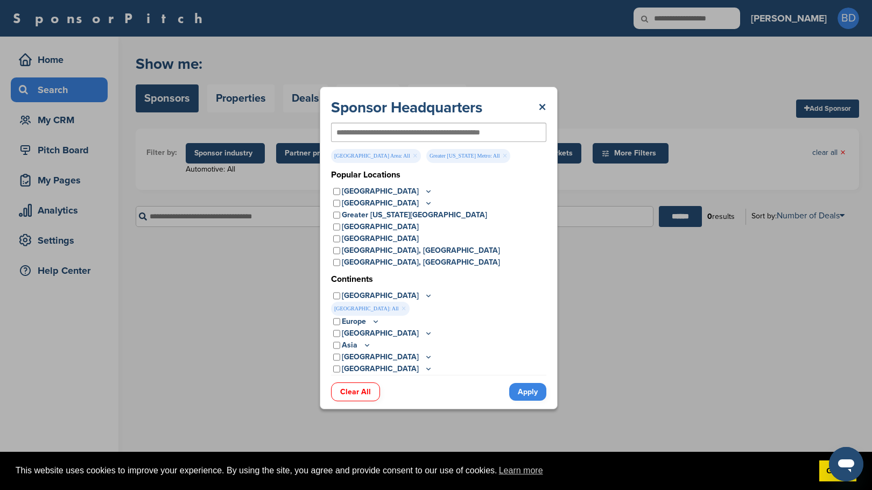
click at [523, 384] on link "Apply" at bounding box center [527, 392] width 37 height 18
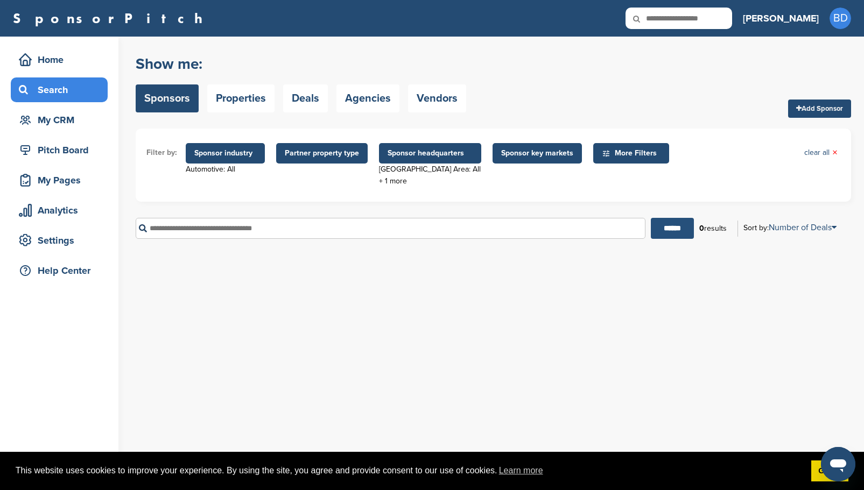
click at [663, 231] on input "******" at bounding box center [672, 228] width 43 height 21
click at [449, 152] on span "Sponsor headquarters" at bounding box center [429, 153] width 85 height 12
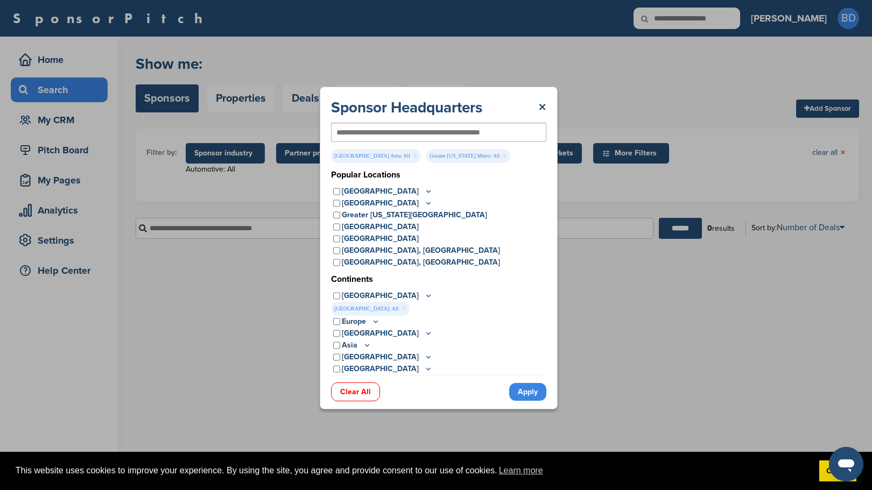
click at [335, 231] on div "Greater Los Angeles Area" at bounding box center [438, 227] width 215 height 12
click at [524, 384] on link "Apply" at bounding box center [527, 392] width 37 height 18
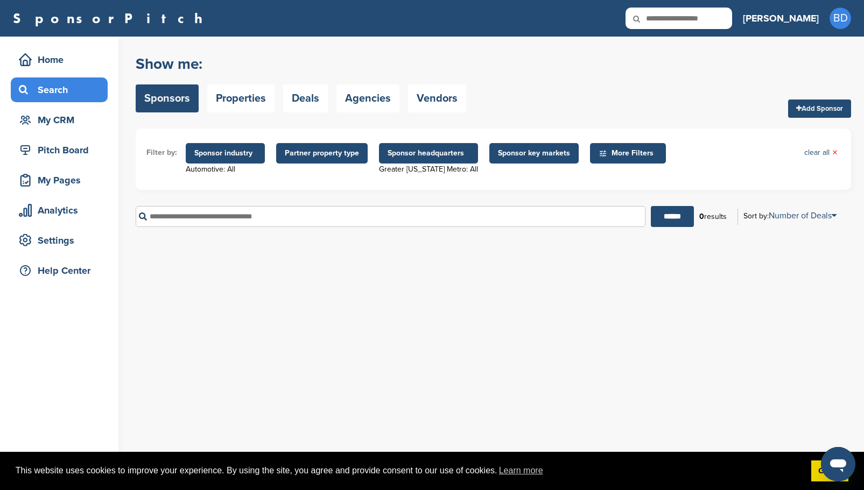
click at [439, 149] on span "Sponsor headquarters" at bounding box center [428, 153] width 82 height 12
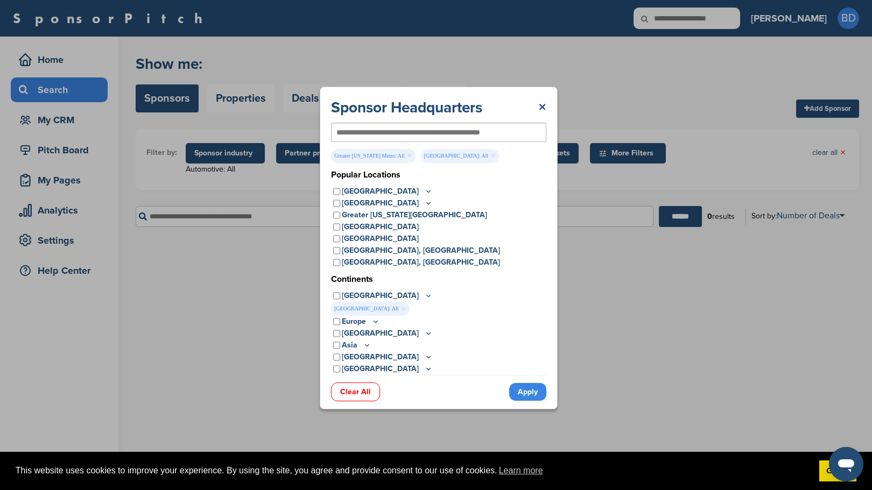
click at [341, 214] on div "Greater New York Metro" at bounding box center [438, 215] width 215 height 12
click at [424, 298] on icon at bounding box center [428, 295] width 9 height 9
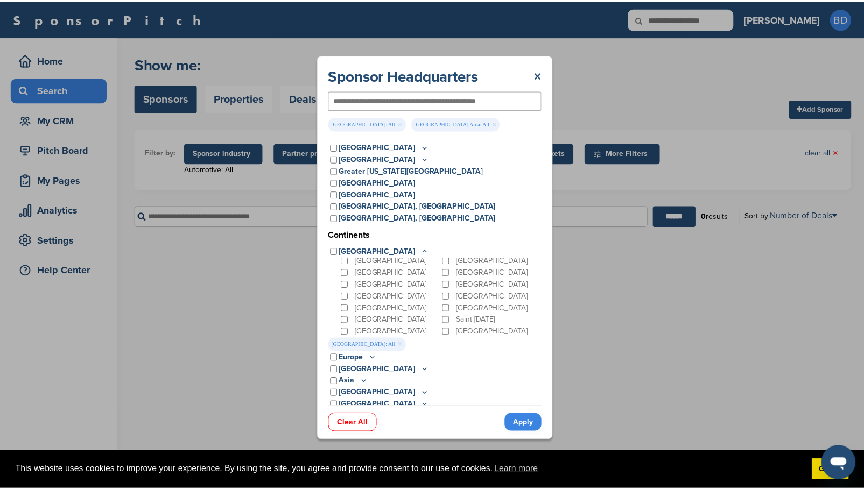
scroll to position [16, 0]
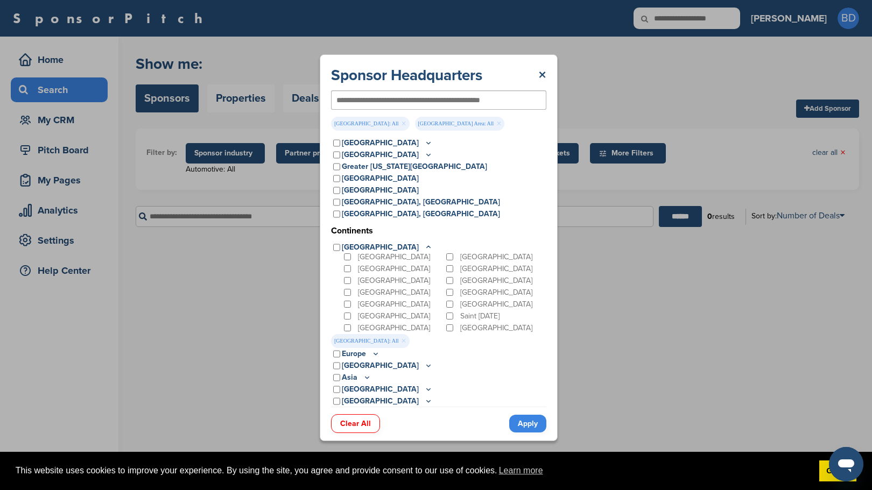
click at [532, 424] on link "Apply" at bounding box center [527, 424] width 37 height 18
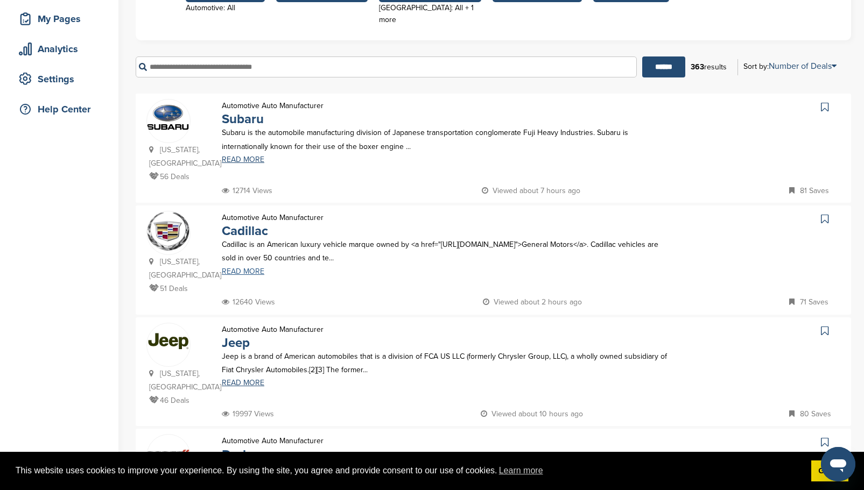
scroll to position [0, 0]
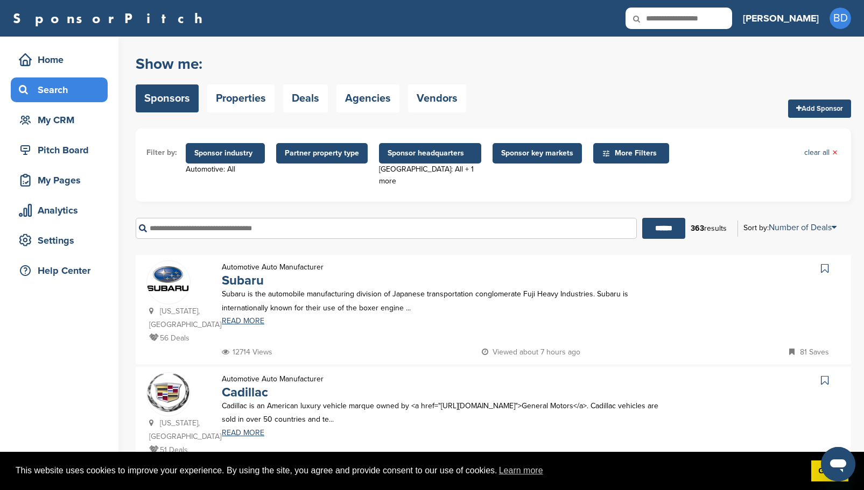
click at [421, 156] on span "Sponsor headquarters" at bounding box center [429, 153] width 85 height 12
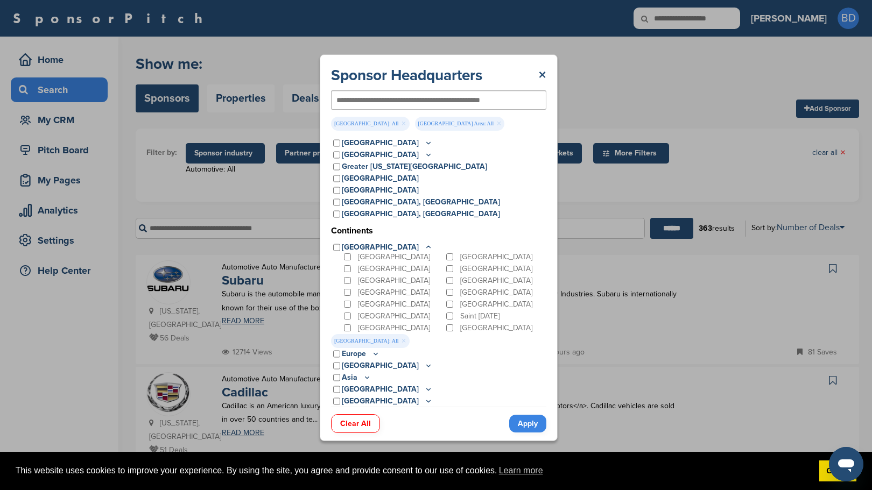
click at [732, 151] on div "Sponsor Headquarters × USA: All × Greater Los Angeles Area: All × Popular Locat…" at bounding box center [438, 248] width 877 height 496
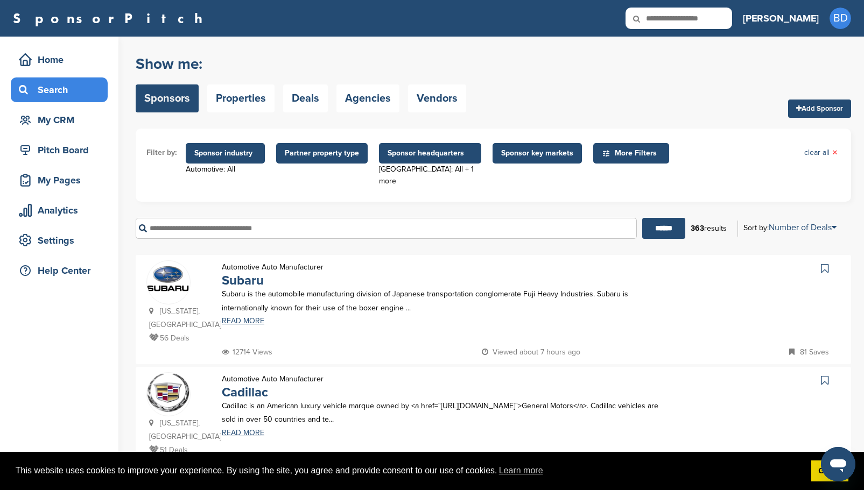
click at [422, 151] on span "Sponsor headquarters" at bounding box center [429, 153] width 85 height 12
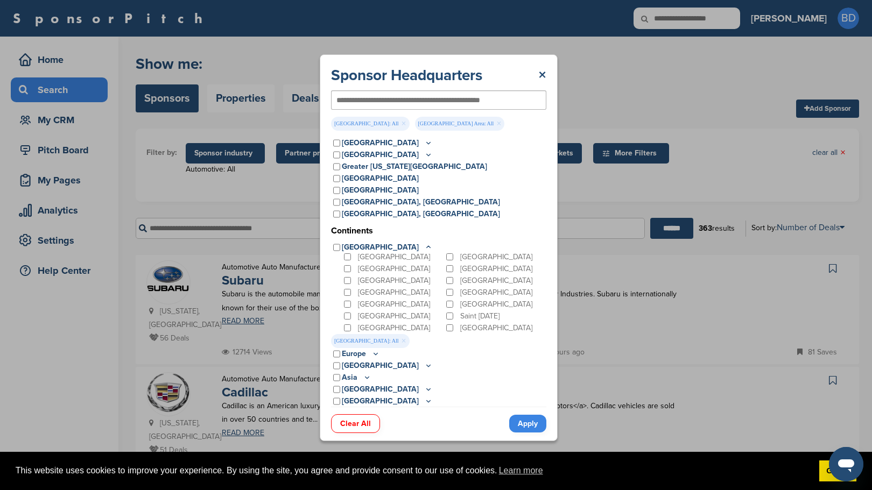
click at [616, 181] on div "Sponsor Headquarters × USA: All × Greater Los Angeles Area: All × Popular Locat…" at bounding box center [438, 248] width 877 height 496
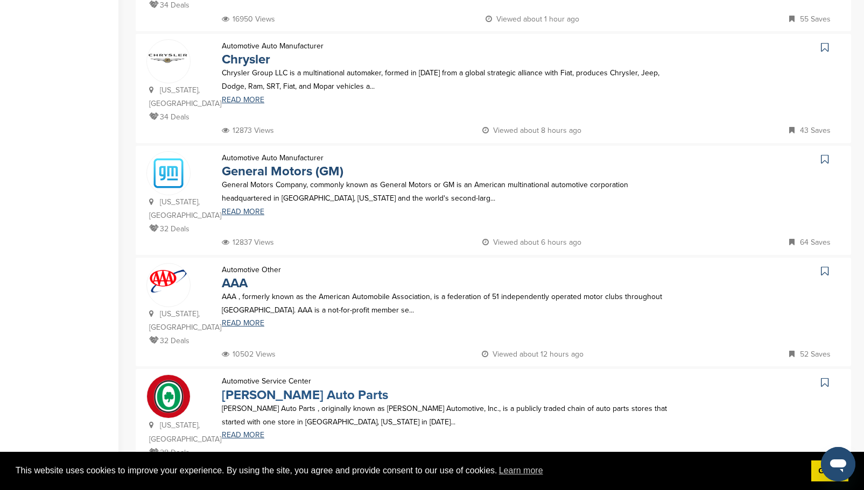
scroll to position [957, 0]
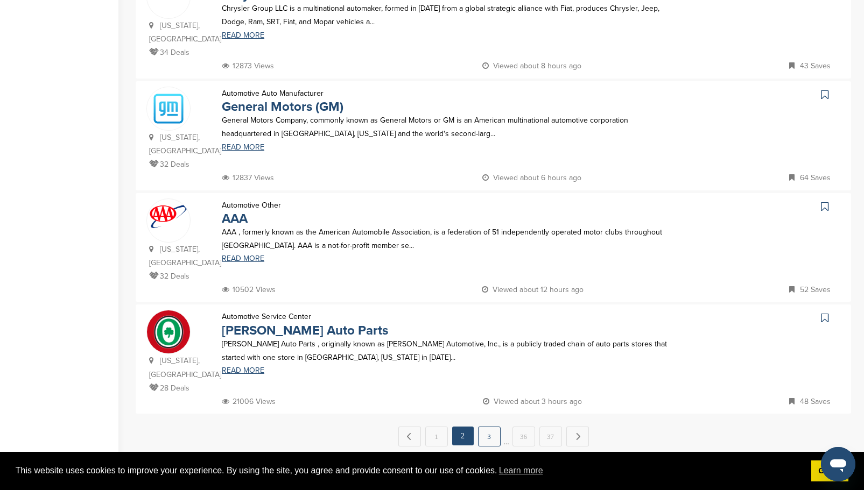
click at [490, 427] on link "3" at bounding box center [489, 437] width 23 height 20
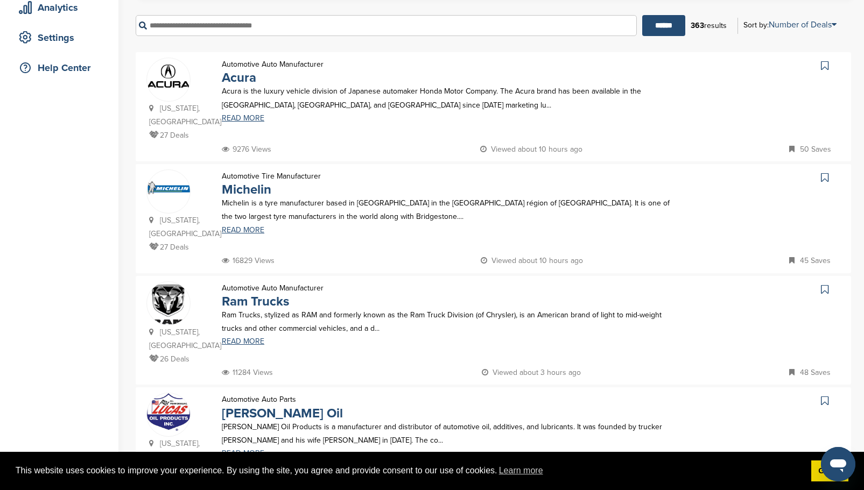
scroll to position [215, 0]
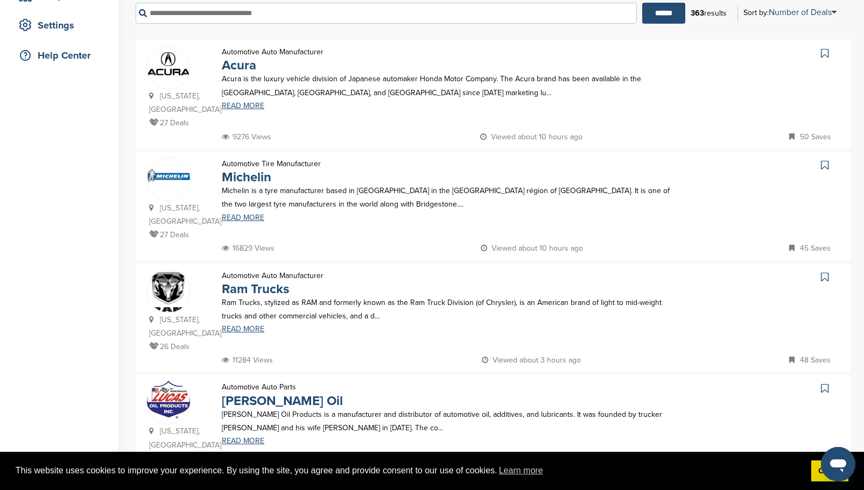
click at [824, 48] on icon at bounding box center [825, 53] width 8 height 11
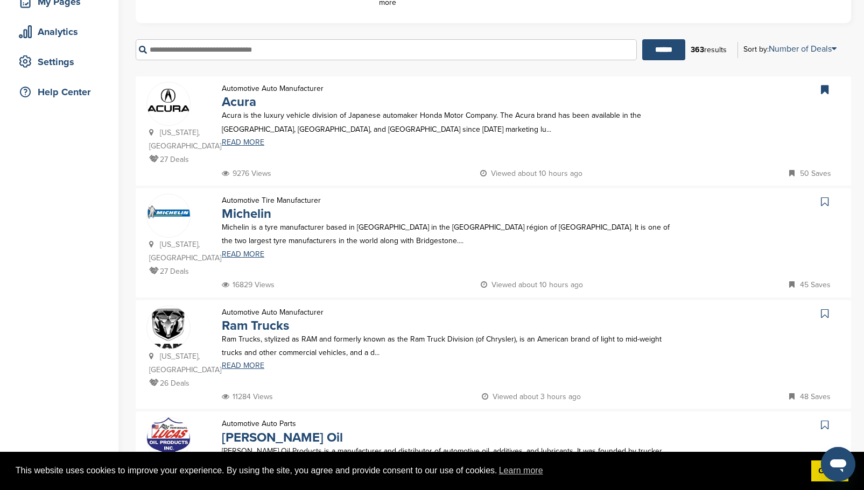
scroll to position [161, 0]
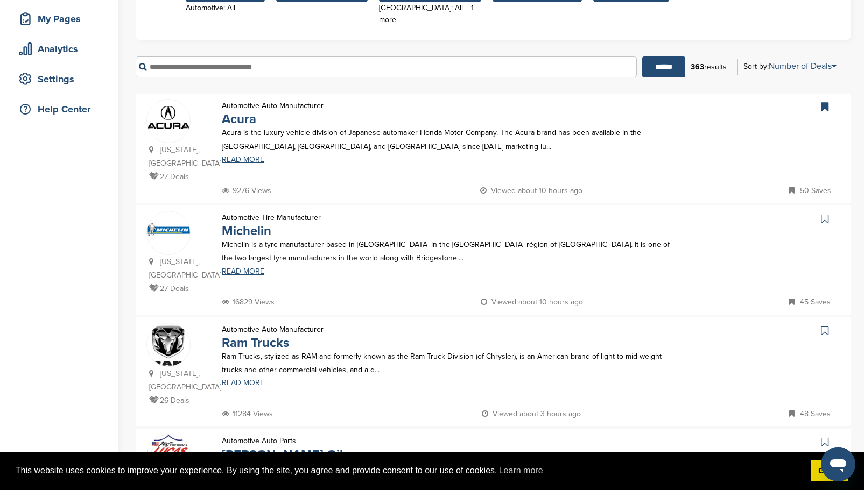
click at [828, 211] on link at bounding box center [826, 219] width 16 height 16
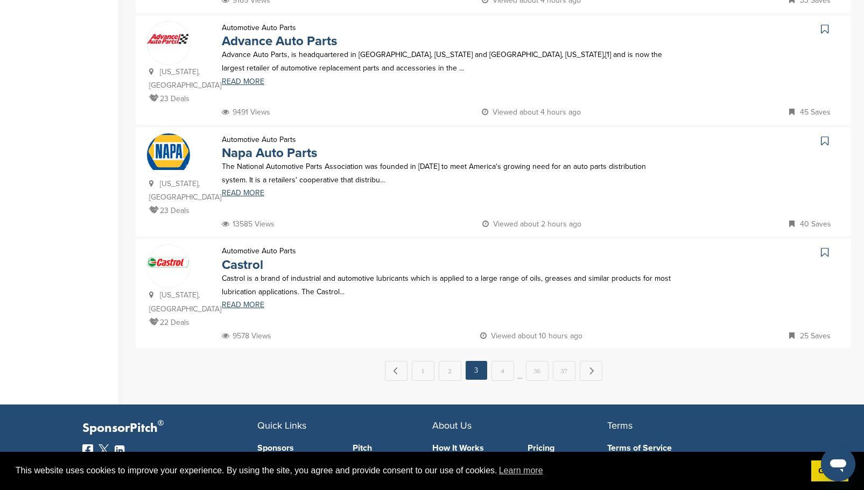
scroll to position [1076, 0]
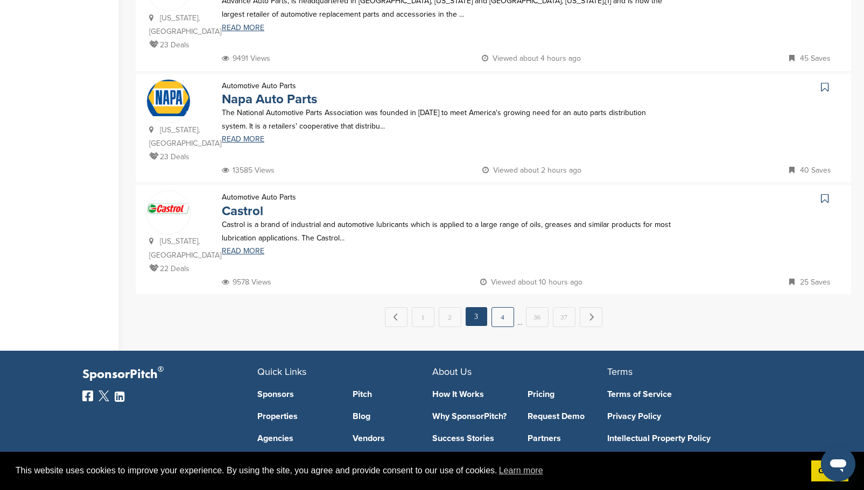
click at [497, 307] on link "4" at bounding box center [502, 317] width 23 height 20
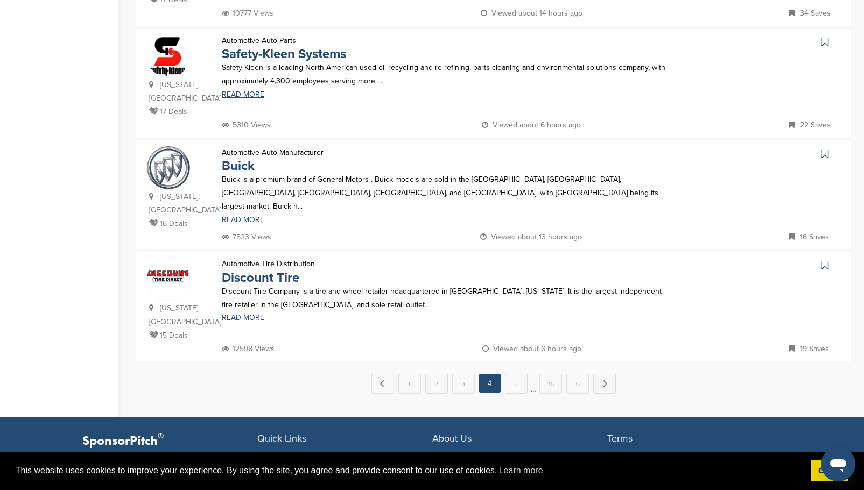
scroll to position [1023, 0]
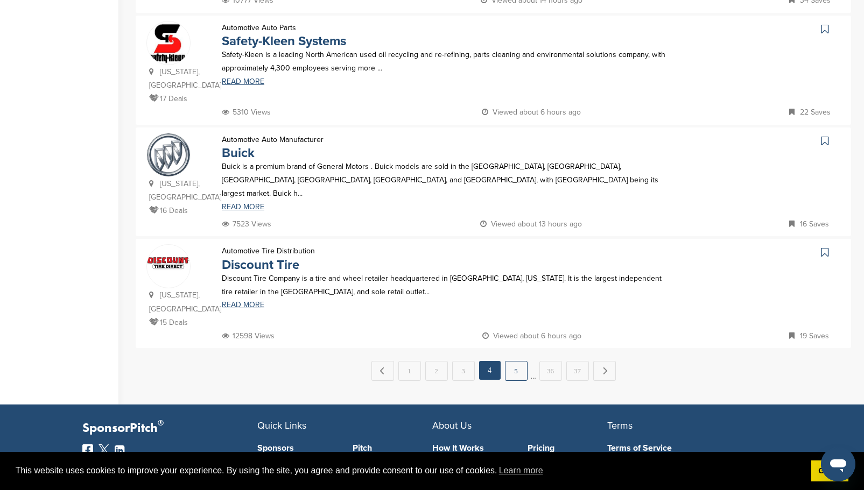
click at [519, 361] on link "5" at bounding box center [516, 371] width 23 height 20
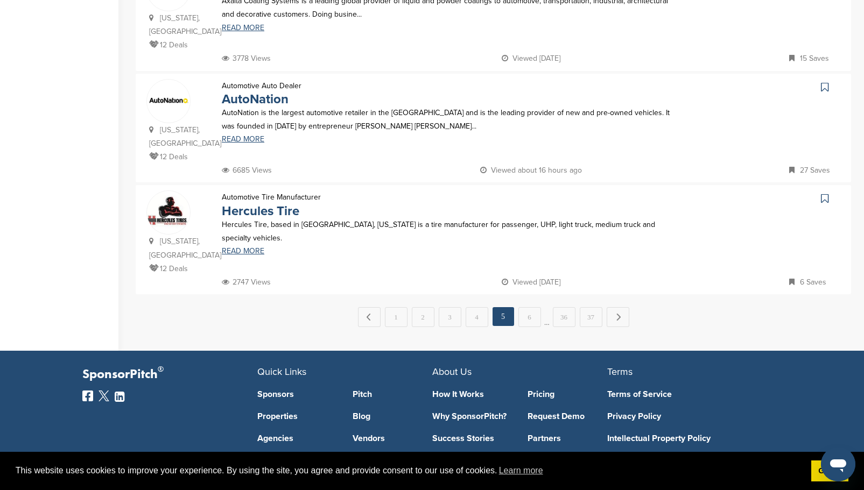
scroll to position [1106, 0]
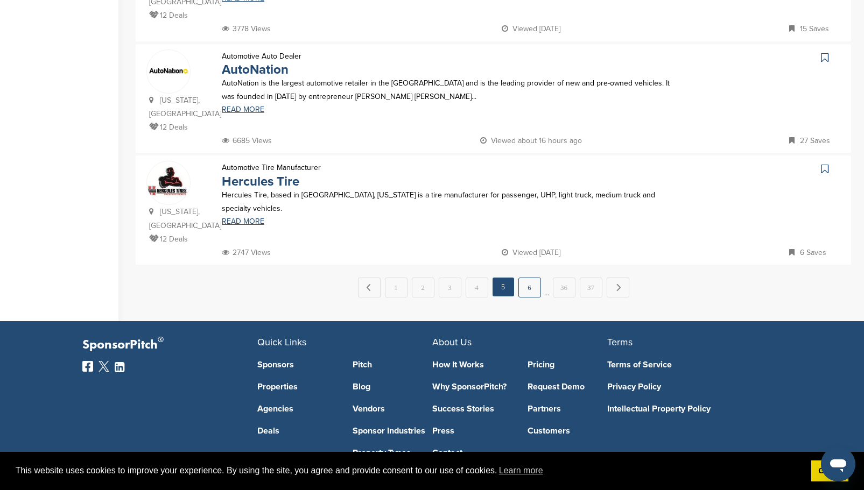
click at [522, 278] on link "6" at bounding box center [529, 288] width 23 height 20
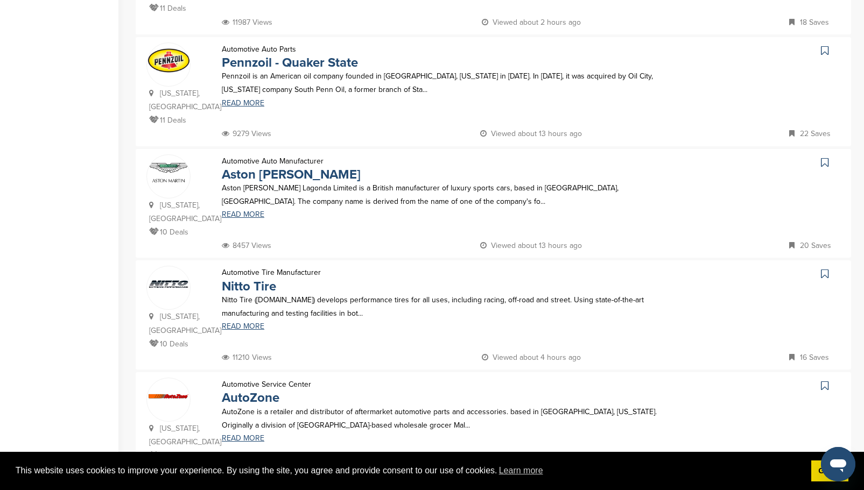
scroll to position [323, 0]
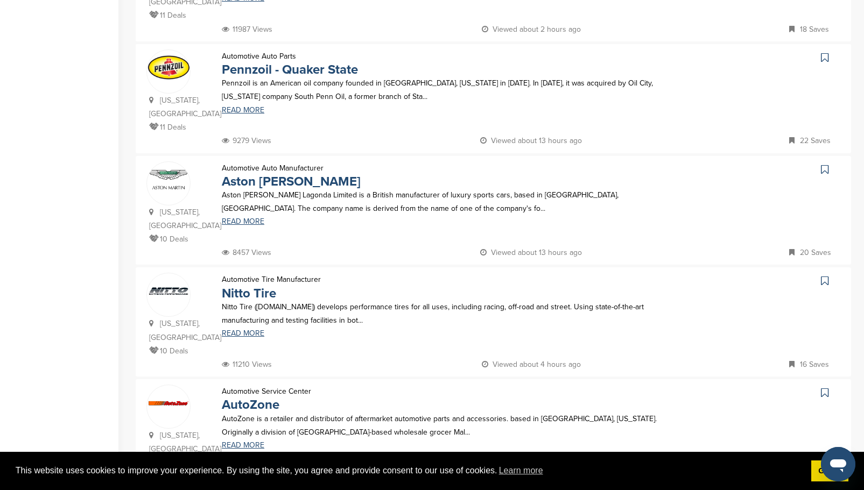
click at [825, 164] on icon at bounding box center [825, 169] width 8 height 11
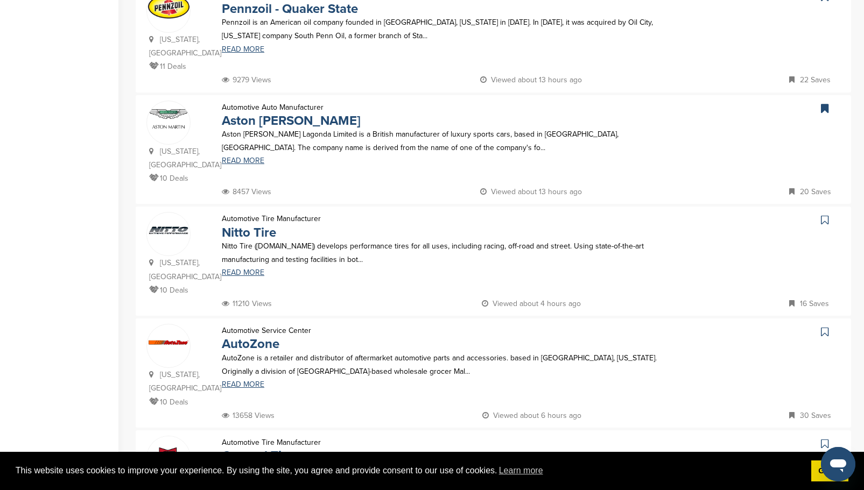
scroll to position [431, 0]
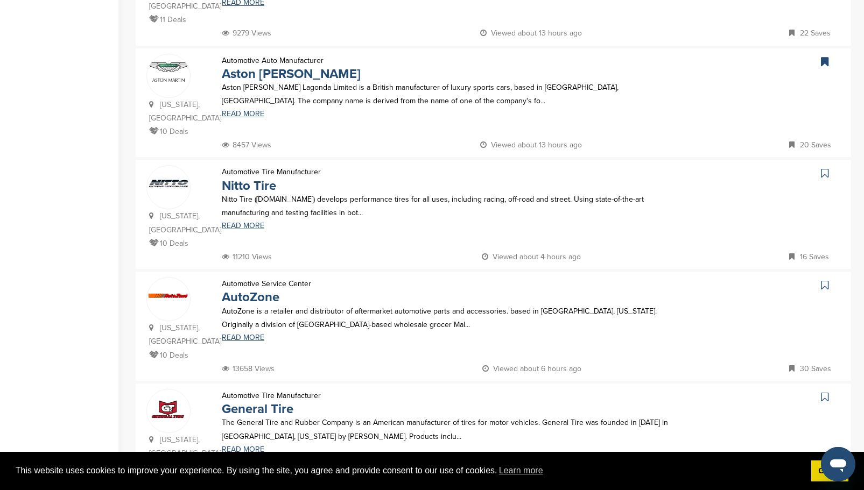
click at [824, 168] on icon at bounding box center [825, 173] width 8 height 11
click at [253, 222] on link "READ MORE" at bounding box center [447, 226] width 450 height 8
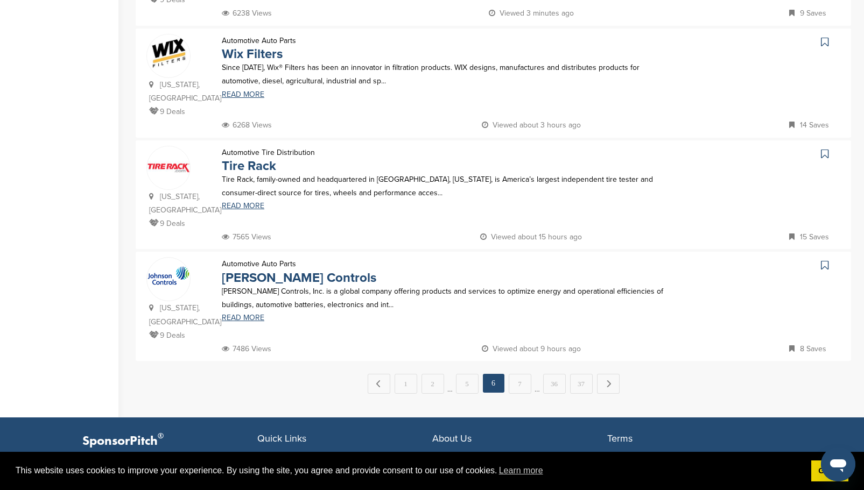
scroll to position [1023, 0]
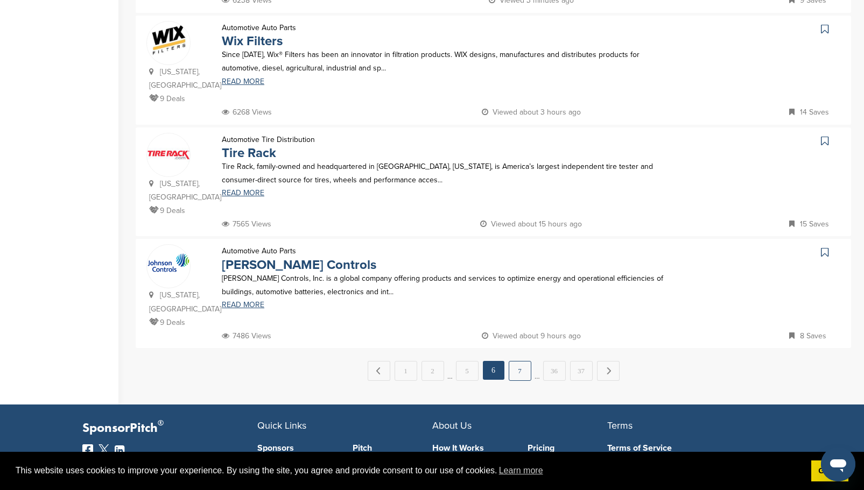
click at [520, 361] on link "7" at bounding box center [520, 371] width 23 height 20
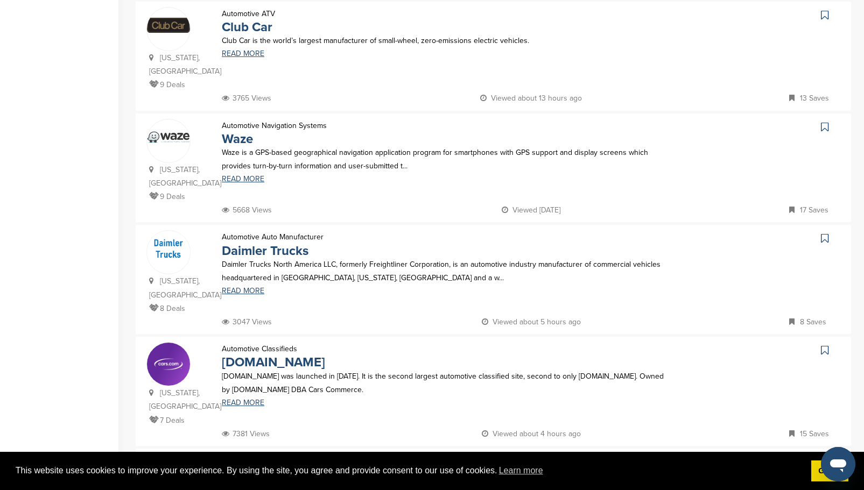
scroll to position [377, 0]
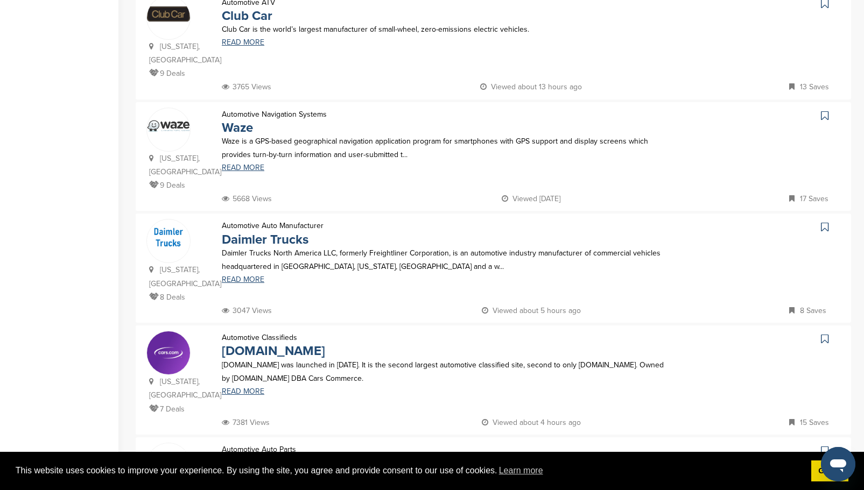
click at [826, 110] on icon at bounding box center [825, 115] width 8 height 11
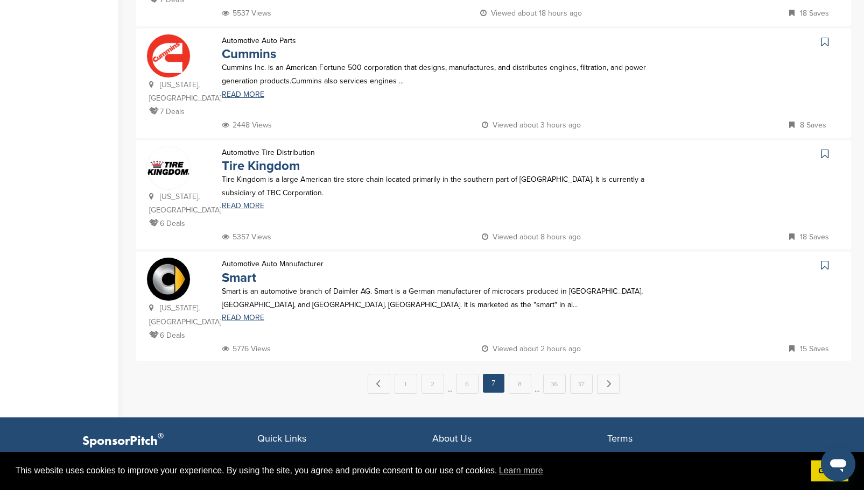
scroll to position [1023, 0]
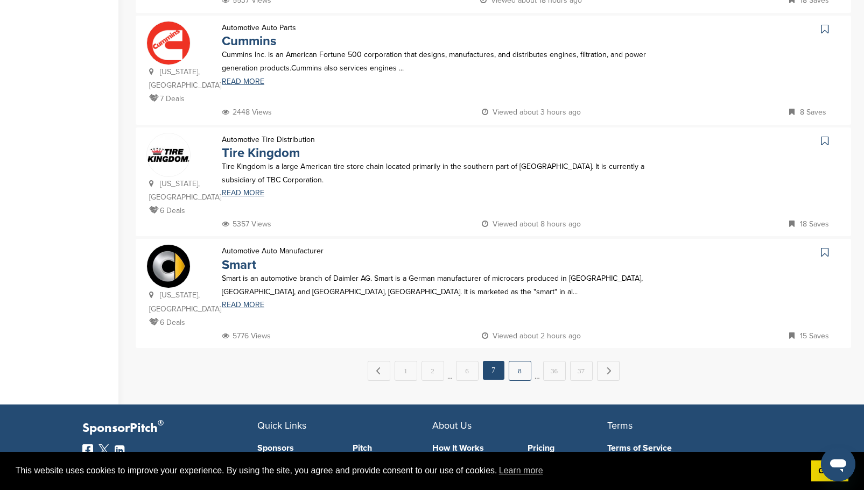
click at [518, 361] on link "8" at bounding box center [520, 371] width 23 height 20
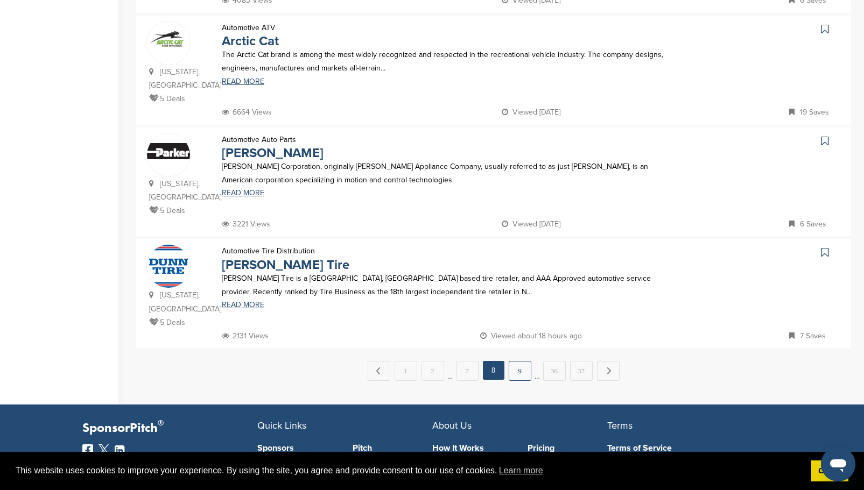
click at [525, 361] on link "9" at bounding box center [520, 371] width 23 height 20
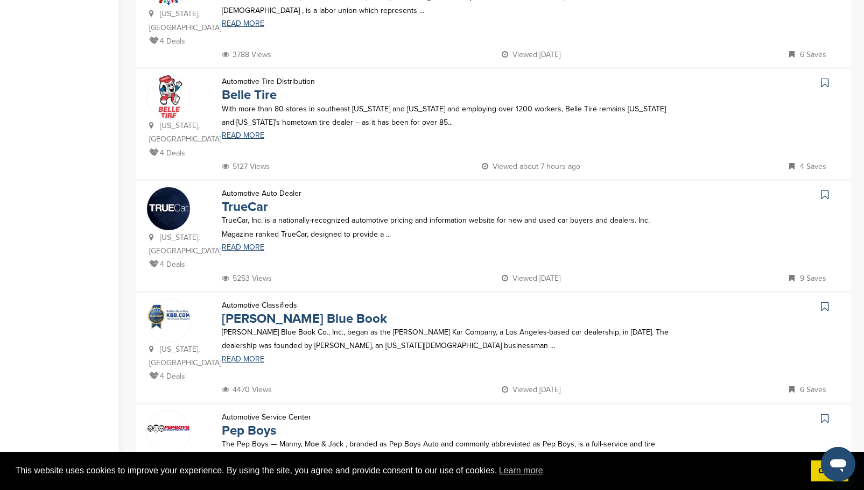
scroll to position [700, 0]
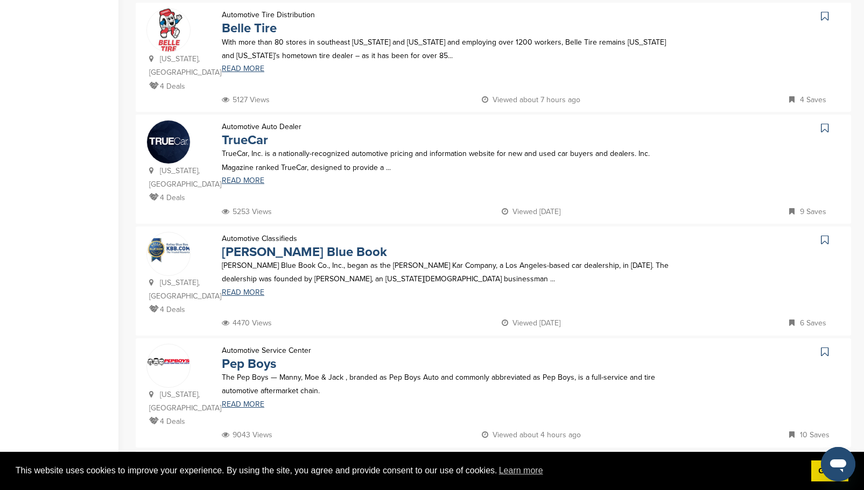
click at [826, 123] on icon at bounding box center [825, 128] width 8 height 11
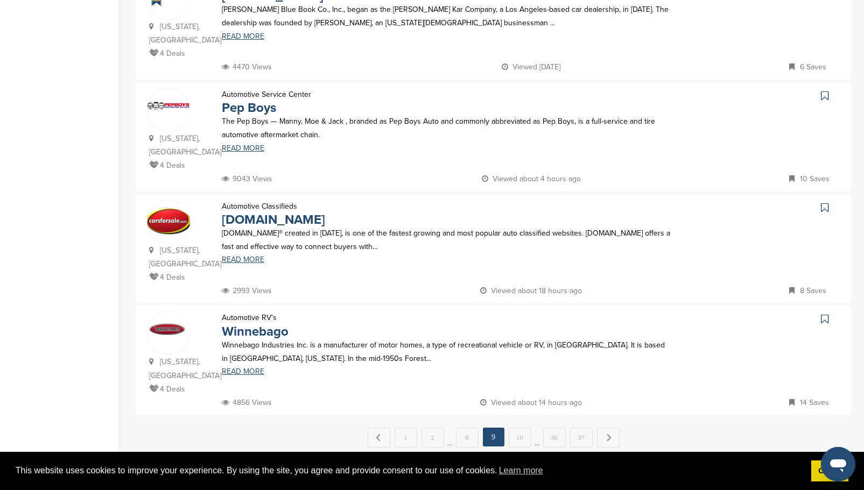
scroll to position [969, 0]
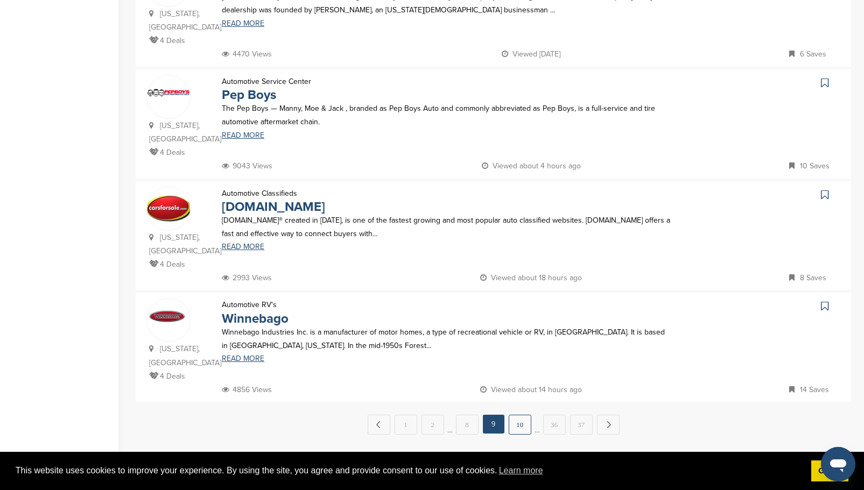
click at [516, 415] on link "10" at bounding box center [520, 425] width 23 height 20
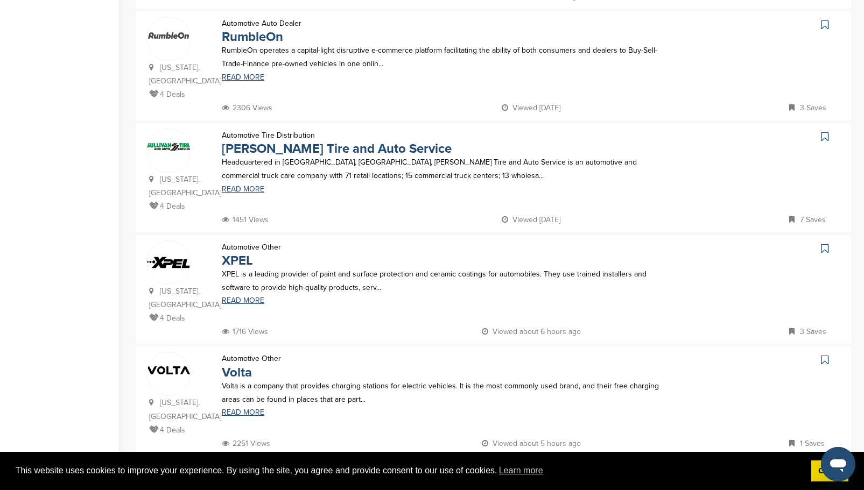
scroll to position [1023, 0]
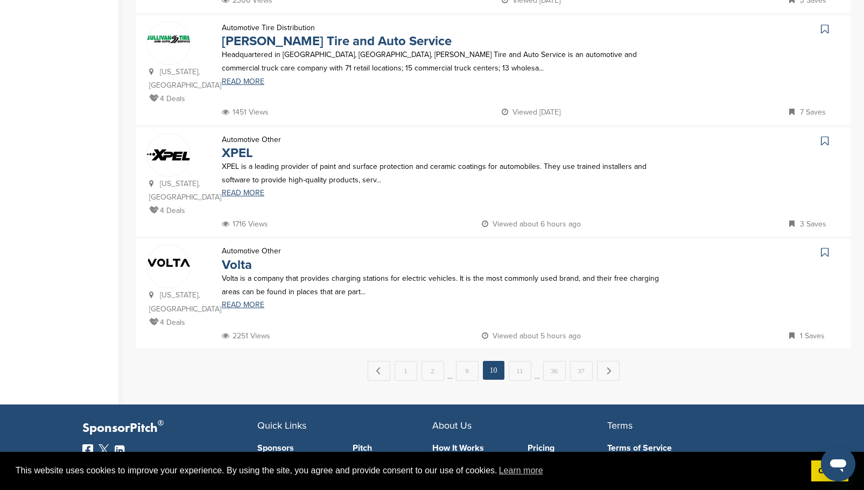
click at [824, 247] on icon at bounding box center [825, 252] width 8 height 11
click at [521, 361] on link "11" at bounding box center [520, 371] width 23 height 20
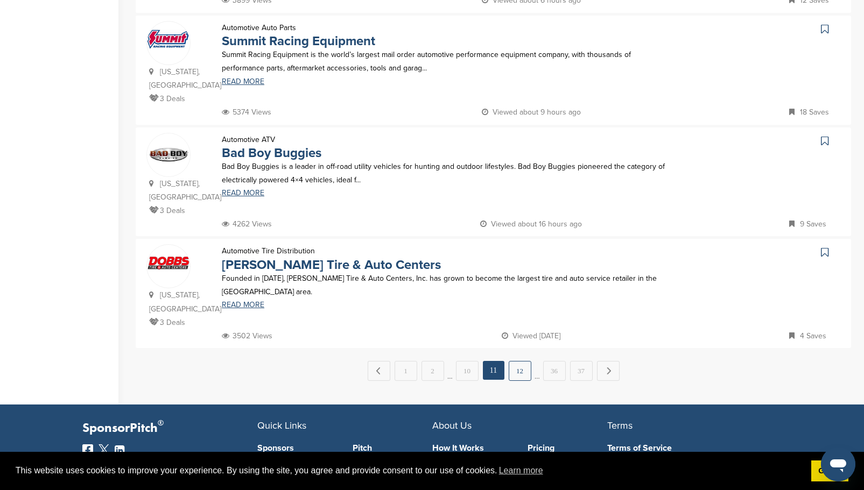
click at [523, 361] on link "12" at bounding box center [520, 371] width 23 height 20
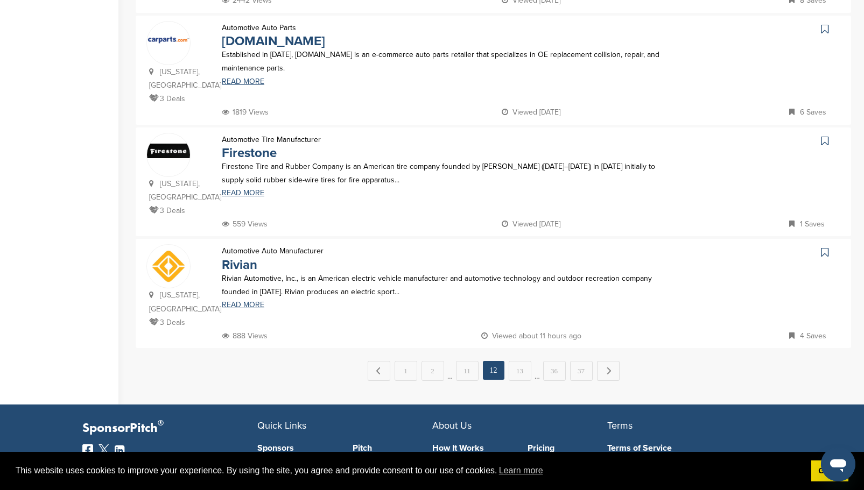
click at [823, 247] on icon at bounding box center [825, 252] width 8 height 11
click at [518, 361] on link "13" at bounding box center [520, 371] width 23 height 20
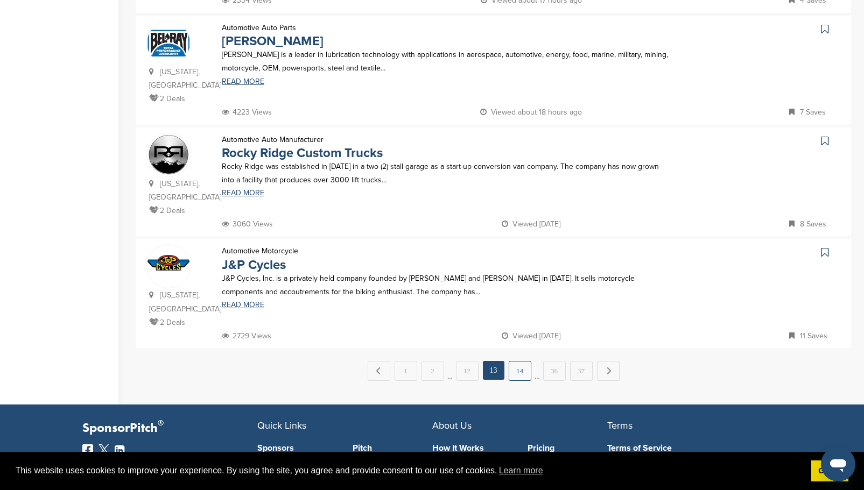
click at [517, 361] on link "14" at bounding box center [520, 371] width 23 height 20
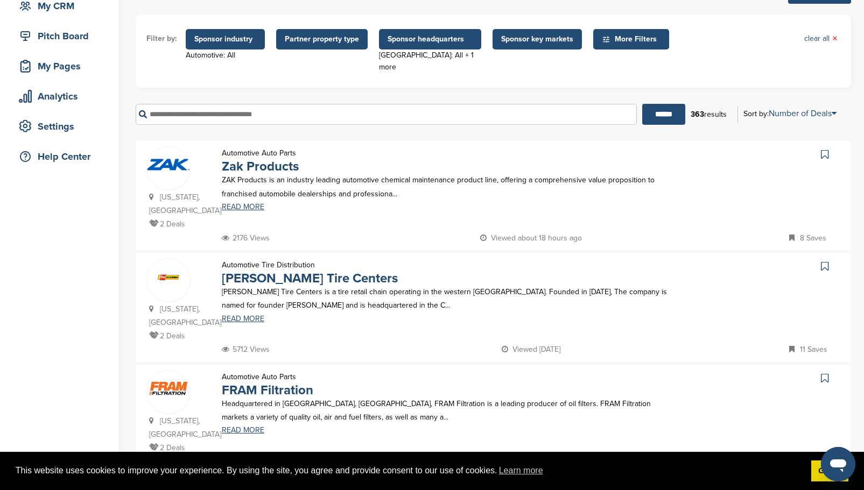
scroll to position [108, 0]
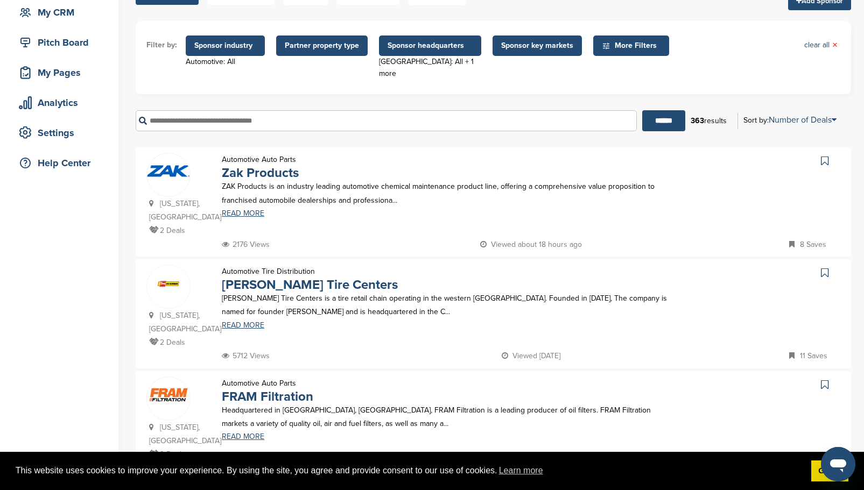
click at [617, 44] on span "More Filters" at bounding box center [633, 46] width 62 height 12
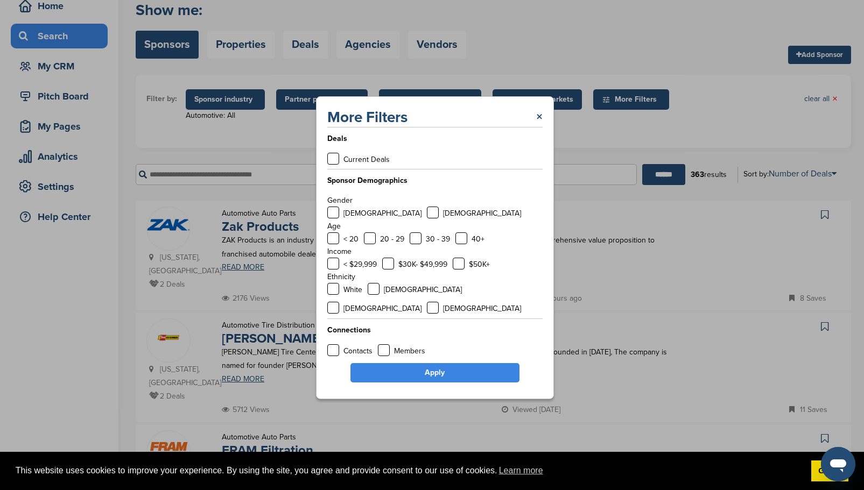
scroll to position [0, 0]
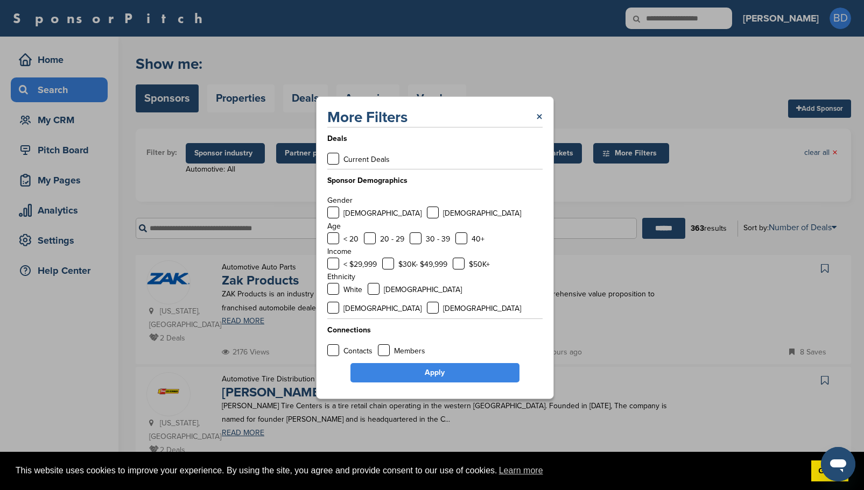
click at [792, 196] on div "More Filters × Deals Current Deals Sponsor Demographics Gender Male Female Age …" at bounding box center [434, 248] width 869 height 496
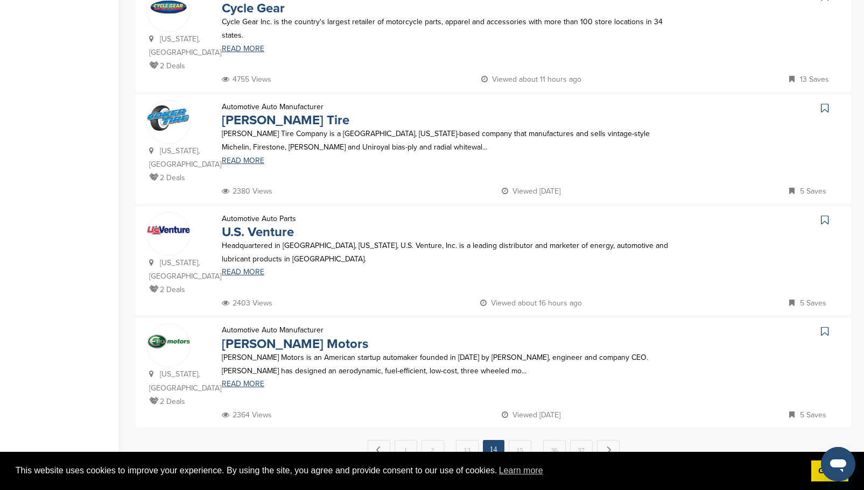
scroll to position [969, 0]
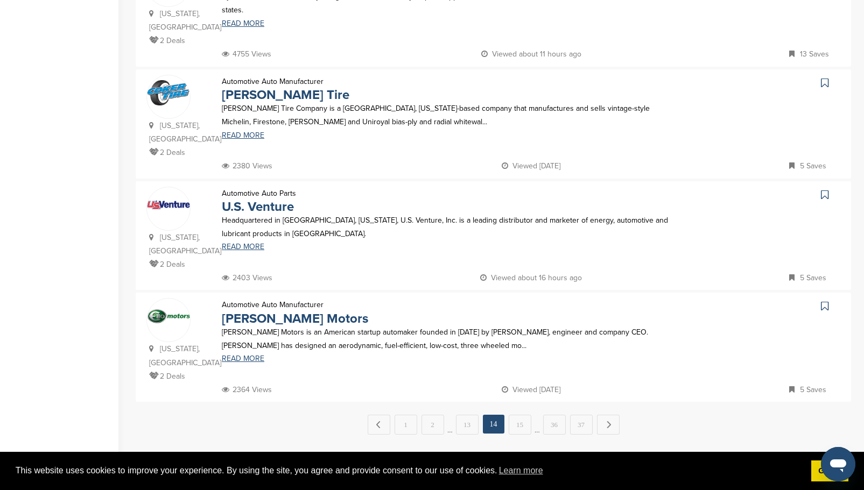
click at [524, 415] on link "15" at bounding box center [520, 425] width 23 height 20
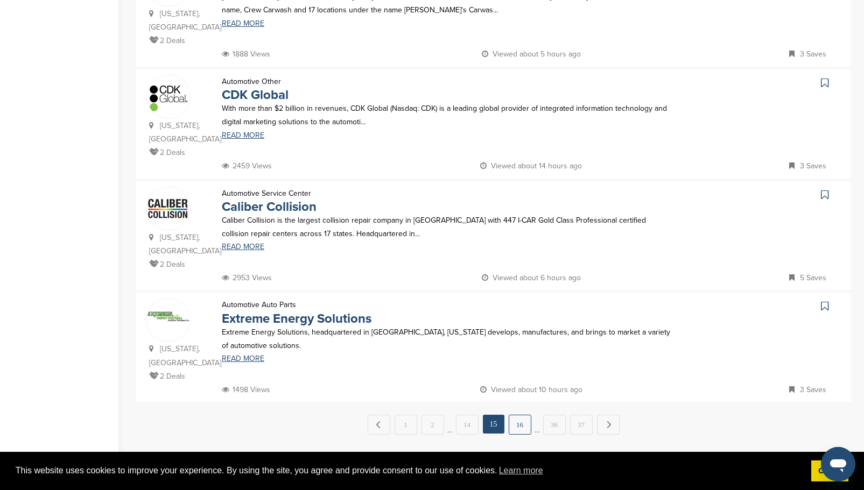
click at [512, 415] on link "16" at bounding box center [520, 425] width 23 height 20
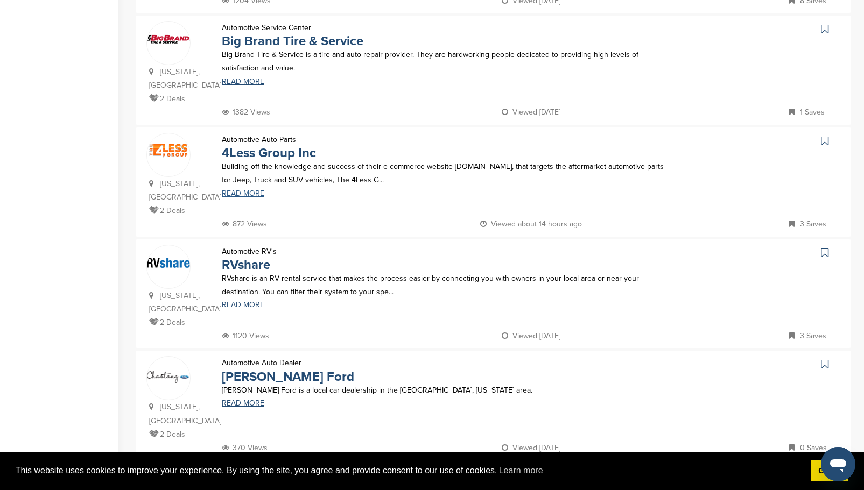
scroll to position [861, 0]
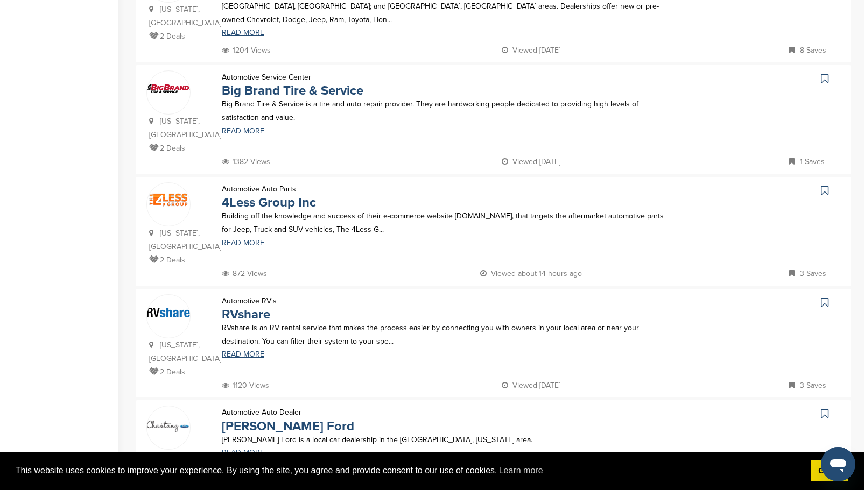
click at [825, 73] on icon at bounding box center [825, 78] width 8 height 11
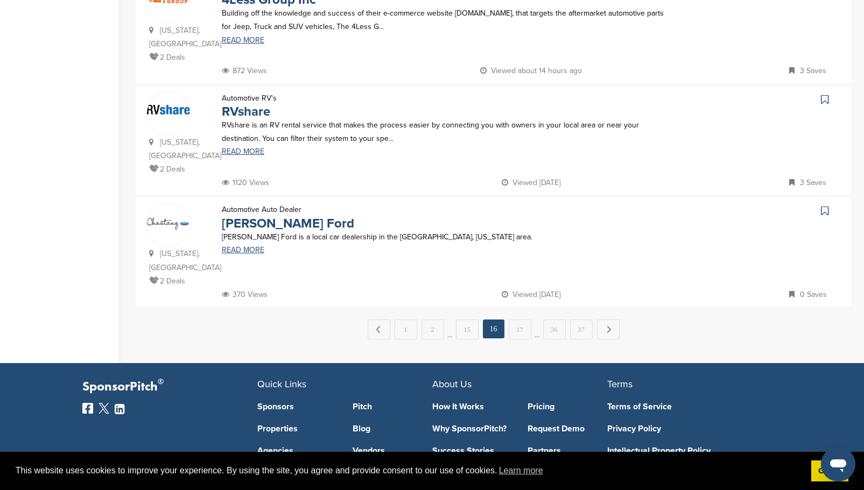
scroll to position [1076, 0]
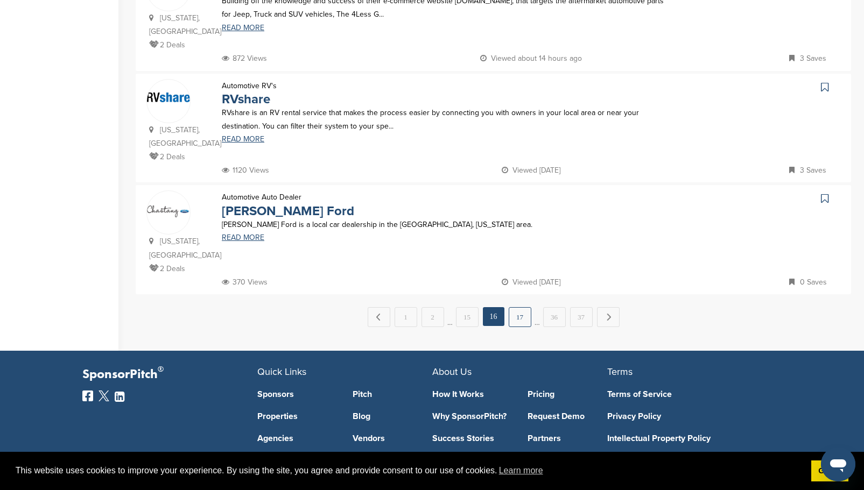
click at [525, 307] on link "17" at bounding box center [520, 317] width 23 height 20
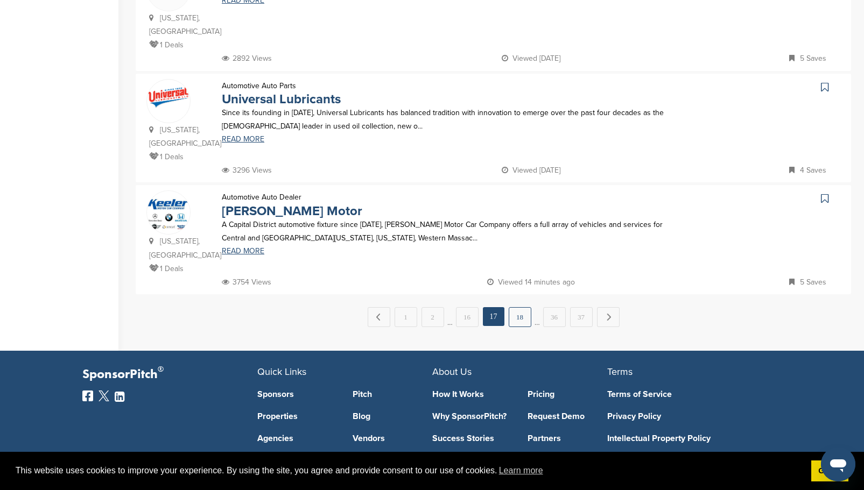
click at [522, 307] on link "18" at bounding box center [520, 317] width 23 height 20
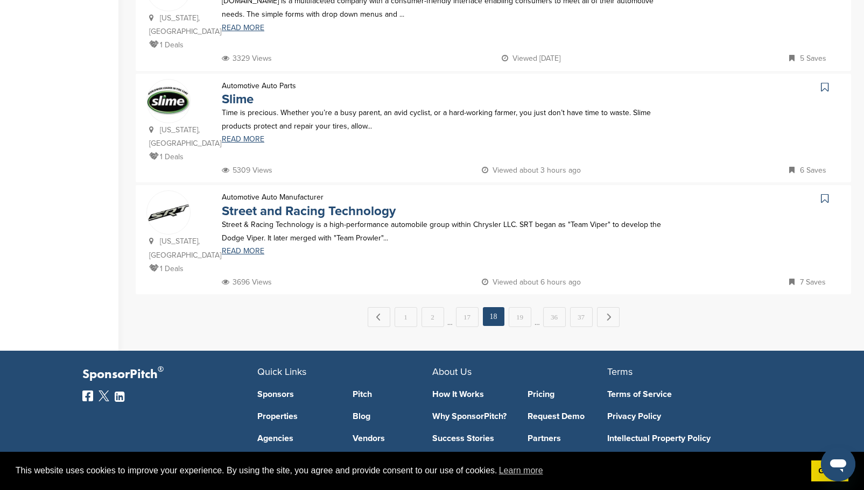
click at [510, 307] on link "19" at bounding box center [520, 317] width 23 height 20
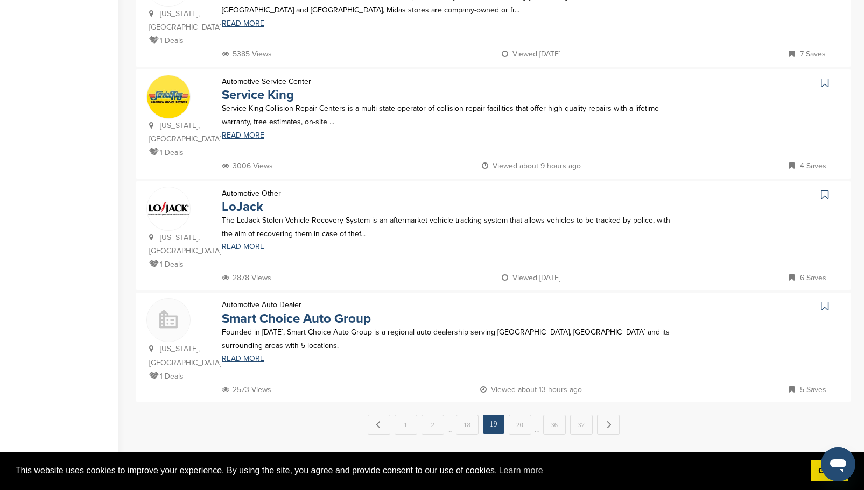
scroll to position [1023, 0]
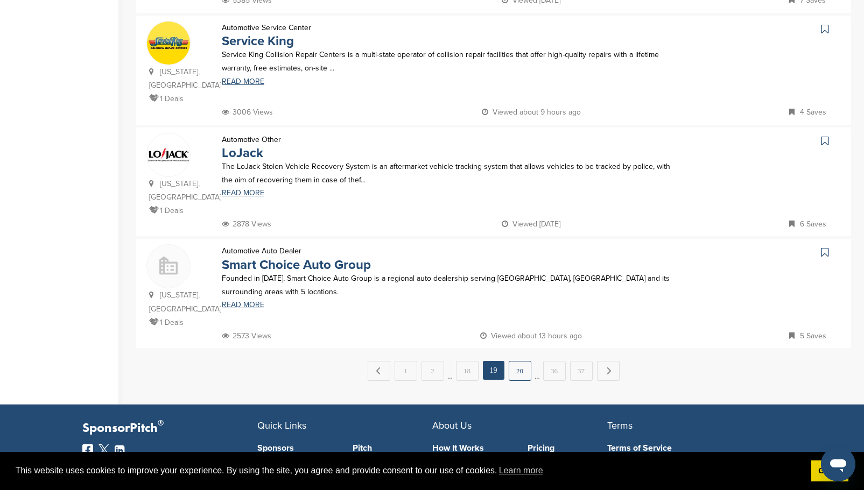
click at [513, 361] on link "20" at bounding box center [520, 371] width 23 height 20
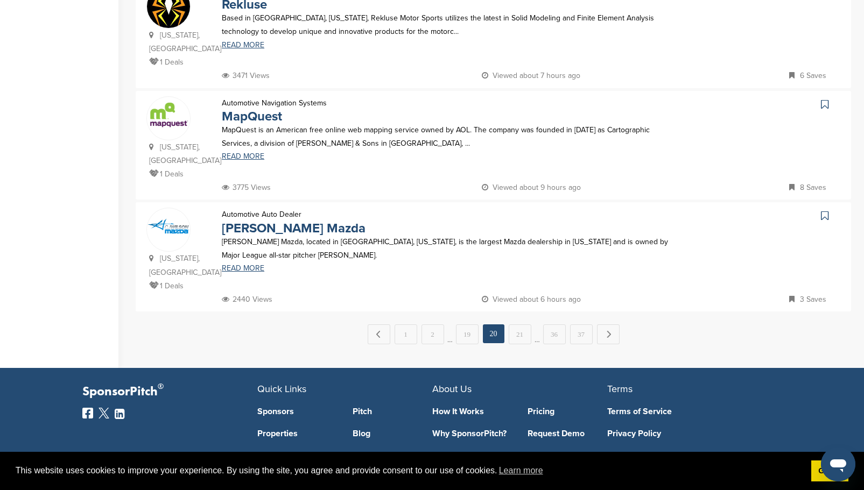
scroll to position [1076, 0]
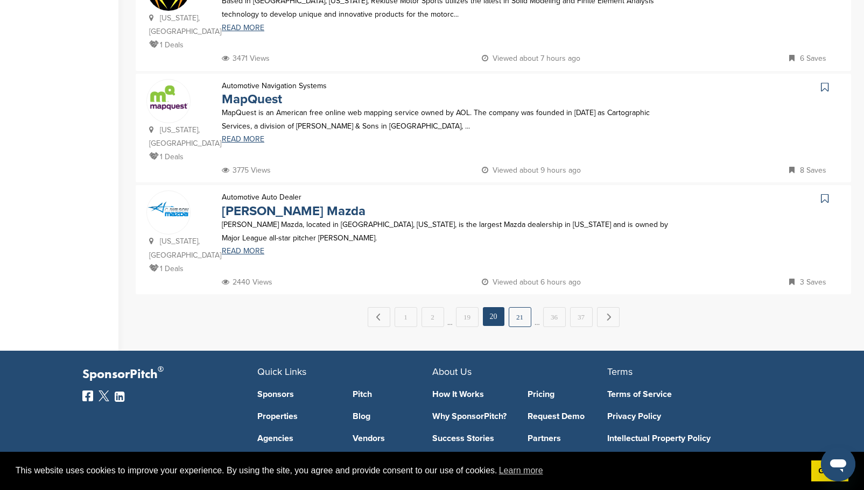
click at [521, 307] on link "21" at bounding box center [520, 317] width 23 height 20
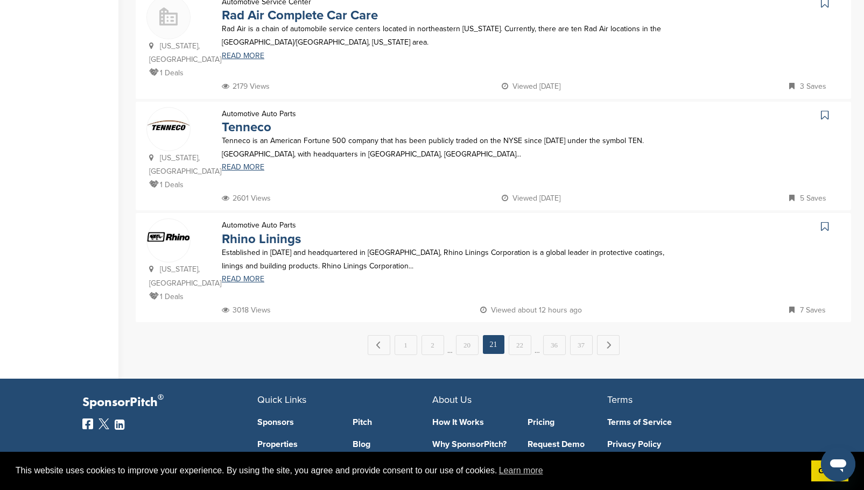
scroll to position [1065, 0]
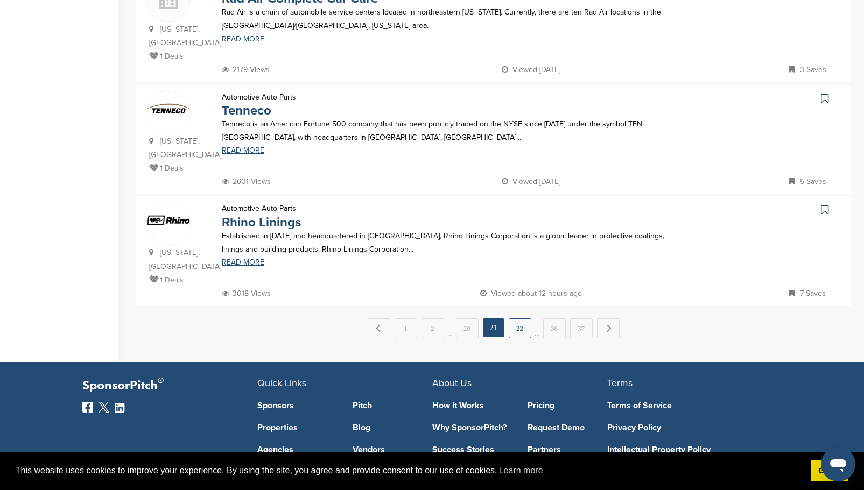
click at [526, 319] on link "22" at bounding box center [520, 329] width 23 height 20
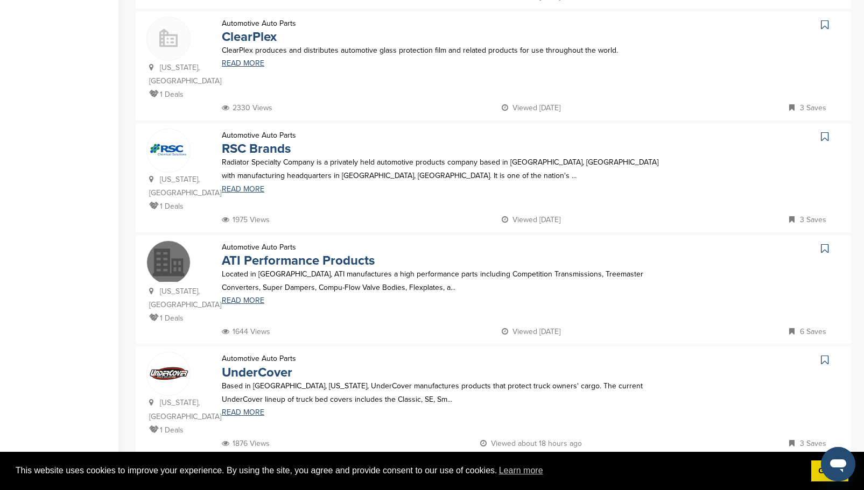
scroll to position [969, 0]
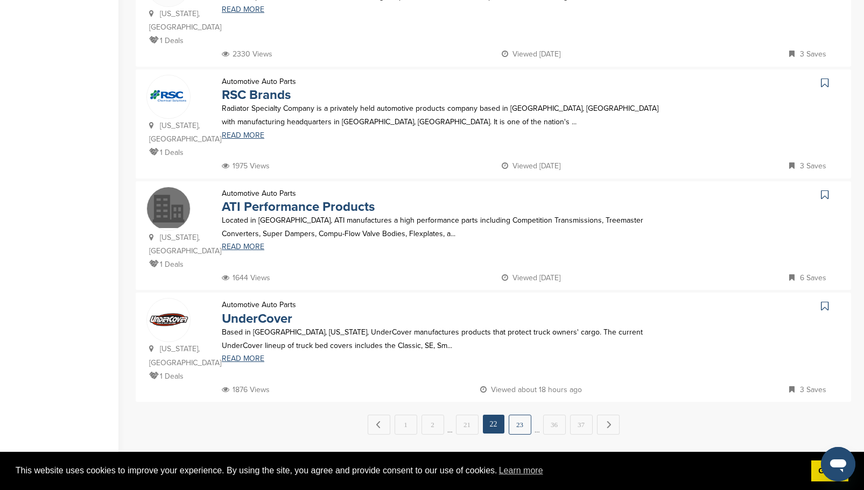
click at [519, 415] on link "23" at bounding box center [520, 425] width 23 height 20
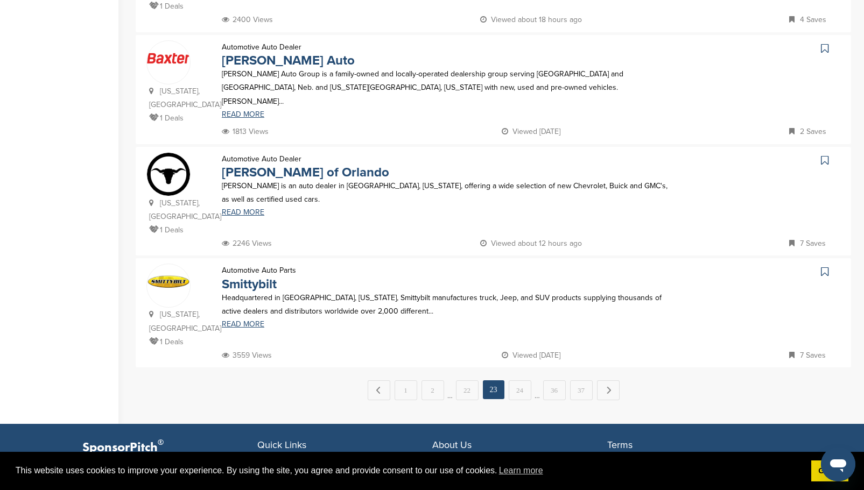
scroll to position [1023, 0]
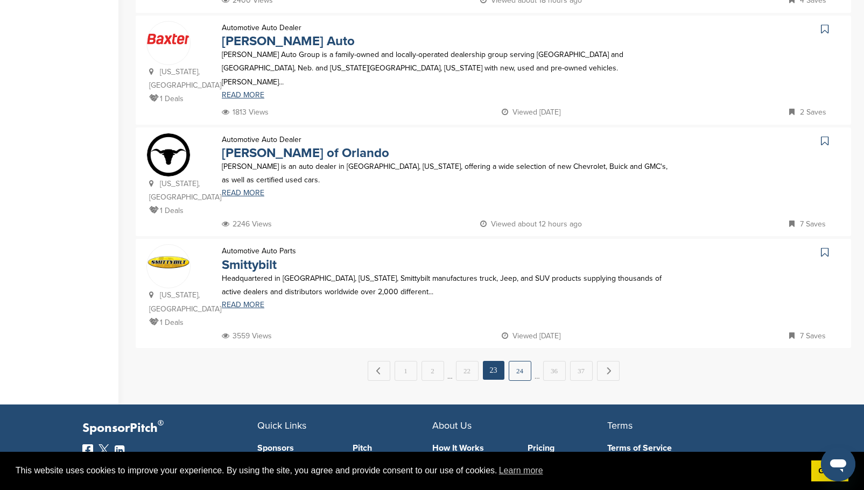
click at [519, 361] on link "24" at bounding box center [520, 371] width 23 height 20
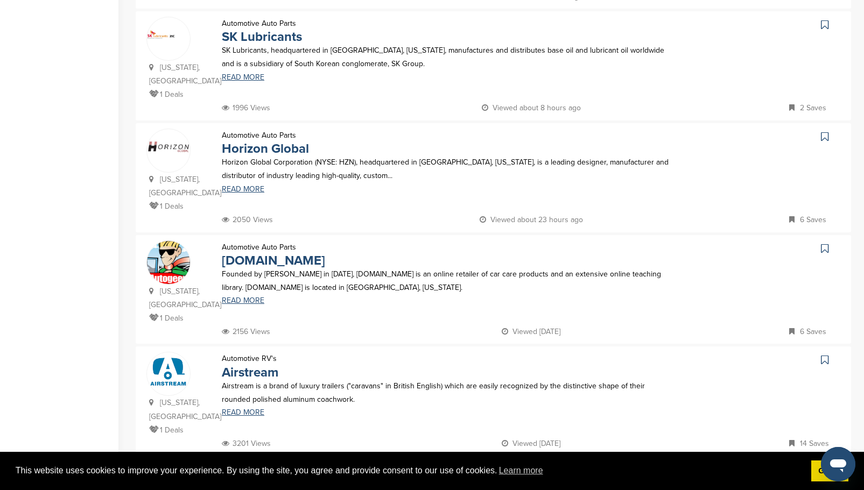
scroll to position [1065, 0]
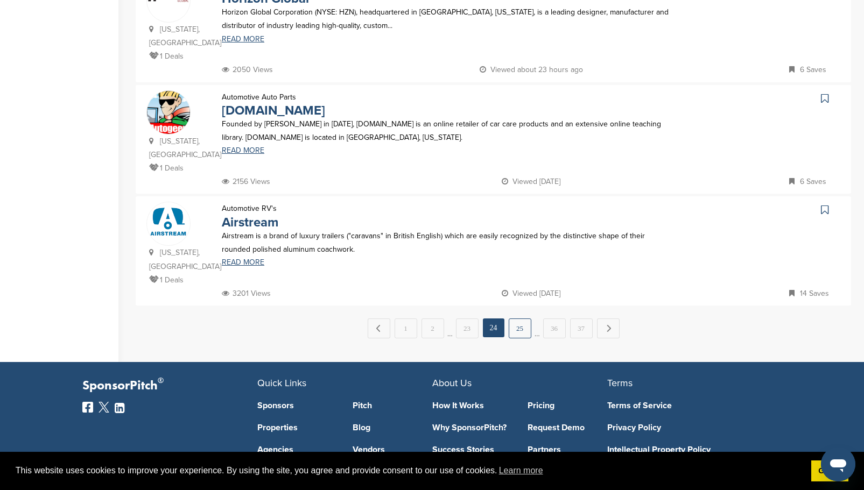
click at [523, 319] on link "25" at bounding box center [520, 329] width 23 height 20
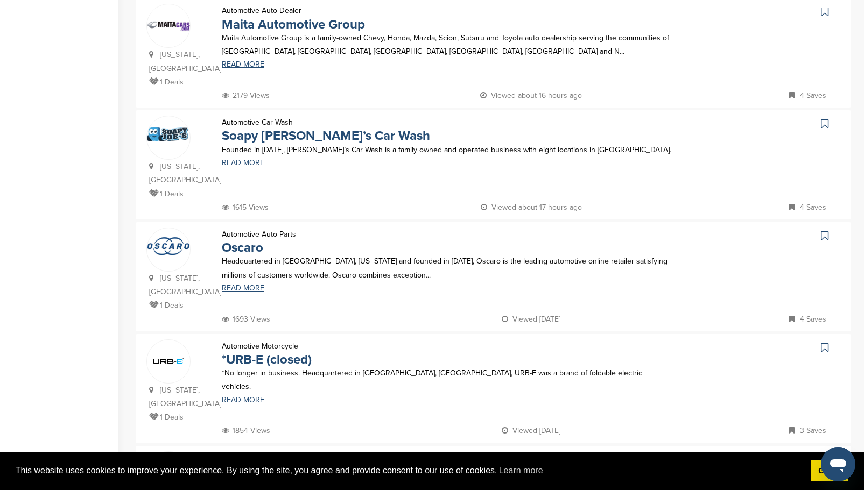
scroll to position [538, 0]
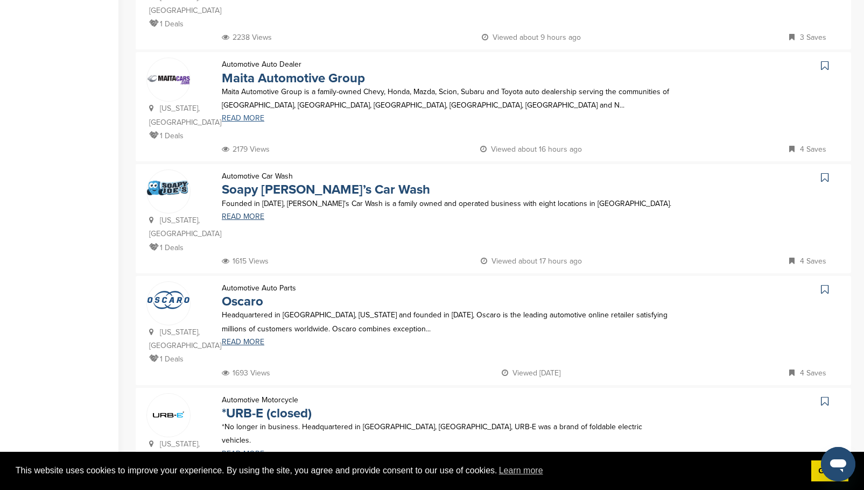
click at [259, 115] on link "READ MORE" at bounding box center [447, 119] width 450 height 8
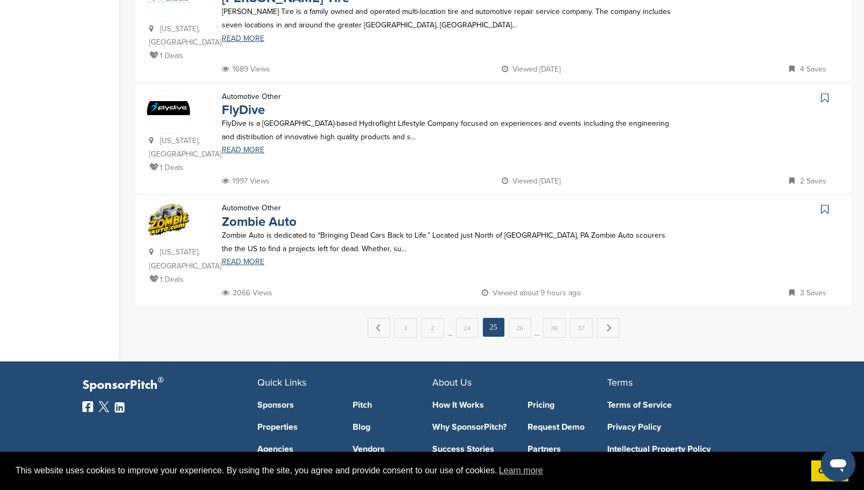
scroll to position [1076, 0]
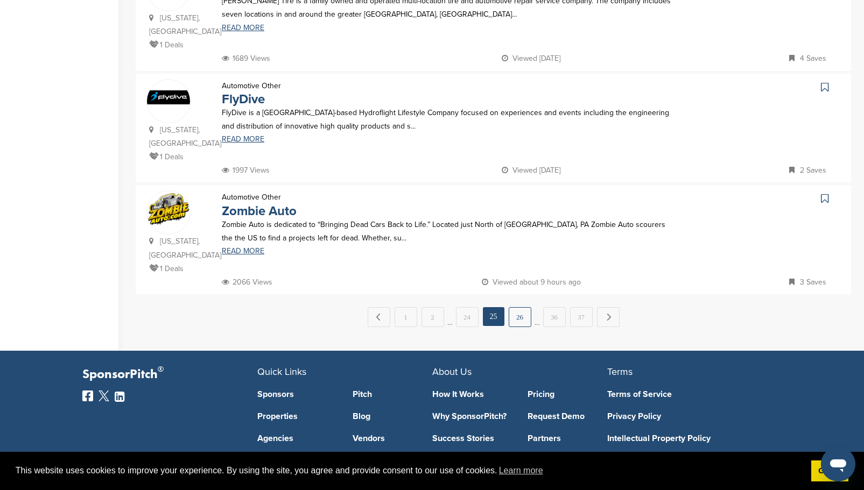
click at [516, 307] on link "26" at bounding box center [520, 317] width 23 height 20
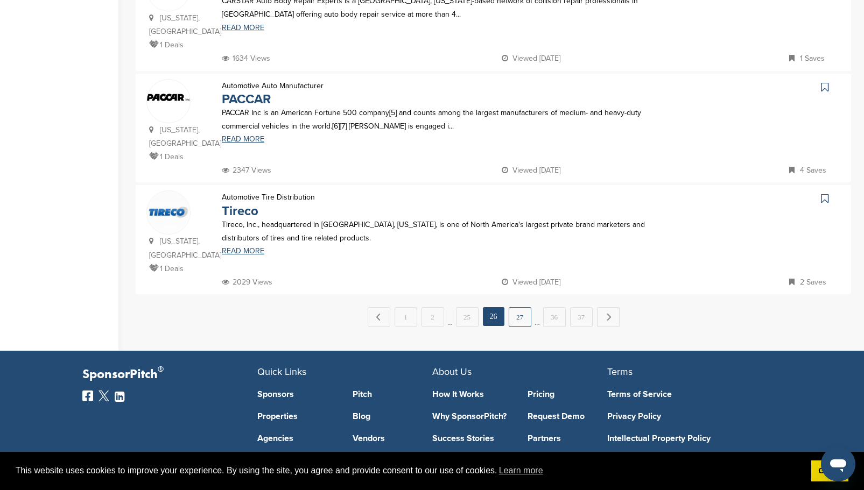
click at [518, 307] on link "27" at bounding box center [520, 317] width 23 height 20
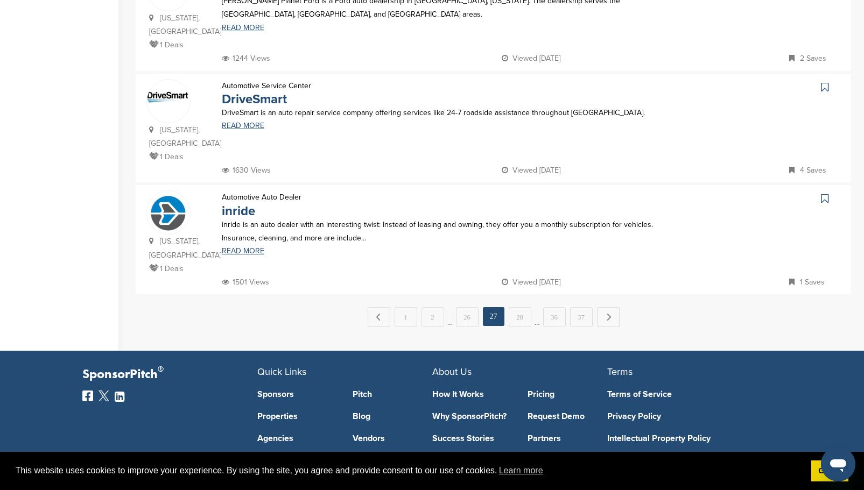
click at [530, 307] on link "28" at bounding box center [520, 317] width 23 height 20
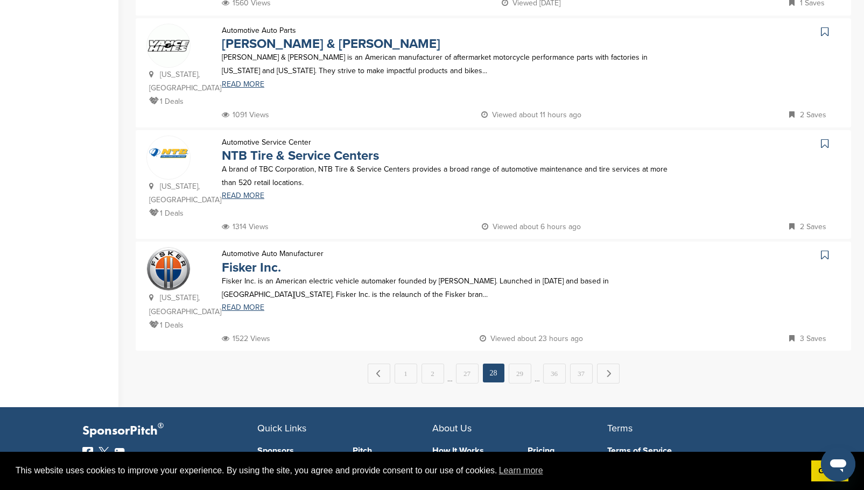
scroll to position [1023, 0]
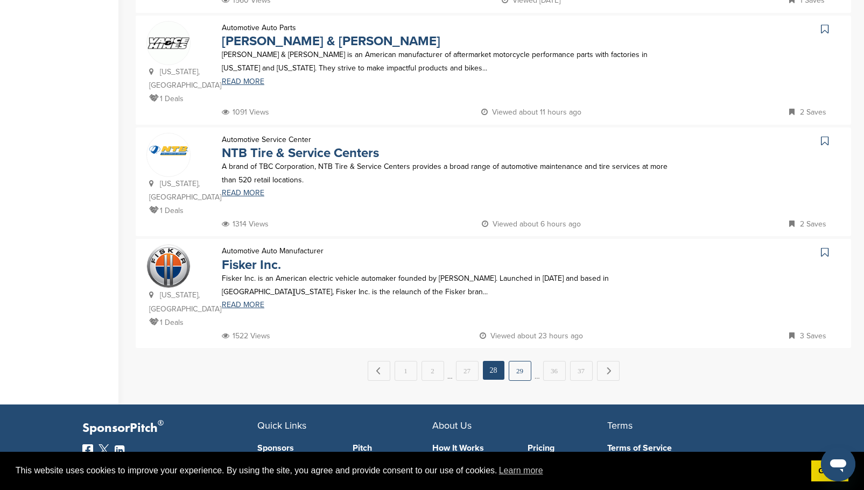
click at [520, 361] on link "29" at bounding box center [520, 371] width 23 height 20
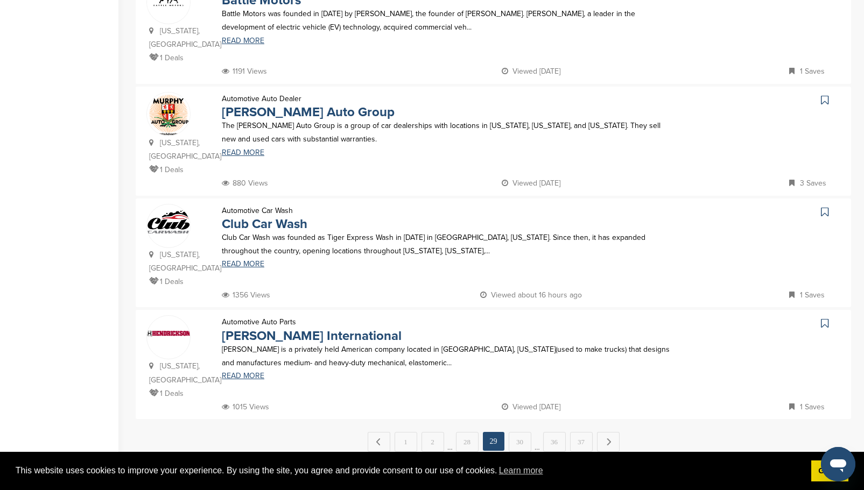
scroll to position [969, 0]
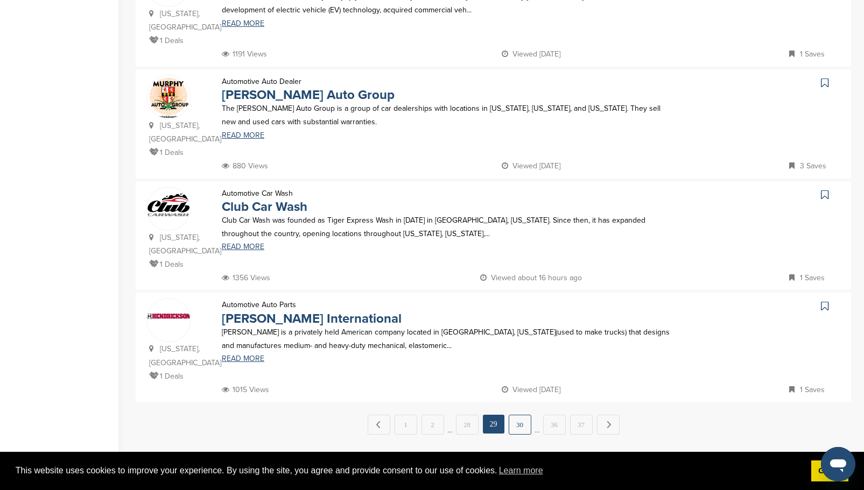
click at [521, 415] on link "30" at bounding box center [520, 425] width 23 height 20
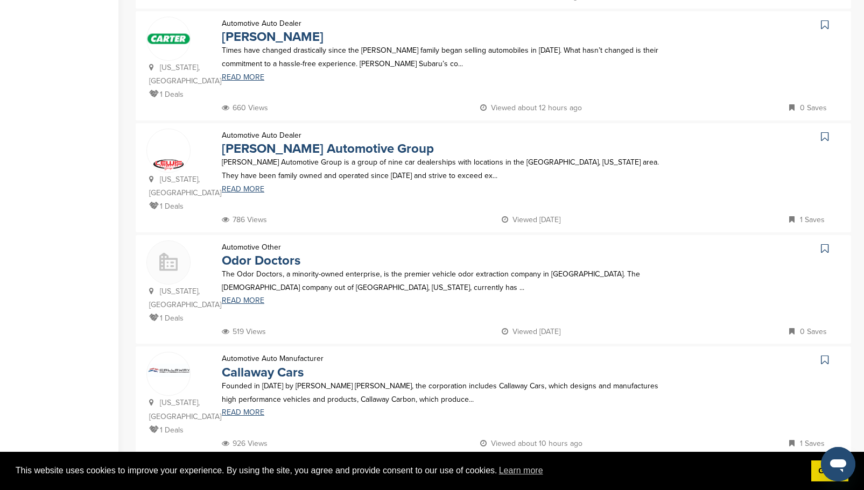
scroll to position [1023, 0]
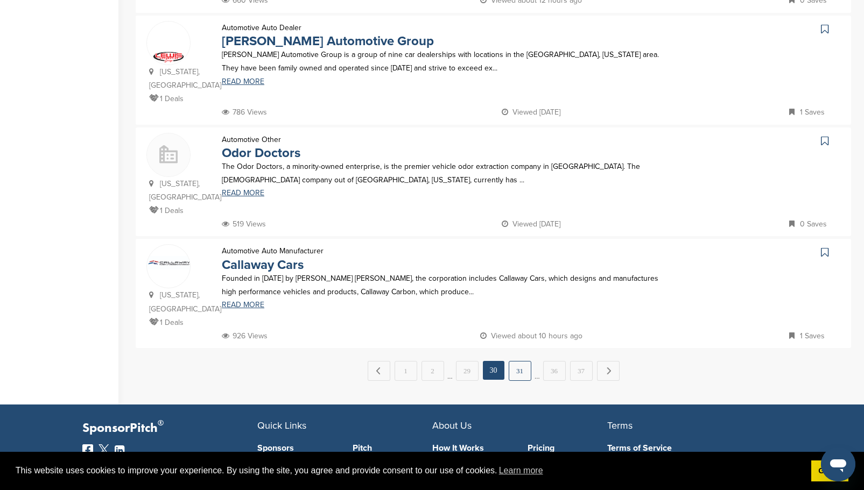
click at [514, 361] on link "31" at bounding box center [520, 371] width 23 height 20
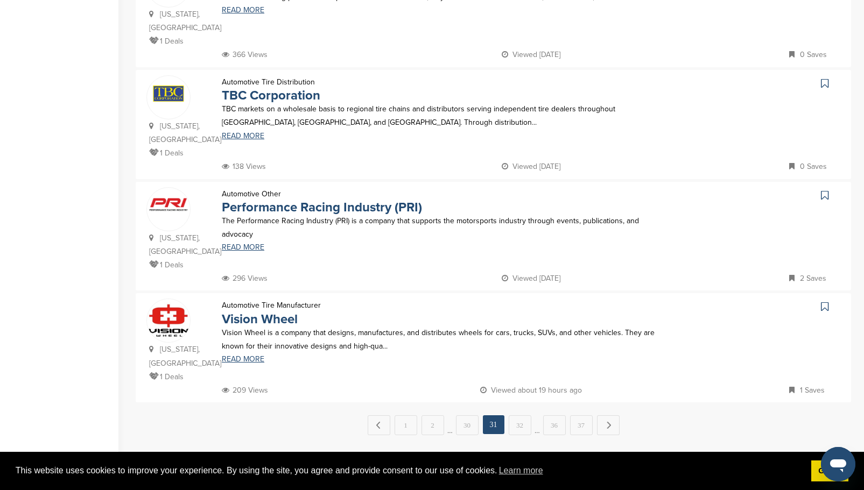
scroll to position [969, 0]
click at [579, 415] on link "37" at bounding box center [581, 425] width 23 height 20
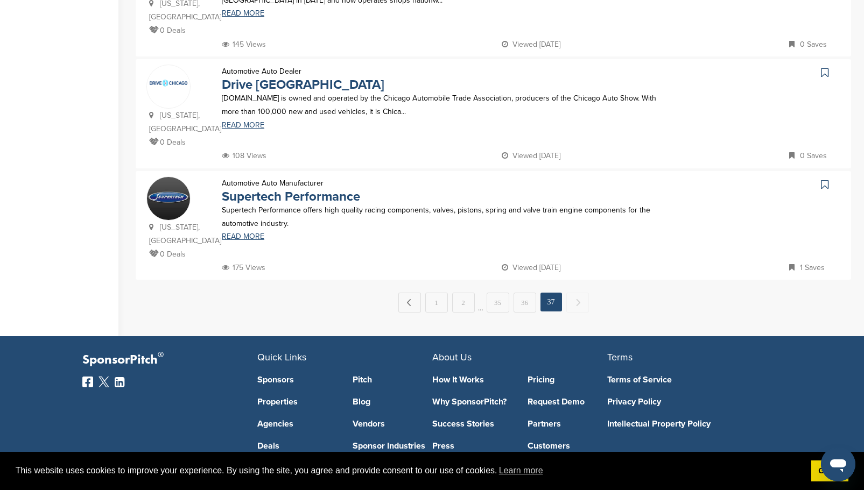
scroll to position [364, 0]
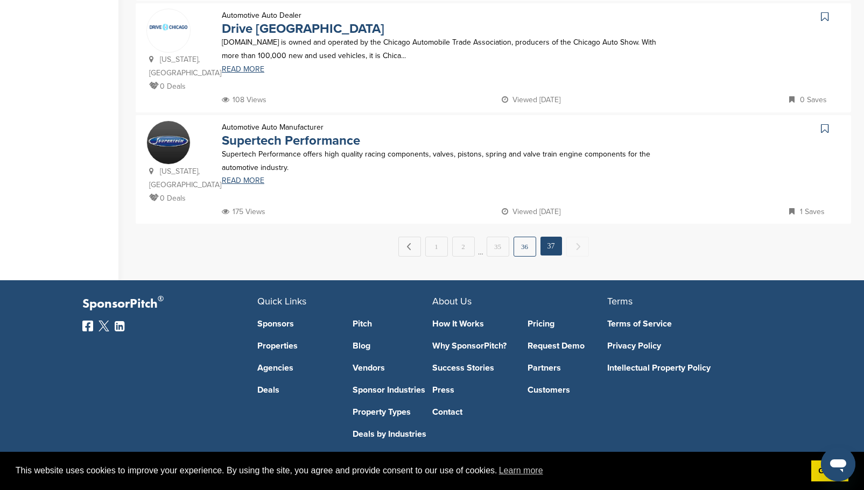
click at [518, 237] on link "36" at bounding box center [524, 247] width 23 height 20
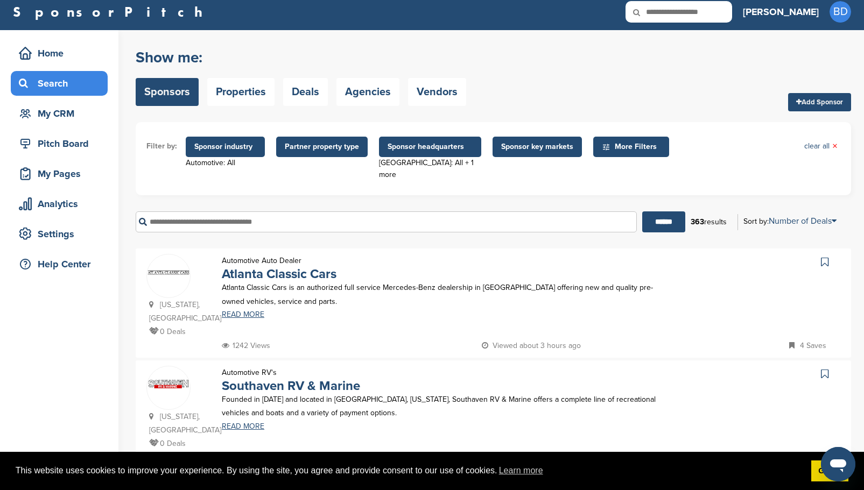
scroll to position [0, 0]
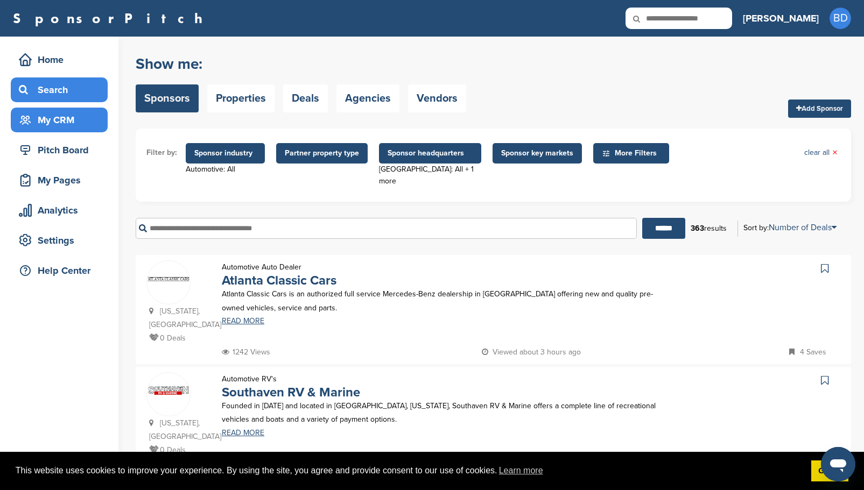
click at [59, 124] on div "My CRM" at bounding box center [61, 119] width 91 height 19
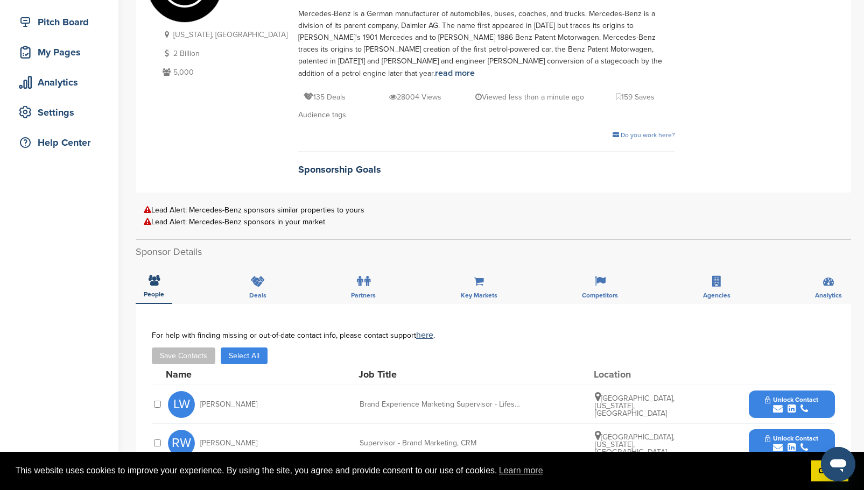
scroll to position [161, 0]
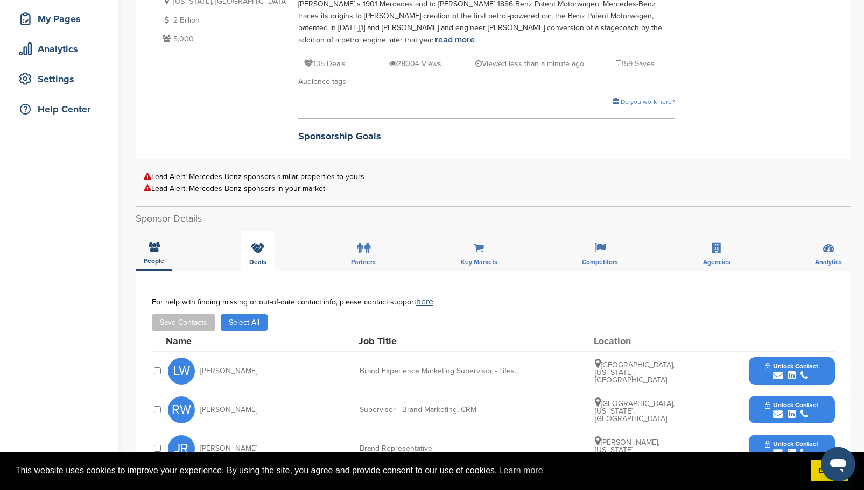
click at [259, 251] on icon at bounding box center [258, 248] width 14 height 11
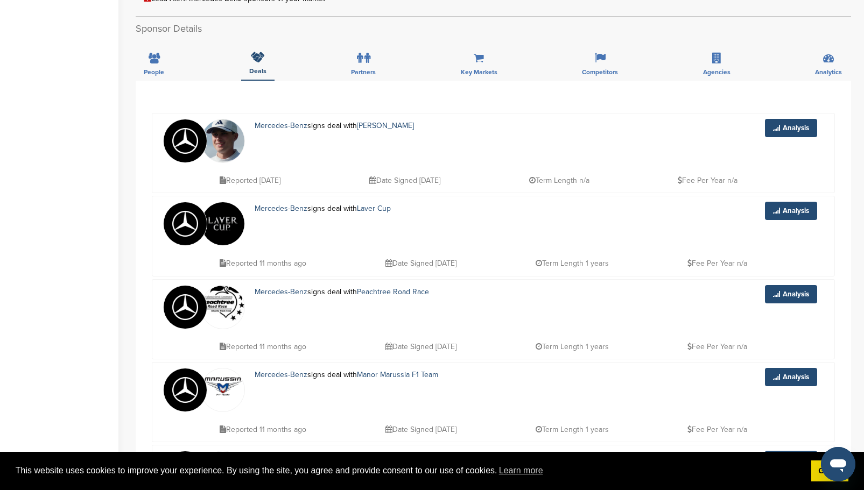
scroll to position [323, 0]
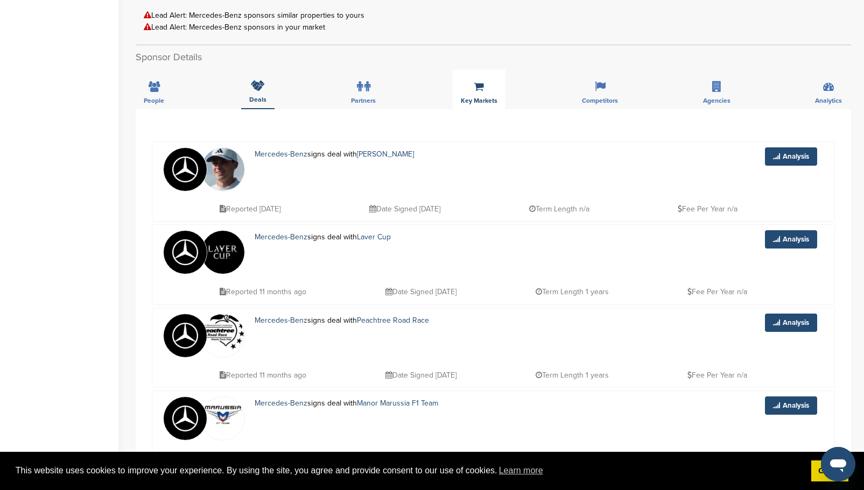
click at [481, 89] on icon at bounding box center [479, 86] width 10 height 11
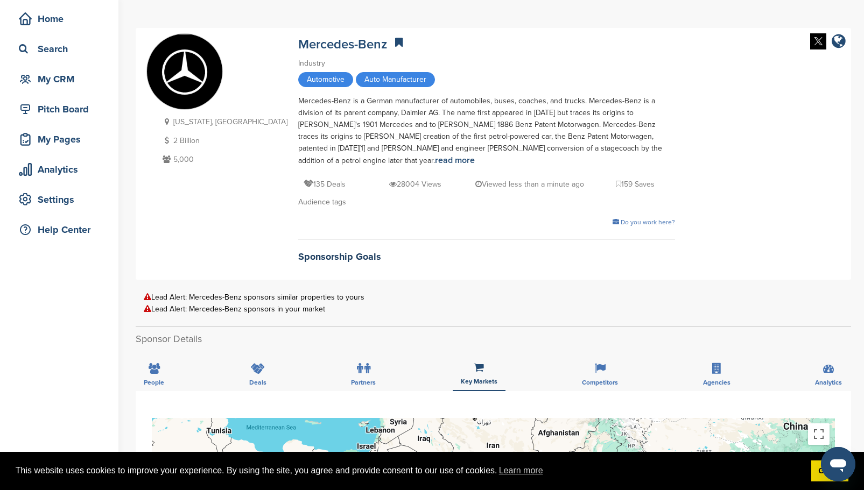
scroll to position [0, 0]
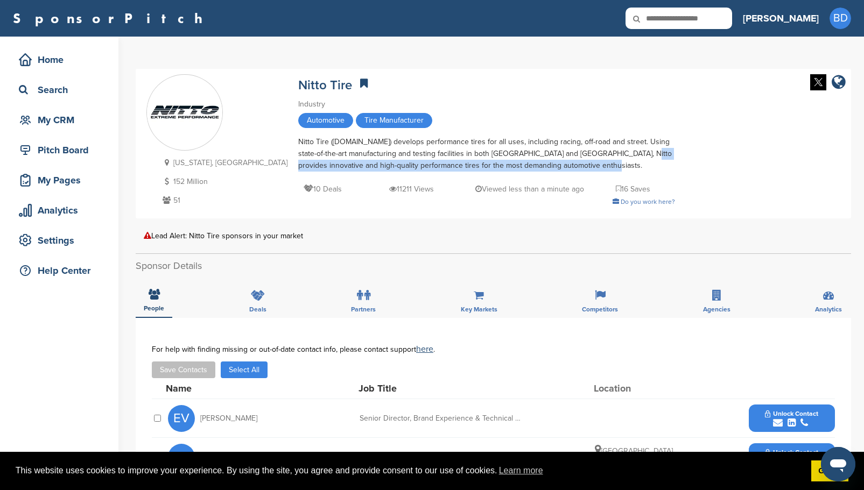
drag, startPoint x: 548, startPoint y: 154, endPoint x: 548, endPoint y: 162, distance: 7.6
click at [548, 162] on div "Nitto Tire (www.nittotire.com) develops performance tires for all uses, includi…" at bounding box center [486, 154] width 377 height 36
click at [526, 149] on div "Nitto Tire (www.nittotire.com) develops performance tires for all uses, includi…" at bounding box center [486, 154] width 377 height 36
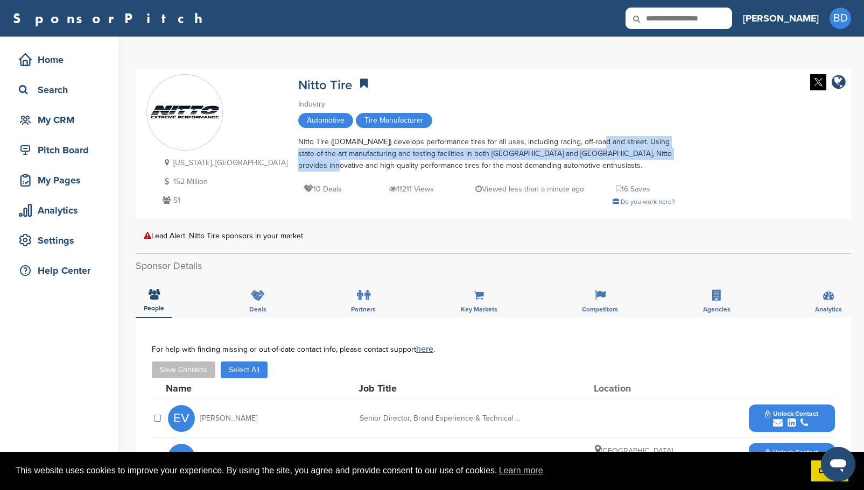
drag, startPoint x: 526, startPoint y: 142, endPoint x: 610, endPoint y: 154, distance: 84.3
click at [610, 154] on div "Nitto Tire (www.nittotire.com) develops performance tires for all uses, includi…" at bounding box center [486, 154] width 377 height 36
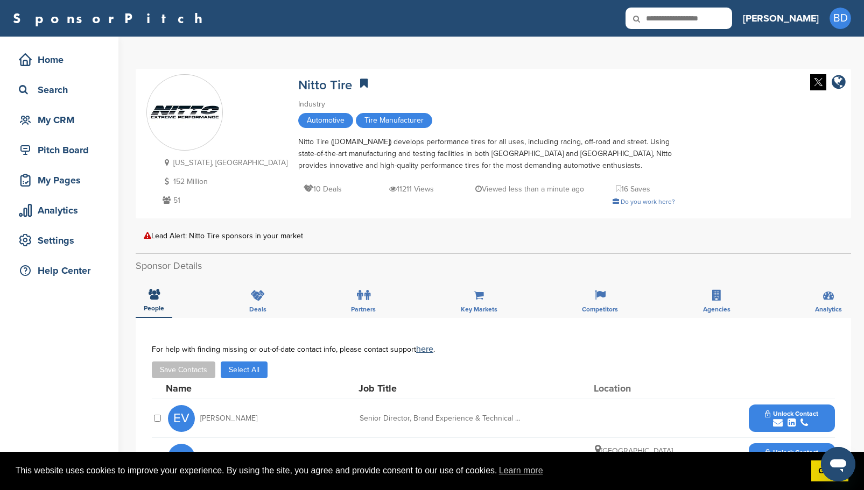
click at [596, 111] on div "Industry Automotive Tire Manufacturer" at bounding box center [486, 114] width 377 height 32
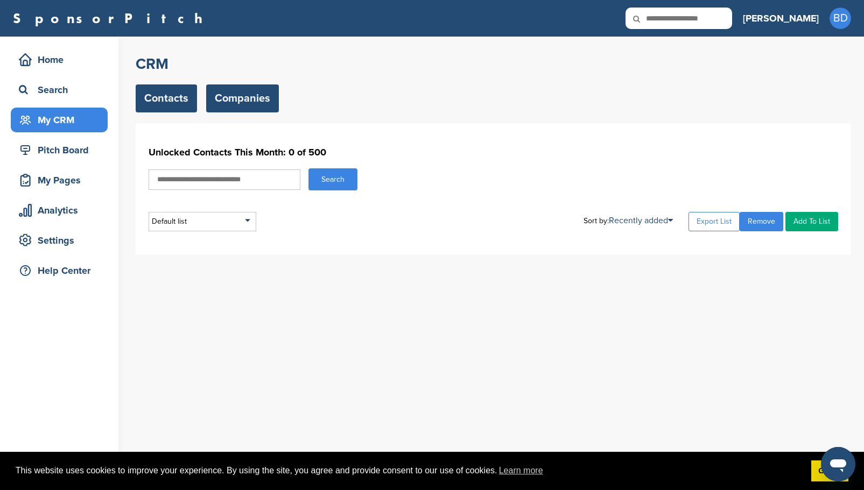
click at [231, 96] on link "Companies" at bounding box center [242, 98] width 73 height 28
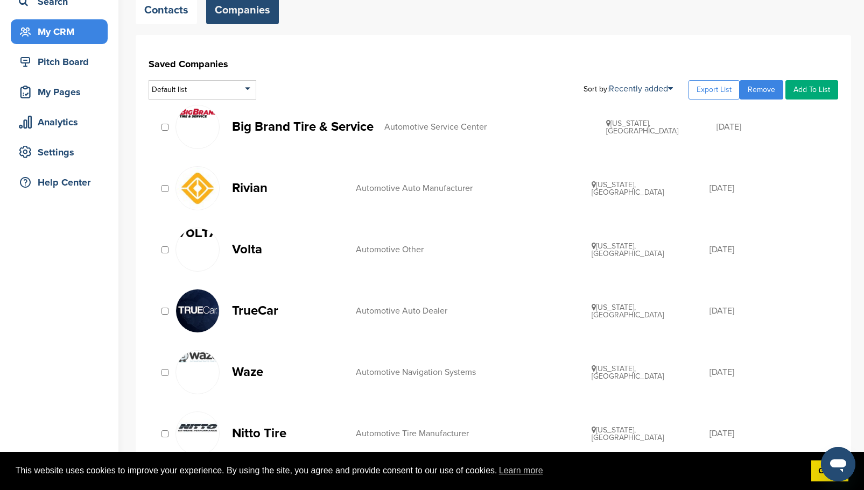
scroll to position [108, 0]
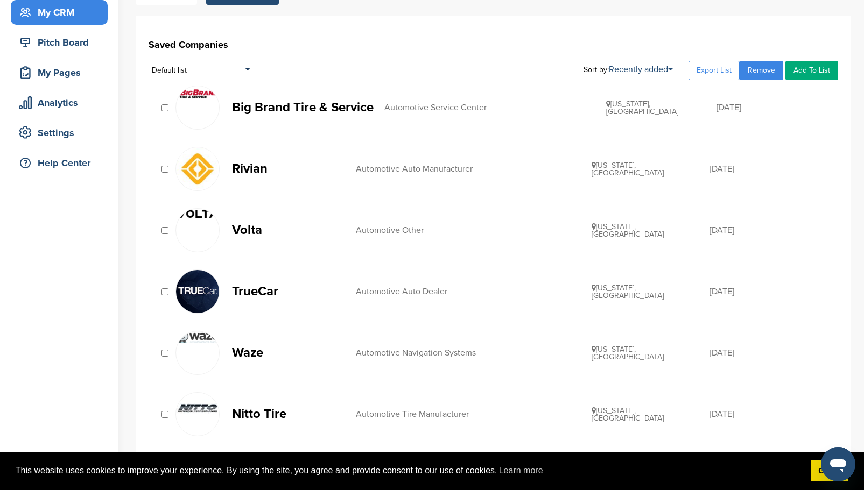
click at [318, 105] on p "Big Brand Tire & Service" at bounding box center [303, 107] width 142 height 13
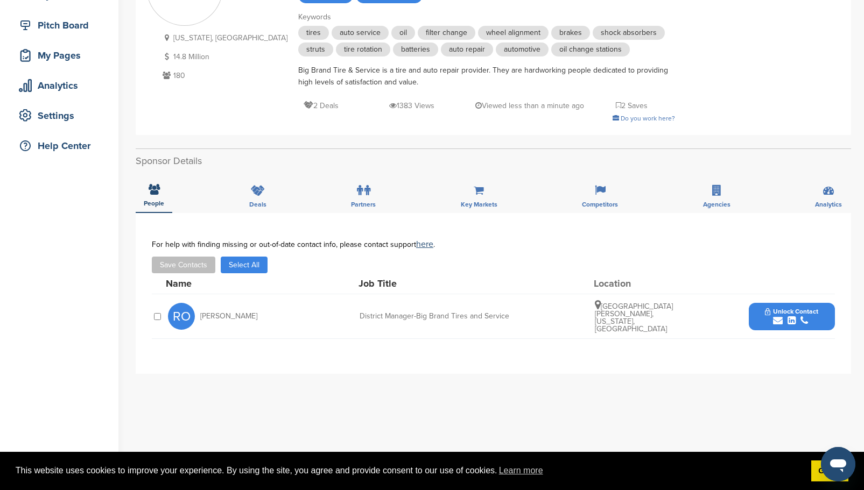
scroll to position [108, 0]
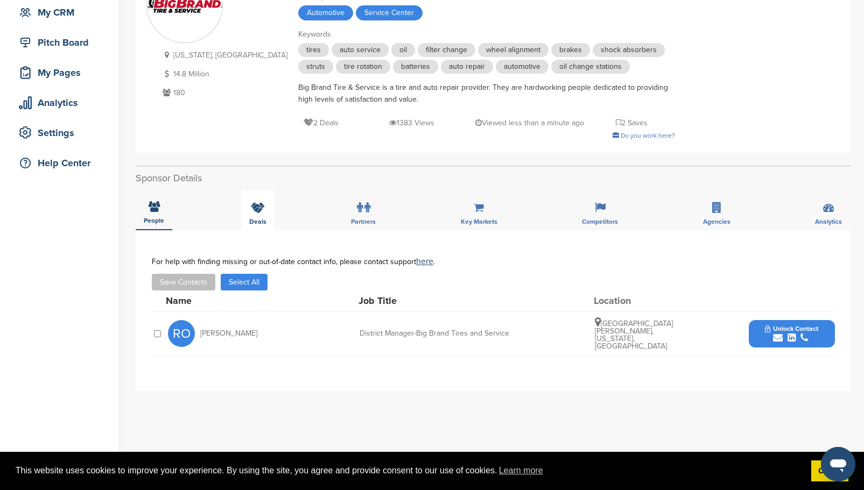
click at [257, 222] on span "Deals" at bounding box center [257, 221] width 17 height 6
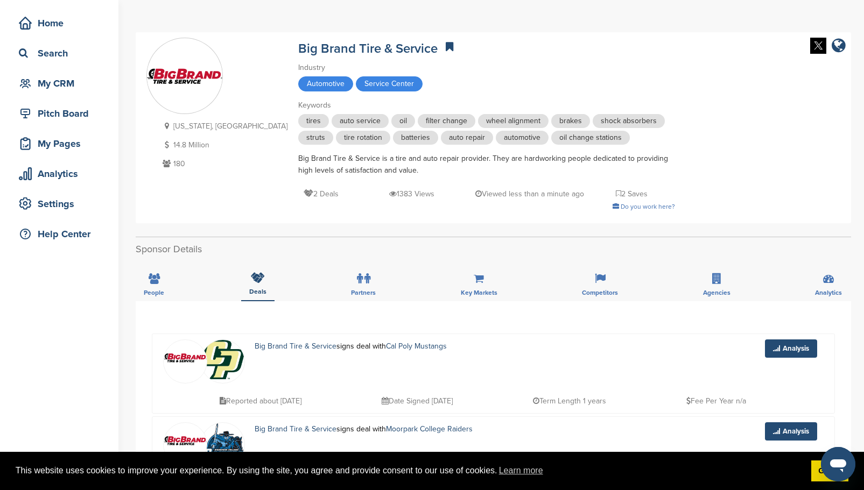
scroll to position [0, 0]
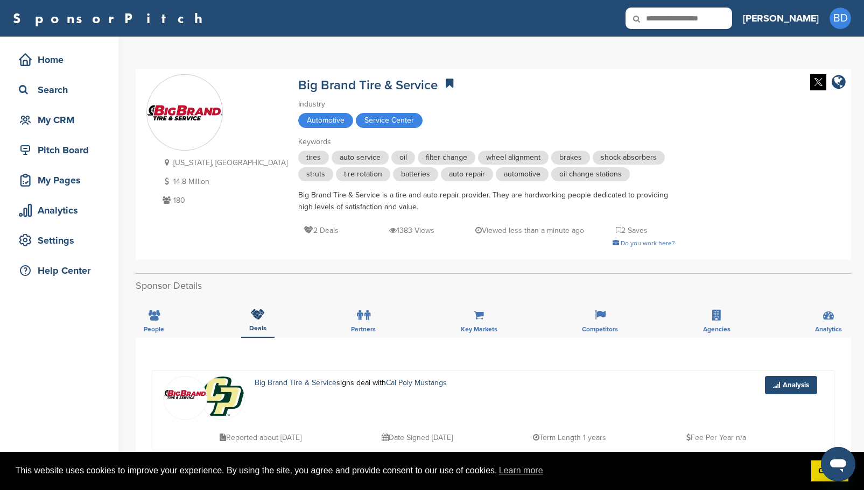
click at [446, 82] on icon at bounding box center [450, 83] width 8 height 11
click at [55, 115] on div "My CRM" at bounding box center [61, 119] width 91 height 19
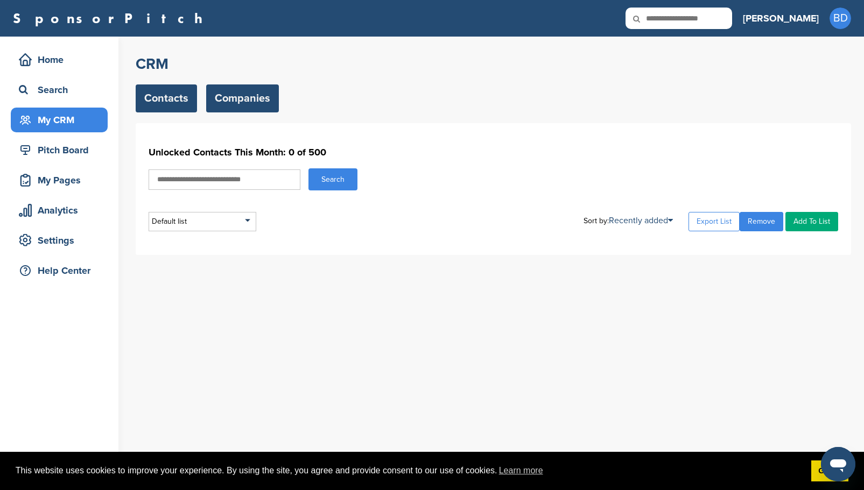
click at [228, 102] on link "Companies" at bounding box center [242, 98] width 73 height 28
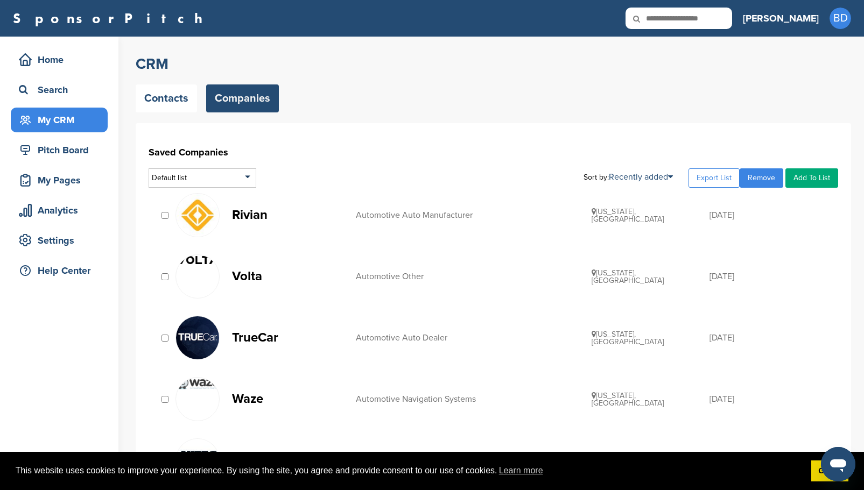
scroll to position [54, 0]
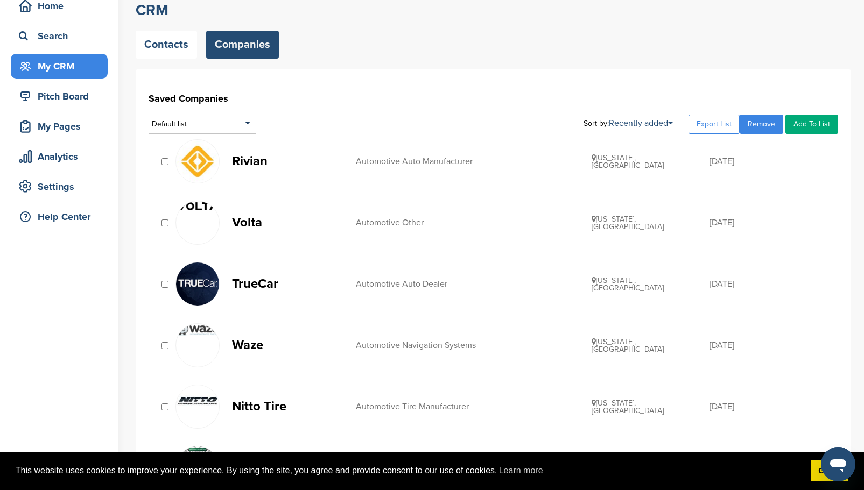
click at [207, 216] on div at bounding box center [197, 223] width 44 height 44
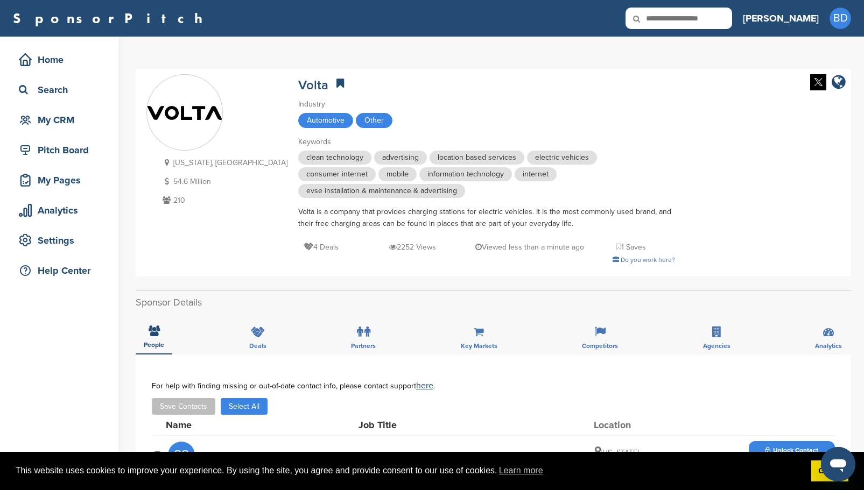
drag, startPoint x: 287, startPoint y: 212, endPoint x: 531, endPoint y: 220, distance: 244.5
click at [531, 220] on div "Volta is a company that provides charging stations for electric vehicles. It is…" at bounding box center [486, 218] width 377 height 24
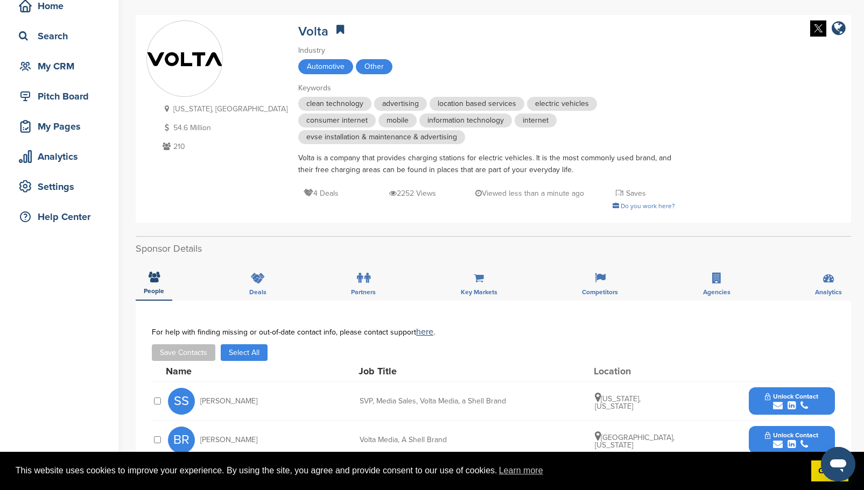
scroll to position [108, 0]
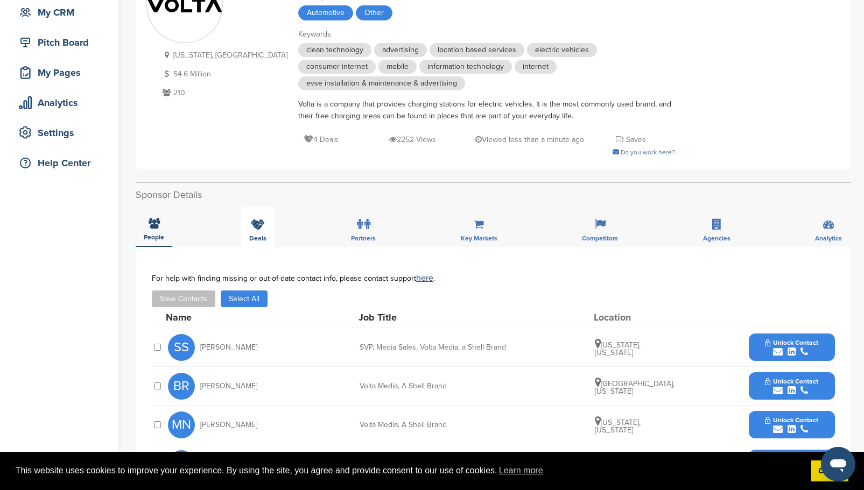
click at [264, 227] on icon at bounding box center [258, 224] width 14 height 11
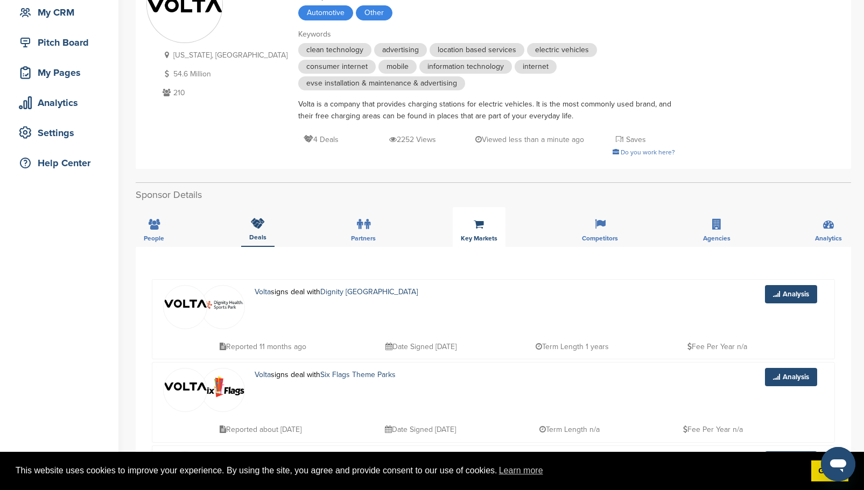
click at [480, 232] on div "Key Markets" at bounding box center [479, 227] width 53 height 40
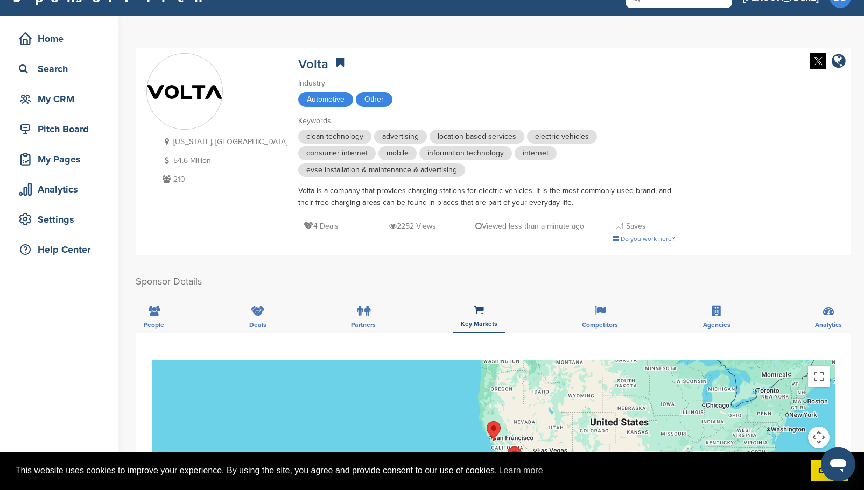
scroll to position [0, 0]
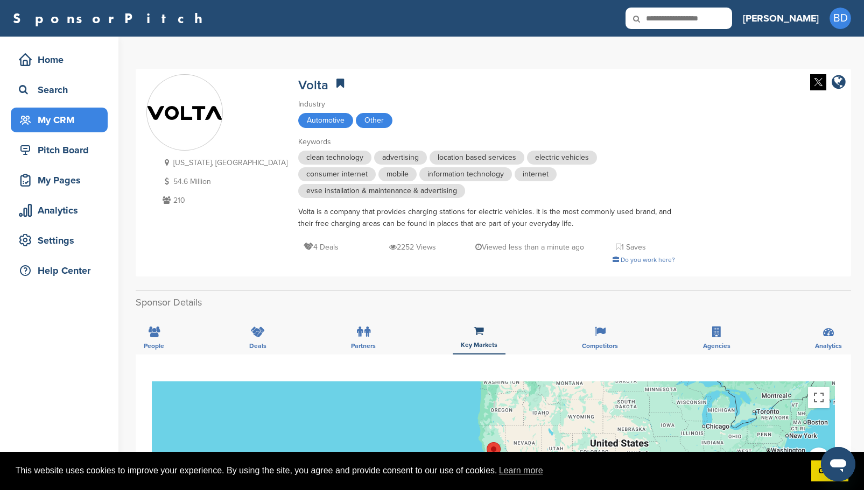
click at [58, 117] on div "My CRM" at bounding box center [61, 119] width 91 height 19
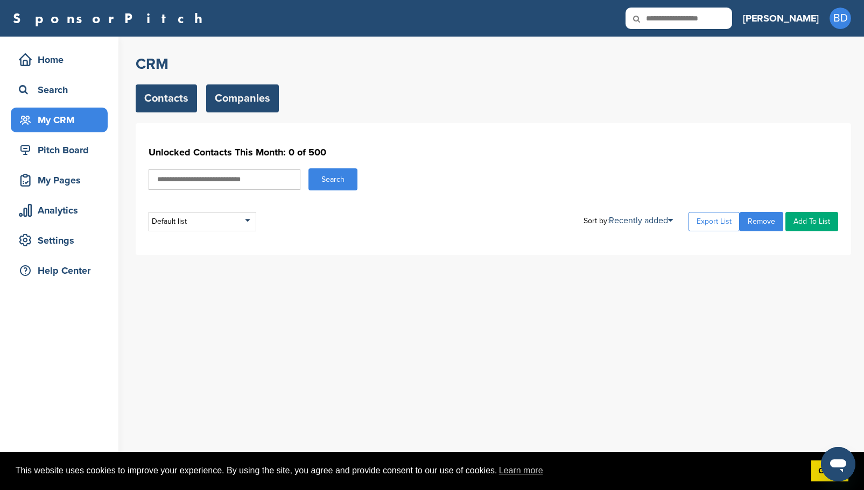
click at [252, 89] on link "Companies" at bounding box center [242, 98] width 73 height 28
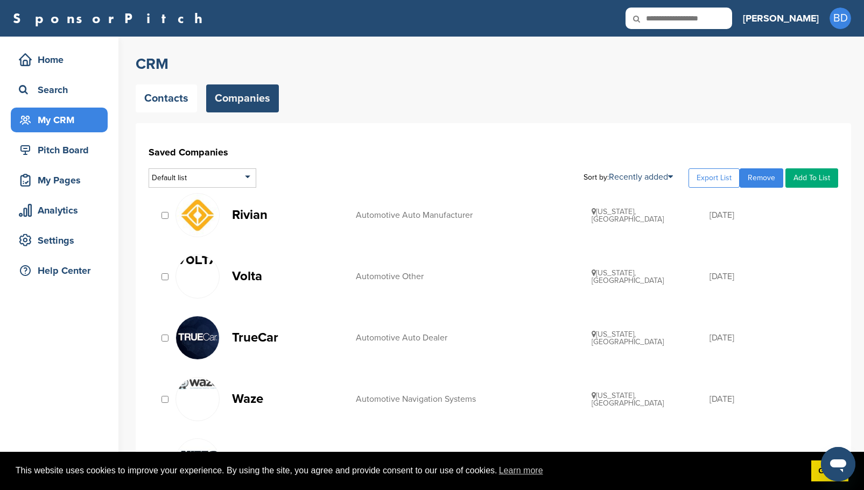
click at [258, 213] on p "Rivian" at bounding box center [288, 214] width 113 height 13
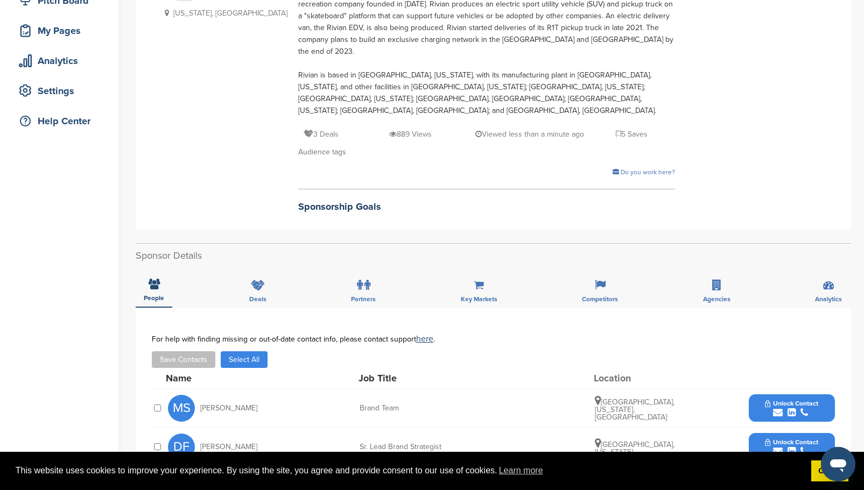
scroll to position [161, 0]
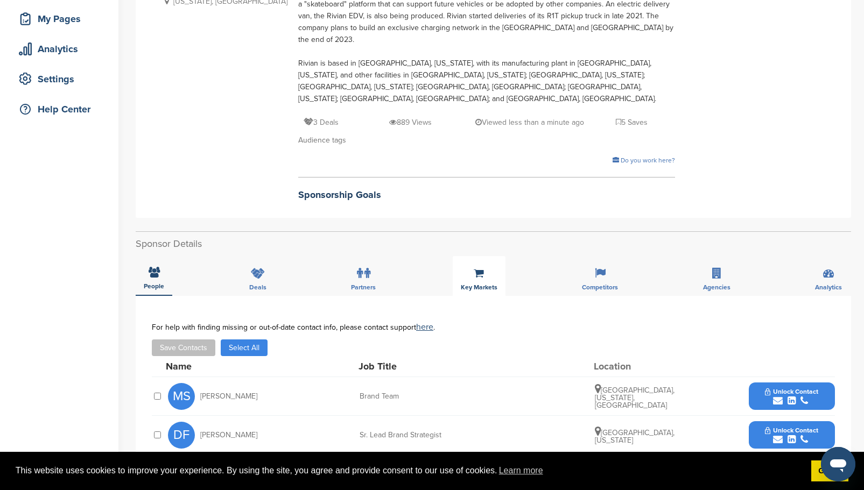
click at [487, 256] on div "Key Markets" at bounding box center [479, 276] width 53 height 40
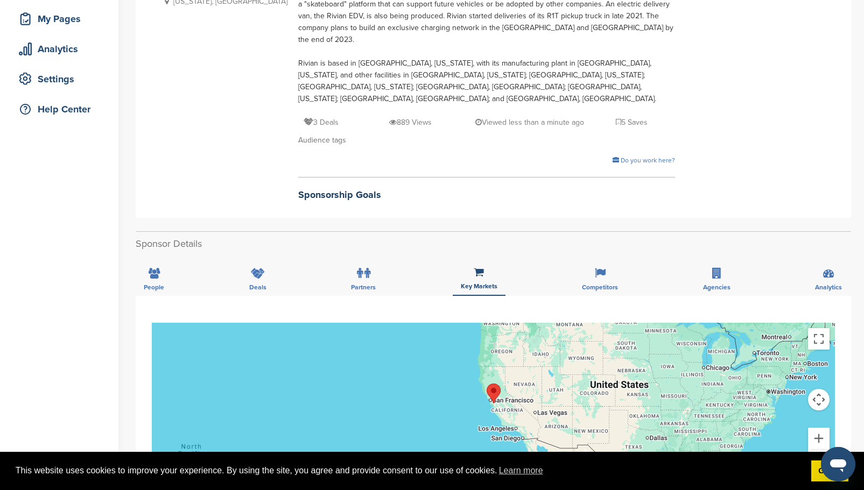
scroll to position [0, 0]
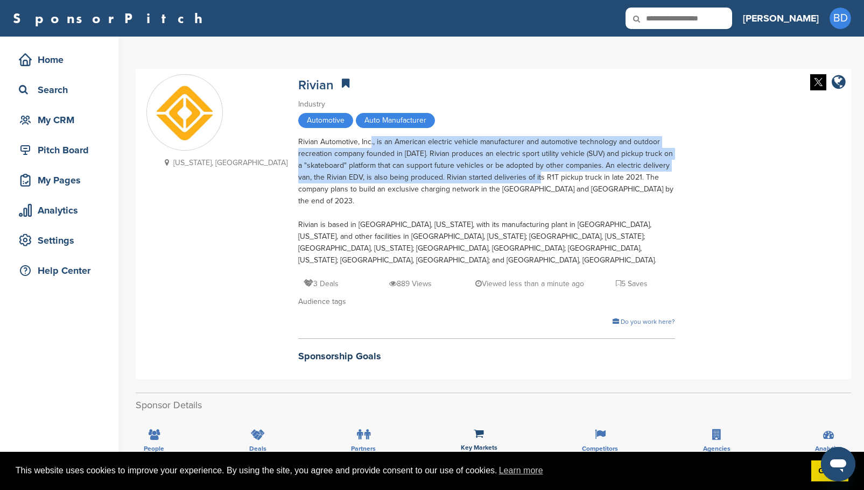
drag, startPoint x: 306, startPoint y: 141, endPoint x: 449, endPoint y: 172, distance: 145.9
click at [460, 175] on div "Rivian Automotive, Inc., is an American electric vehicle manufacturer and autom…" at bounding box center [486, 201] width 377 height 130
click at [413, 162] on div "Rivian Automotive, Inc., is an American electric vehicle manufacturer and autom…" at bounding box center [486, 201] width 377 height 130
click at [400, 166] on div "Rivian Automotive, Inc., is an American electric vehicle manufacturer and autom…" at bounding box center [486, 201] width 377 height 130
click at [385, 165] on div "Rivian Automotive, Inc., is an American electric vehicle manufacturer and autom…" at bounding box center [486, 201] width 377 height 130
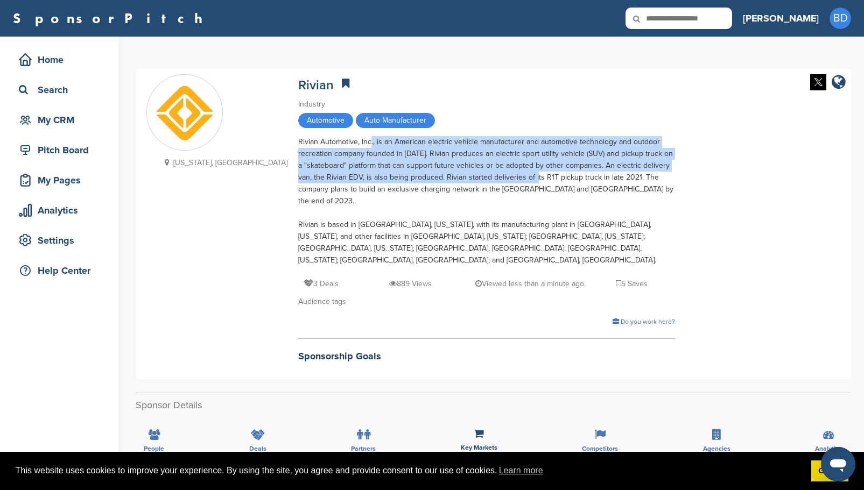
click at [496, 166] on div "Rivian Automotive, Inc., is an American electric vehicle manufacturer and autom…" at bounding box center [486, 201] width 377 height 130
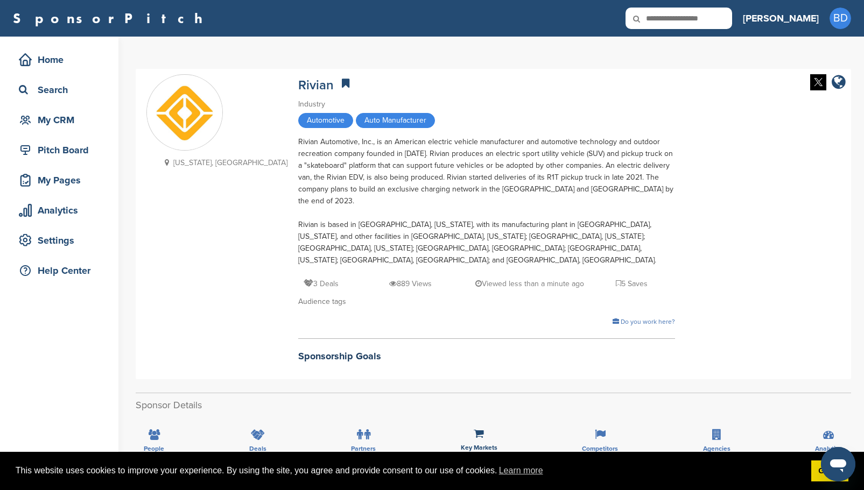
drag, startPoint x: 501, startPoint y: 180, endPoint x: 454, endPoint y: 176, distance: 47.5
click at [496, 179] on div "Rivian Automotive, Inc., is an American electric vehicle manufacturer and autom…" at bounding box center [486, 201] width 377 height 130
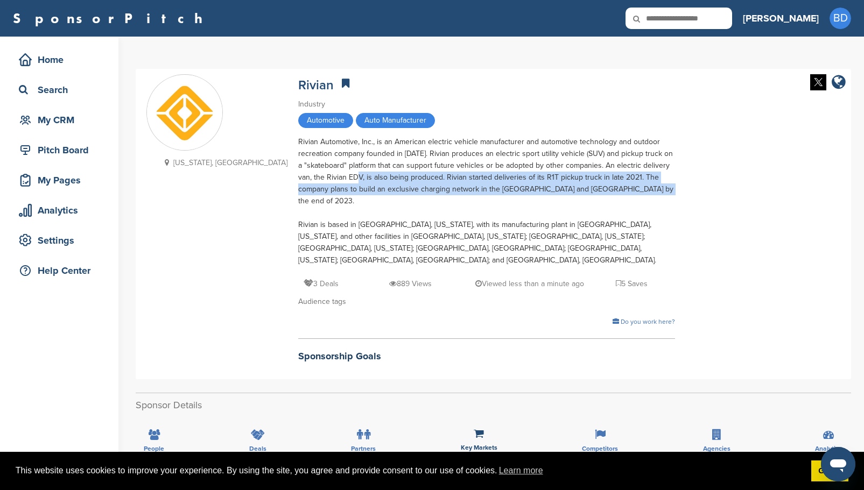
drag, startPoint x: 283, startPoint y: 175, endPoint x: 646, endPoint y: 193, distance: 363.7
click at [646, 193] on div "[US_STATE], [GEOGRAPHIC_DATA] [GEOGRAPHIC_DATA] Industry Automotive Auto Manufa…" at bounding box center [493, 224] width 694 height 300
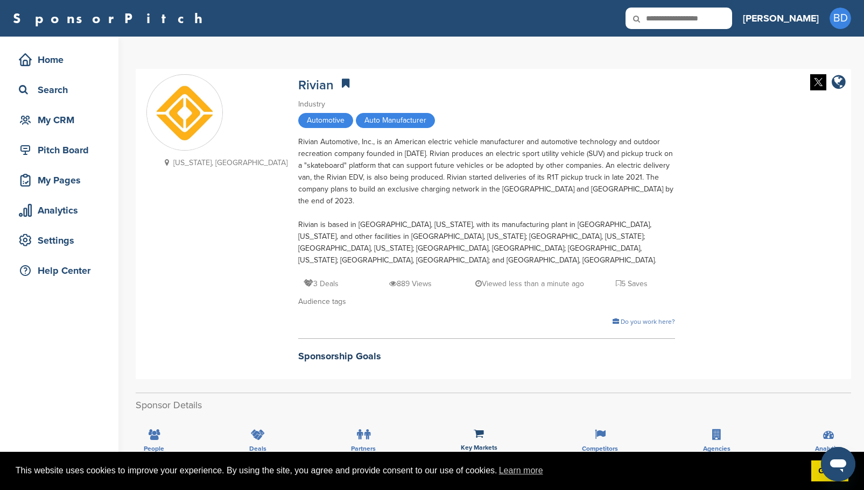
click at [551, 213] on div "Rivian Automotive, Inc., is an American electric vehicle manufacturer and autom…" at bounding box center [486, 201] width 377 height 130
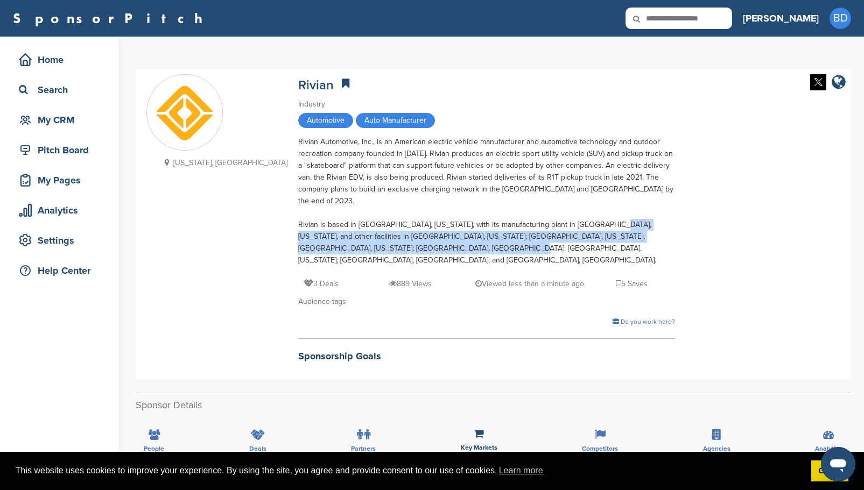
drag, startPoint x: 520, startPoint y: 212, endPoint x: 638, endPoint y: 237, distance: 120.7
click at [744, 239] on div "[US_STATE], [GEOGRAPHIC_DATA] [GEOGRAPHIC_DATA] Industry Automotive Auto Manufa…" at bounding box center [493, 224] width 694 height 300
click at [622, 241] on div "[US_STATE], [GEOGRAPHIC_DATA] [GEOGRAPHIC_DATA] Industry Automotive Auto Manufa…" at bounding box center [493, 224] width 694 height 300
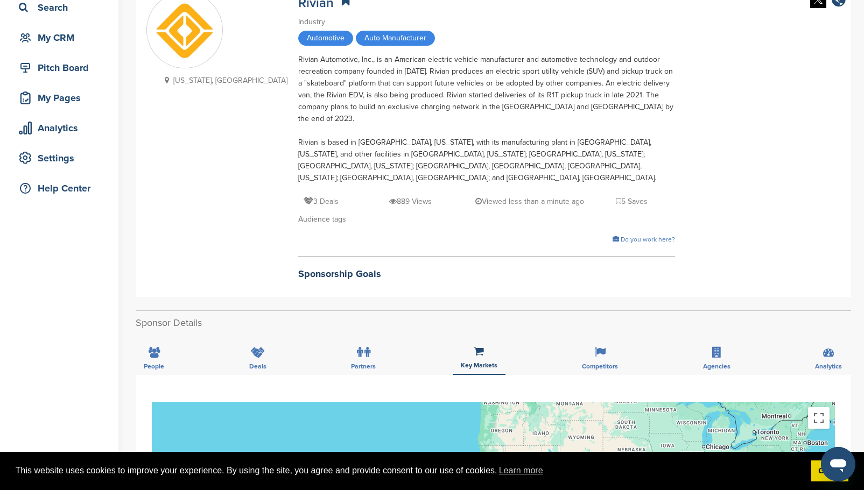
scroll to position [54, 0]
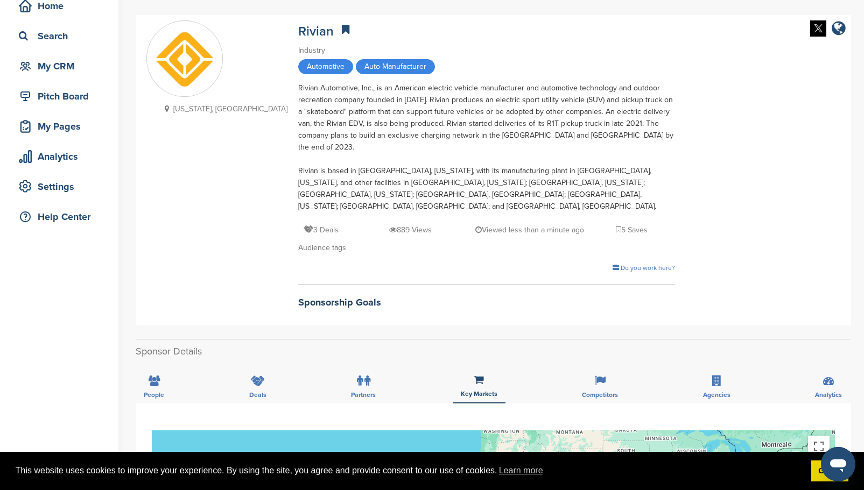
click at [298, 295] on h2 "Sponsorship Goals" at bounding box center [486, 302] width 377 height 15
click at [64, 62] on div "My CRM" at bounding box center [61, 66] width 91 height 19
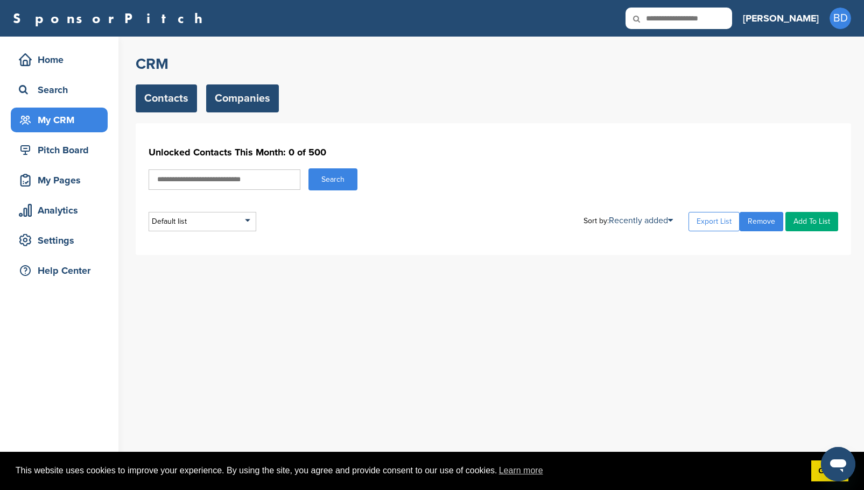
click at [238, 95] on link "Companies" at bounding box center [242, 98] width 73 height 28
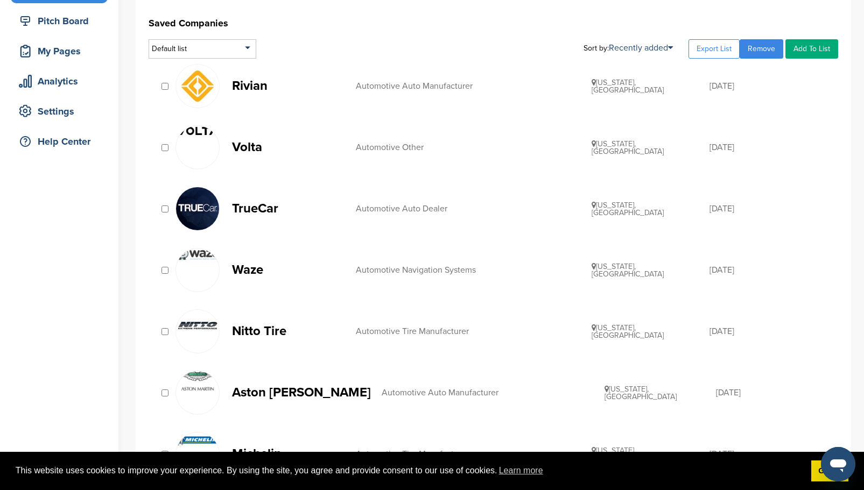
scroll to position [142, 0]
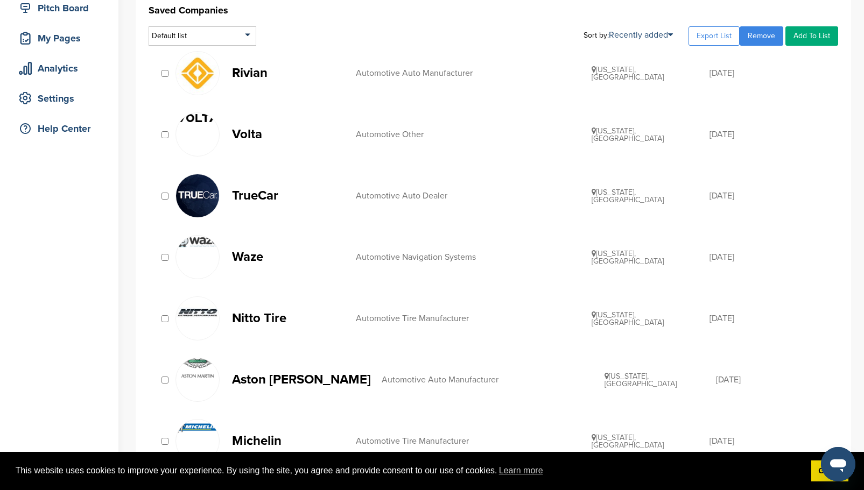
click at [250, 194] on p "TrueCar" at bounding box center [288, 195] width 113 height 13
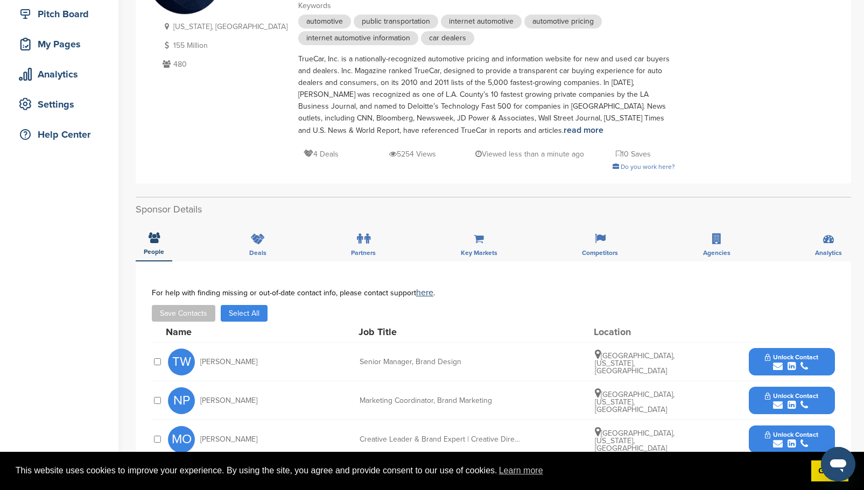
scroll to position [161, 0]
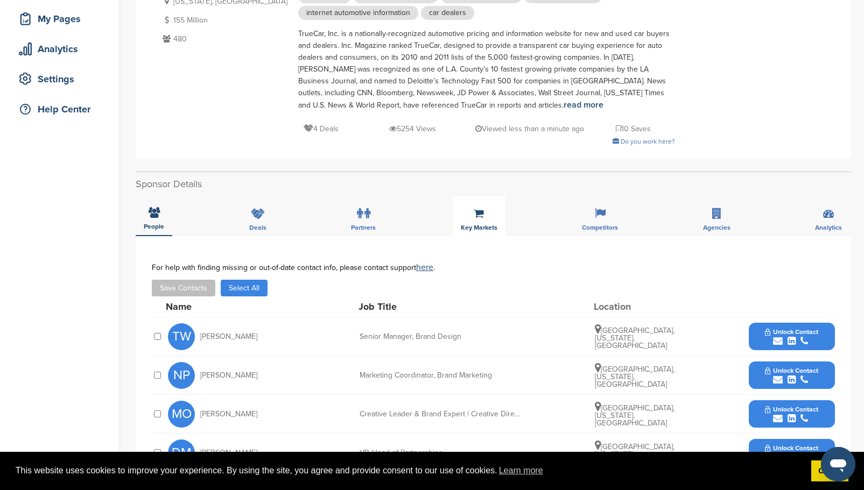
click at [474, 223] on div "Key Markets" at bounding box center [479, 216] width 53 height 40
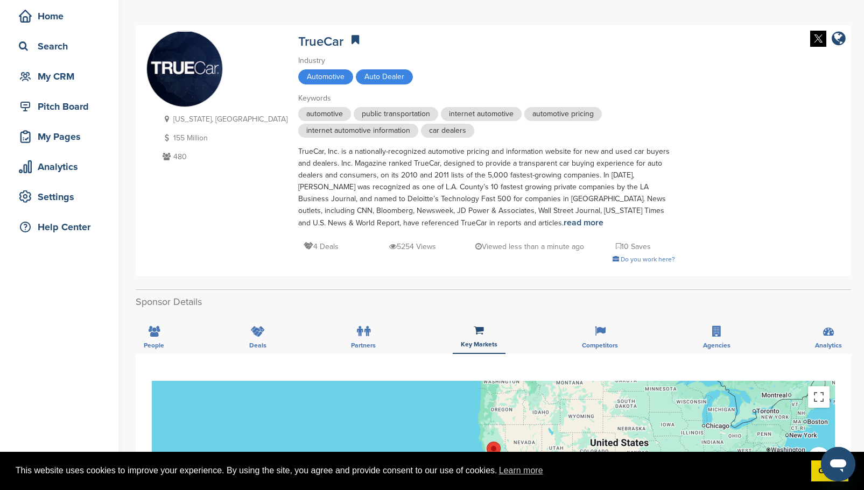
scroll to position [0, 0]
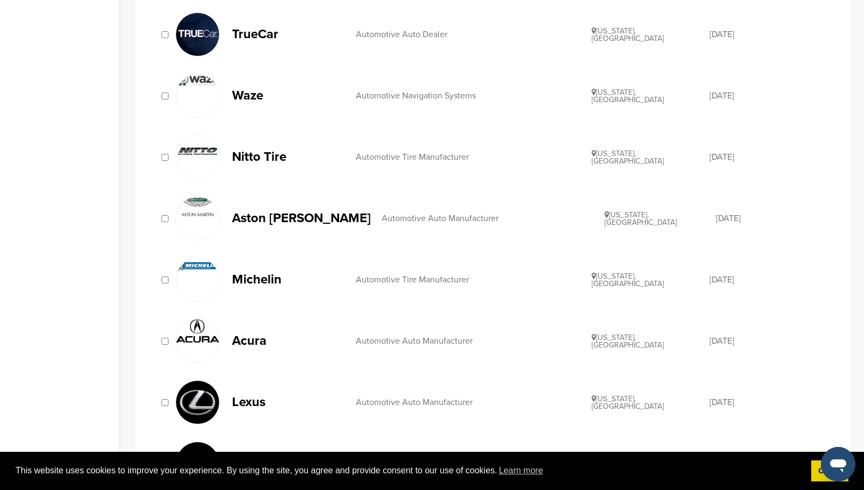
scroll to position [357, 0]
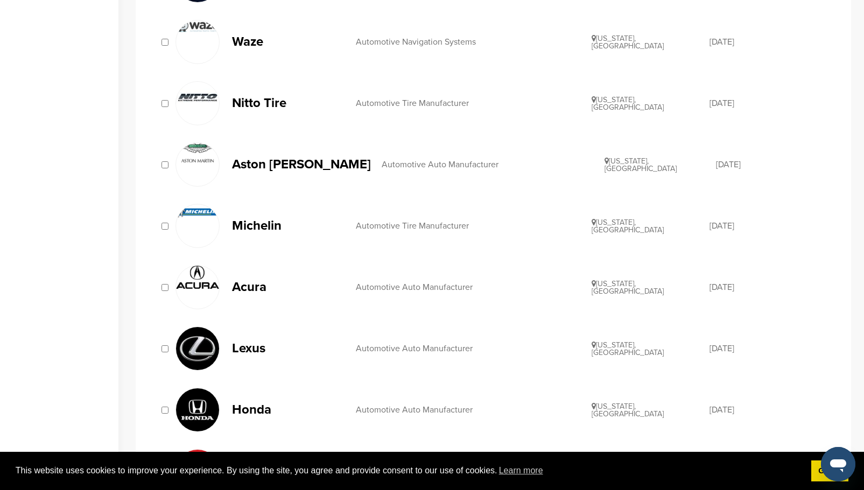
click at [260, 104] on p "Nitto Tire" at bounding box center [288, 102] width 113 height 13
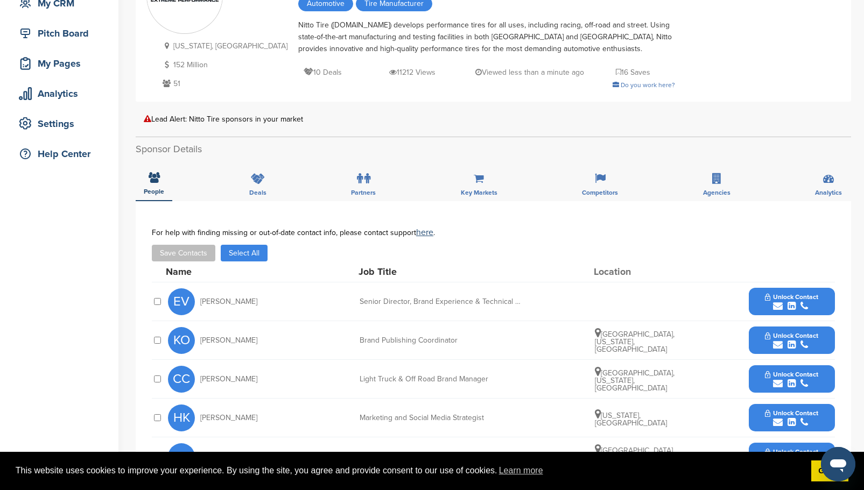
scroll to position [161, 0]
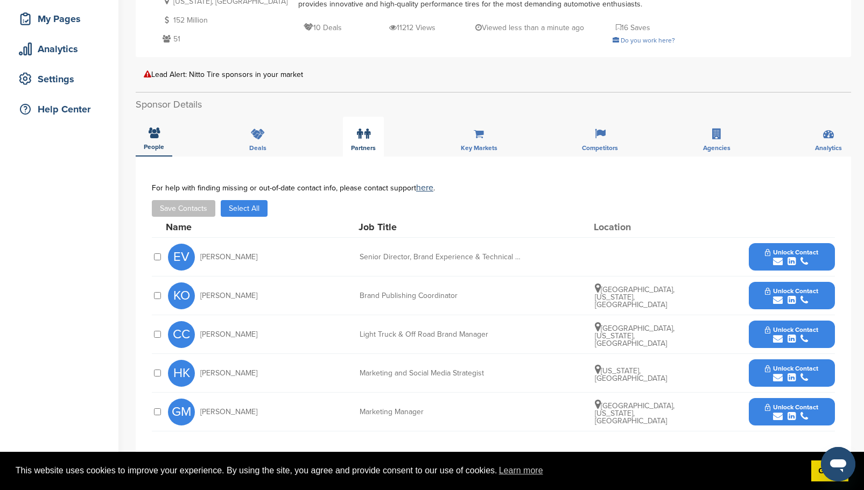
click at [364, 139] on icon at bounding box center [367, 134] width 6 height 11
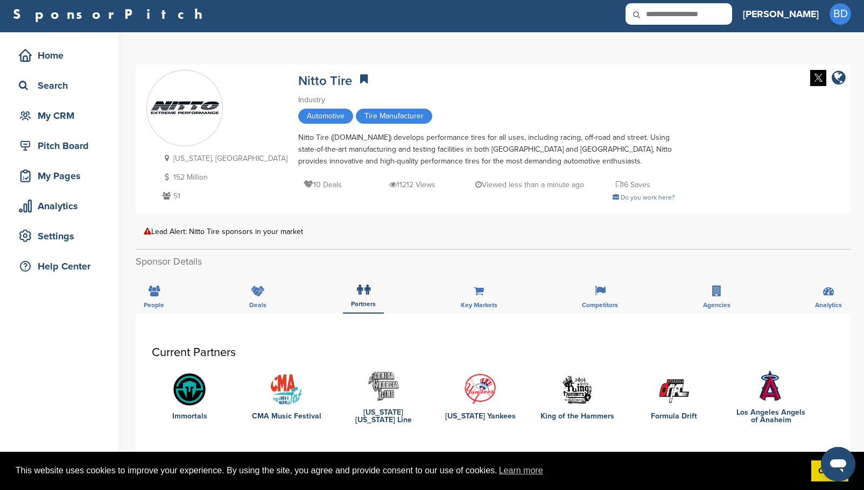
scroll to position [0, 0]
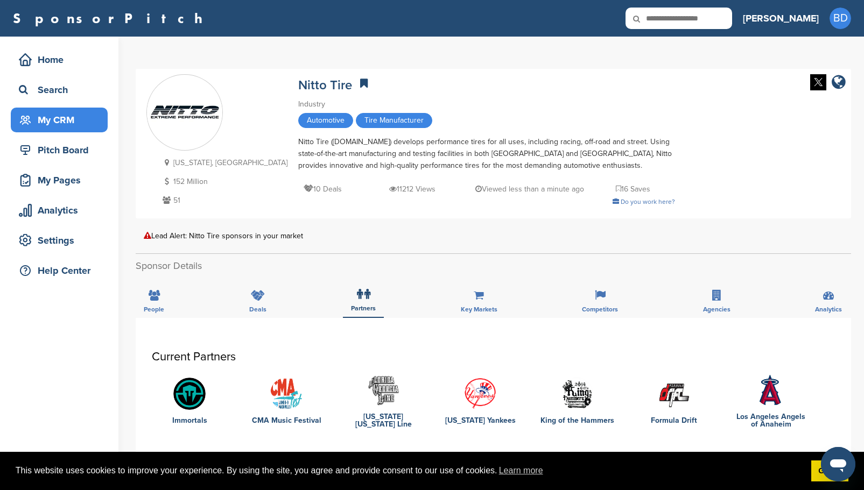
click at [78, 127] on div "My CRM" at bounding box center [61, 119] width 91 height 19
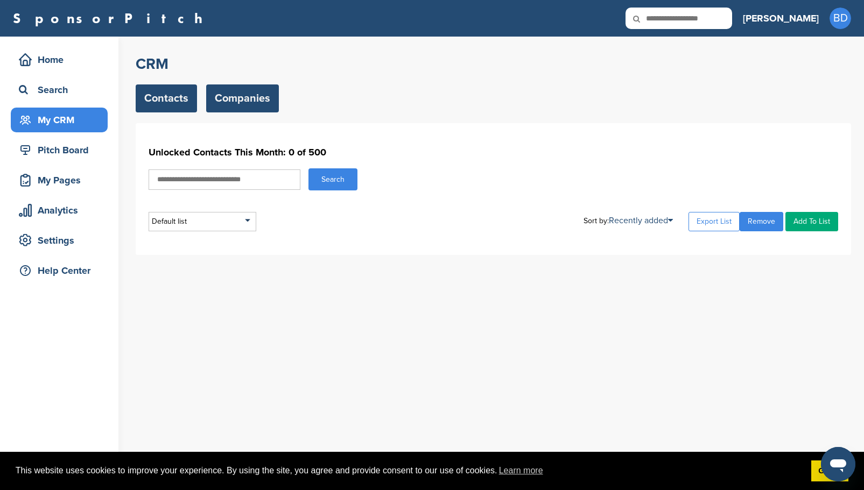
click at [235, 107] on link "Companies" at bounding box center [242, 98] width 73 height 28
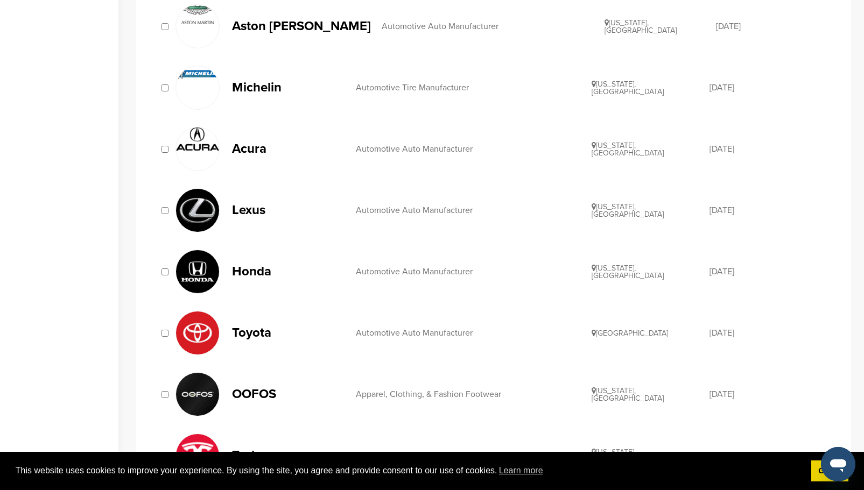
scroll to position [484, 0]
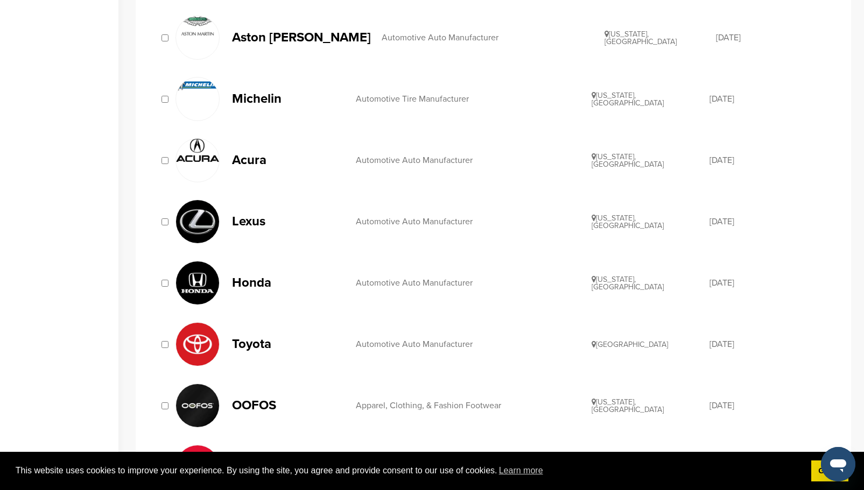
click at [276, 94] on p "Michelin" at bounding box center [288, 98] width 113 height 13
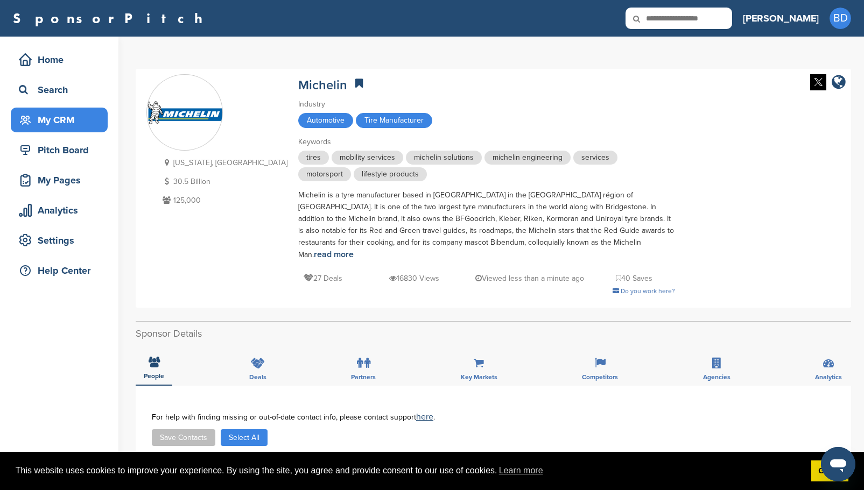
click at [75, 124] on div "My CRM" at bounding box center [61, 119] width 91 height 19
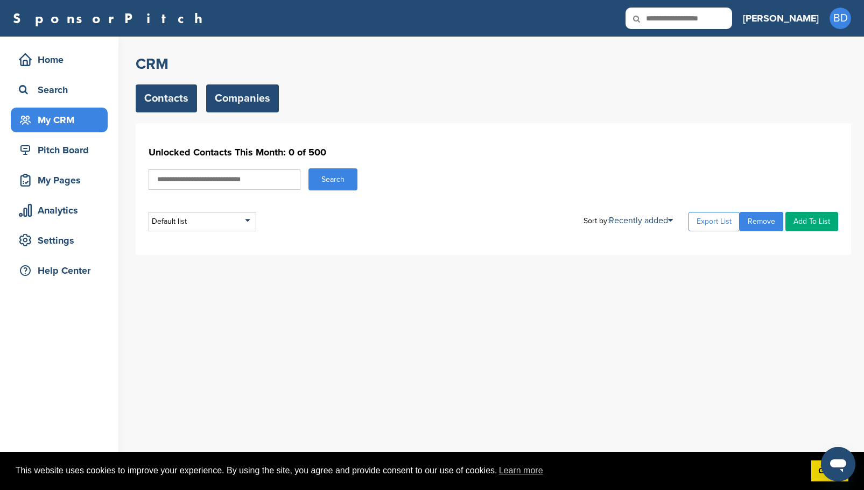
click at [236, 99] on link "Companies" at bounding box center [242, 98] width 73 height 28
